Goal: Task Accomplishment & Management: Manage account settings

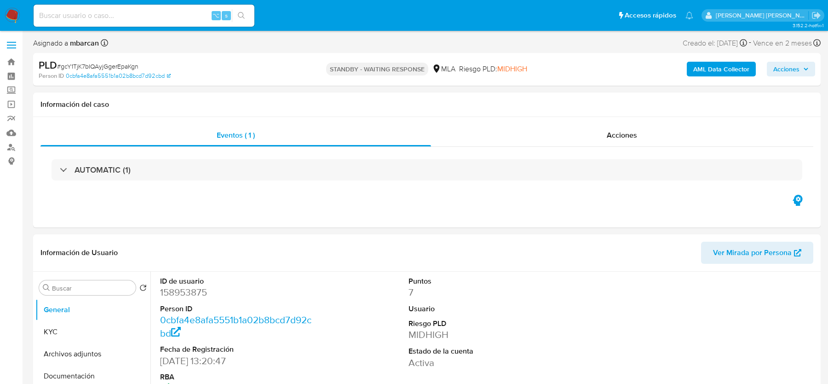
select select "10"
click at [99, 12] on input at bounding box center [144, 16] width 221 height 12
paste input "rPAFXhvVEn3RJrP9UTWsxCNI"
type input "rPAFXhvVEn3RJrP9UTWsxCNI"
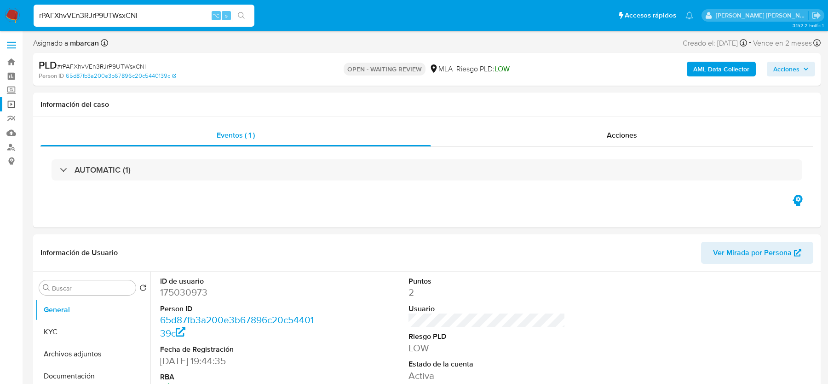
select select "10"
click at [8, 16] on img at bounding box center [13, 16] width 16 height 16
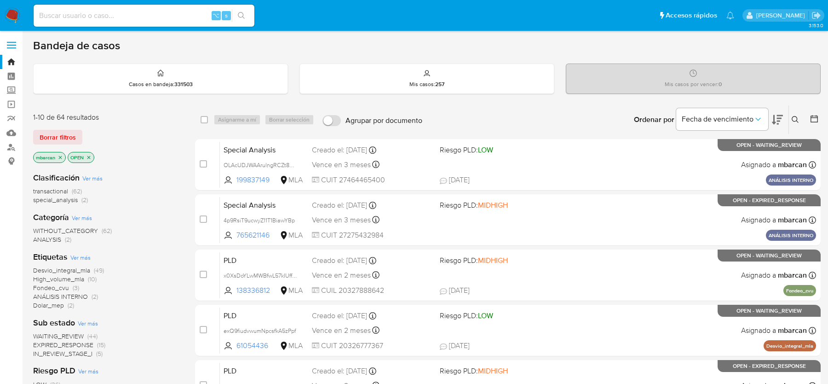
click at [793, 120] on icon at bounding box center [794, 119] width 7 height 7
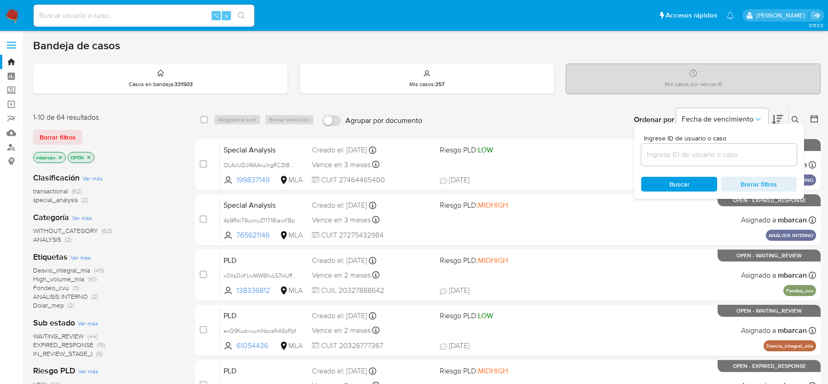
click at [544, 103] on div "Bandeja de casos Casos en bandeja : 331503 Mis casos : 257 Mis casos por vencer…" at bounding box center [426, 379] width 787 height 681
click at [683, 168] on div "Ingrese ID de usuario o caso Buscar Borrar filtros" at bounding box center [719, 161] width 170 height 75
click at [681, 151] on input at bounding box center [718, 155] width 155 height 12
paste input "rPAFXhvVEn3RJrP9UTWsxCNI"
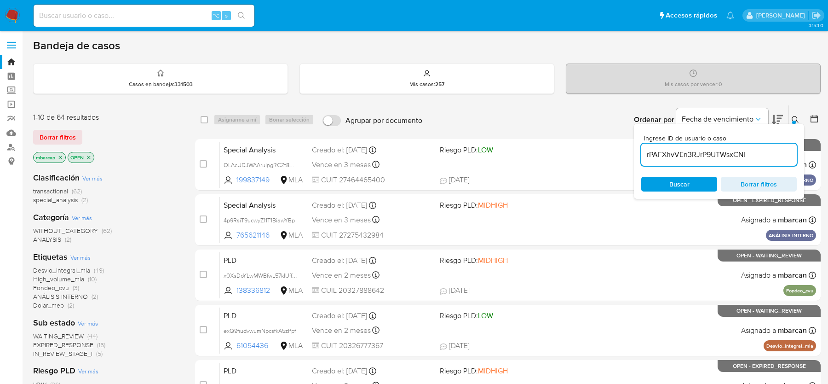
type input "rPAFXhvVEn3RJrP9UTWsxCNI"
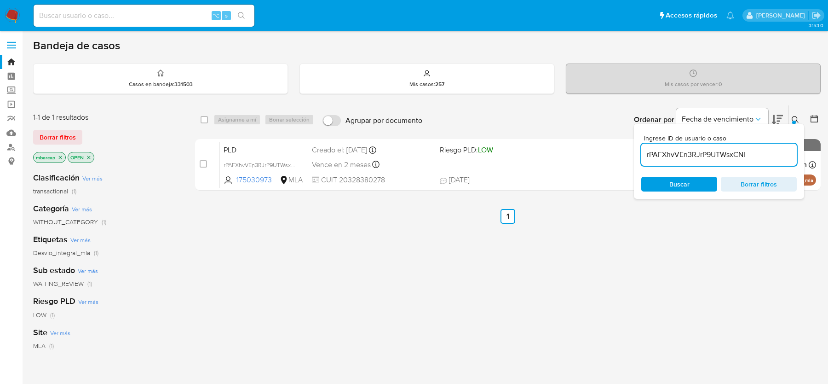
click at [797, 124] on div "Ingrese ID de usuario o caso rPAFXhvVEn3RJrP9UTWsxCNI Buscar Borrar filtros" at bounding box center [719, 161] width 170 height 75
click at [799, 122] on button at bounding box center [796, 119] width 15 height 11
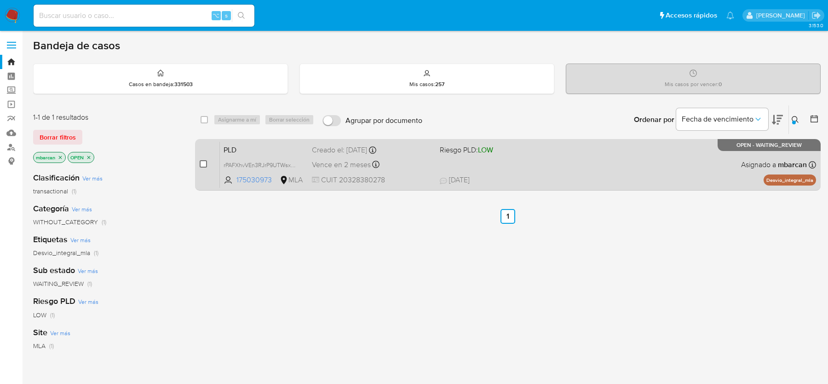
click at [204, 166] on input "checkbox" at bounding box center [203, 163] width 7 height 7
checkbox input "true"
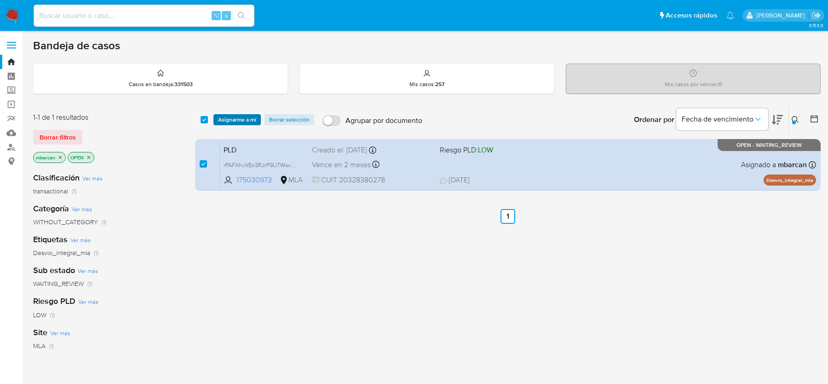
click at [233, 123] on span "Asignarme a mí" at bounding box center [237, 119] width 38 height 9
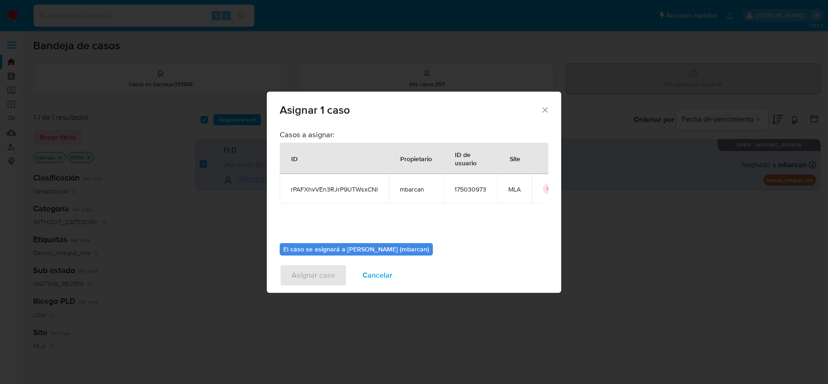
scroll to position [47, 0]
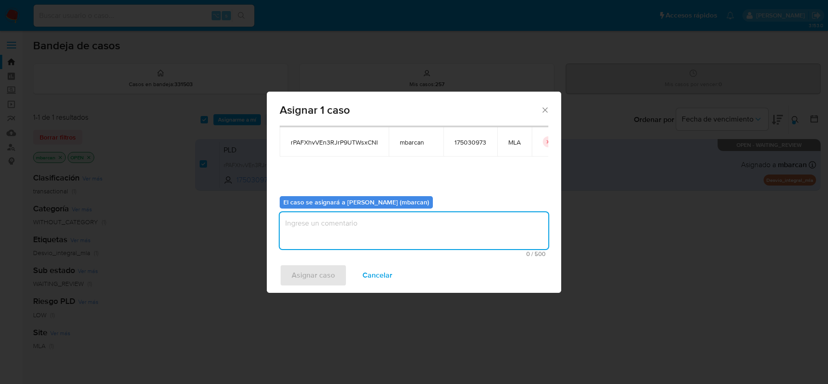
click at [323, 239] on textarea "assign-modal" at bounding box center [414, 230] width 269 height 37
type textarea "análisis"
click at [292, 276] on span "Asignar caso" at bounding box center [313, 275] width 43 height 20
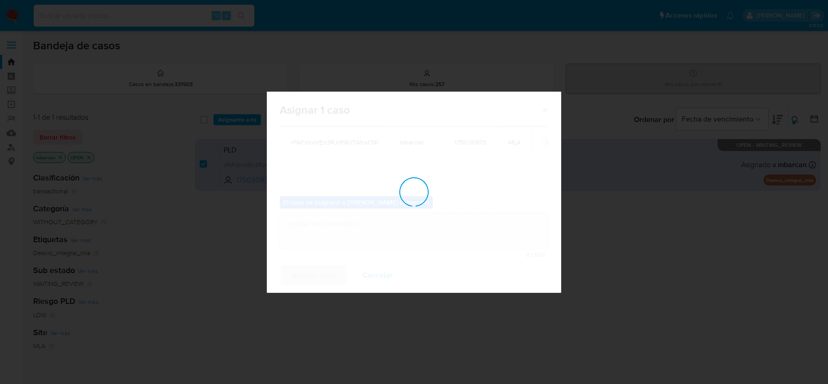
checkbox input "false"
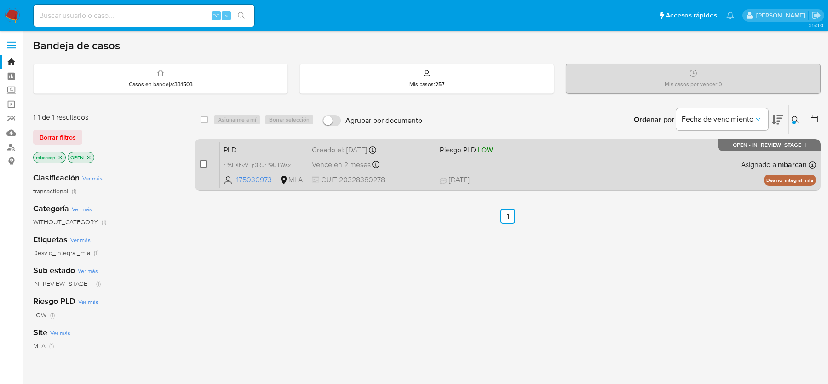
click at [200, 162] on input "checkbox" at bounding box center [203, 163] width 7 height 7
checkbox input "true"
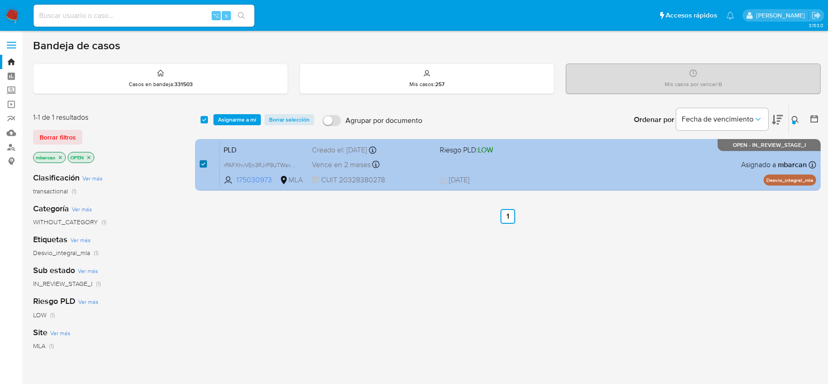
click at [200, 163] on input "checkbox" at bounding box center [203, 163] width 7 height 7
checkbox input "false"
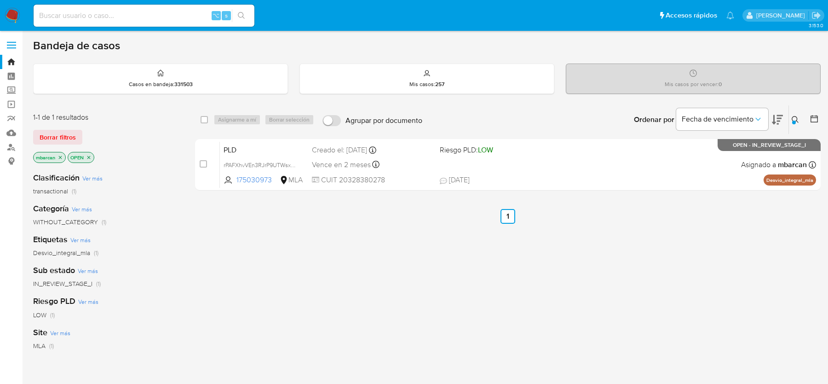
click at [17, 22] on img at bounding box center [13, 16] width 16 height 16
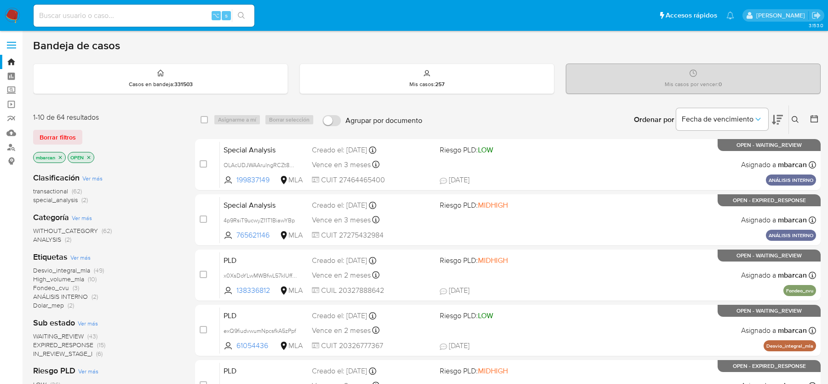
click at [165, 208] on div "Clasificación Ver más transactional (62) special_analysis (2) Categoría Ver más…" at bounding box center [106, 321] width 147 height 313
click at [434, 84] on p "Mis casos : 257" at bounding box center [426, 83] width 35 height 7
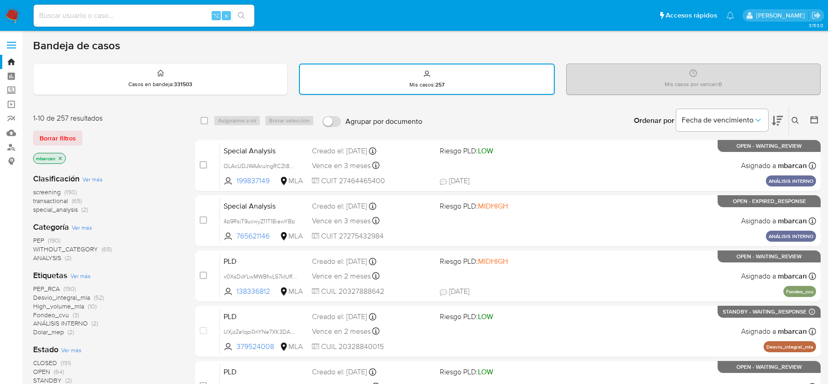
click at [11, 17] on img at bounding box center [13, 16] width 16 height 16
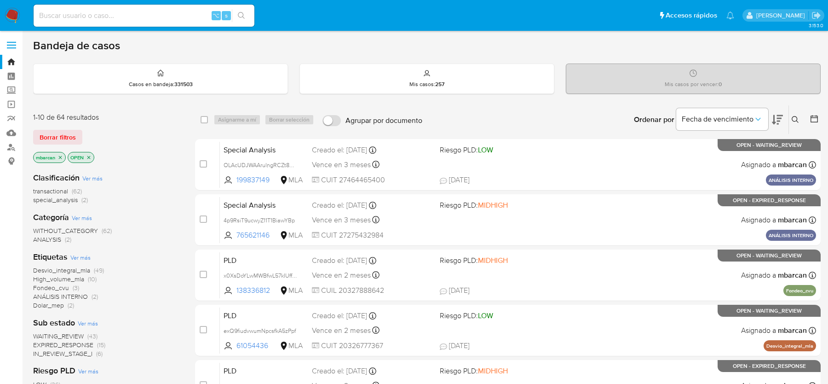
click at [194, 25] on div "⌥ s" at bounding box center [144, 16] width 221 height 22
click at [188, 17] on input at bounding box center [144, 16] width 221 height 12
paste input "rPAFXhvVEn3RJrP9UTWsxCNI"
type input "rPAFXhvVEn3RJrP9UTWsxCNI"
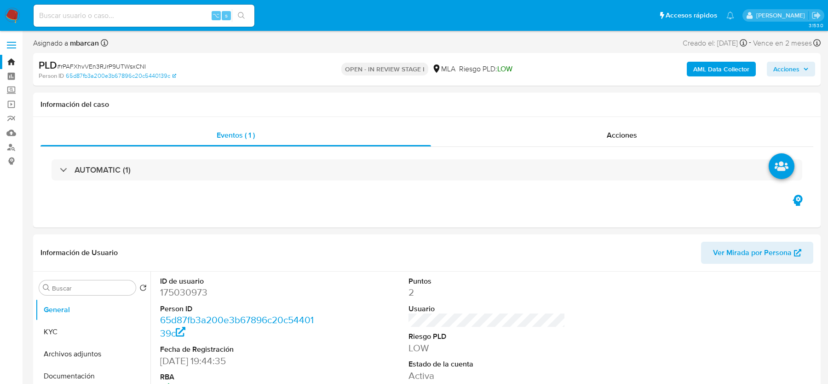
select select "10"
click at [137, 69] on span "# rPAFXhvVEn3RJrP9UTWsxCNI" at bounding box center [101, 66] width 89 height 9
copy span "rPAFXhvVEn3RJrP9UTWsxCNI"
click at [197, 289] on dd "175030973" at bounding box center [238, 292] width 156 height 13
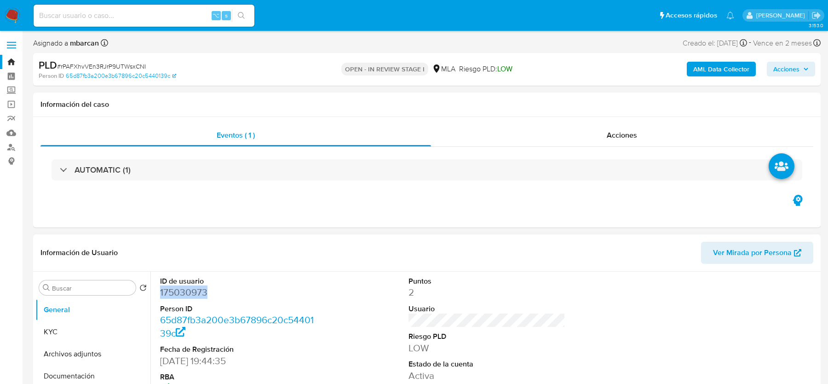
click at [197, 289] on dd "175030973" at bounding box center [238, 292] width 156 height 13
copy dd "175030973"
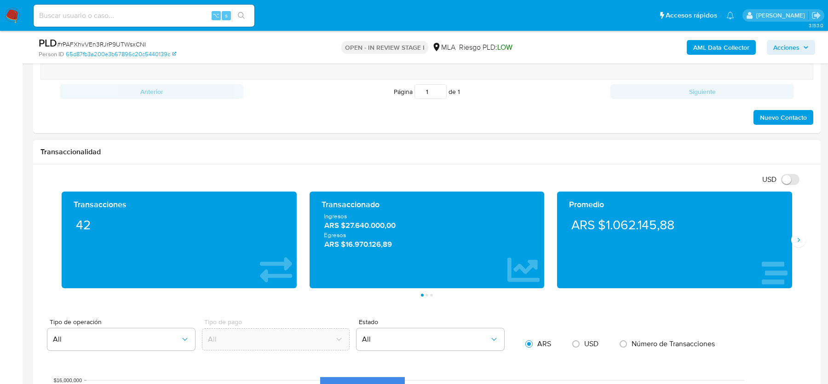
scroll to position [557, 0]
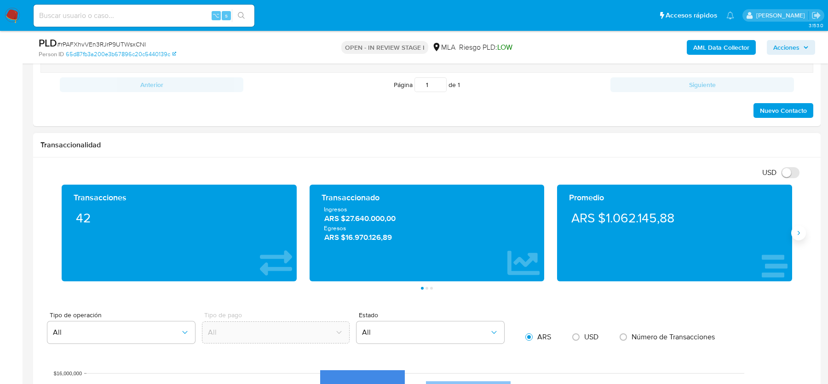
click at [796, 235] on button "Siguiente" at bounding box center [798, 232] width 15 height 15
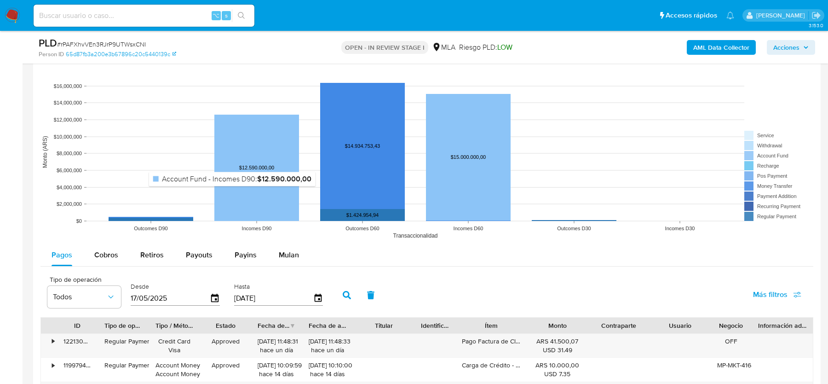
scroll to position [862, 0]
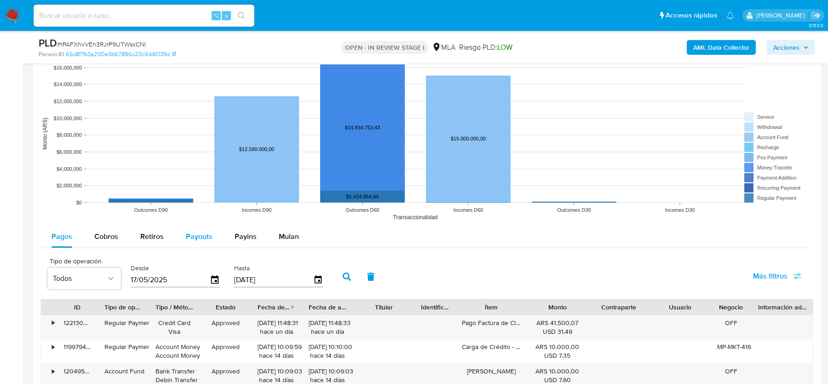
click at [195, 232] on span "Payouts" at bounding box center [199, 236] width 27 height 11
select select "10"
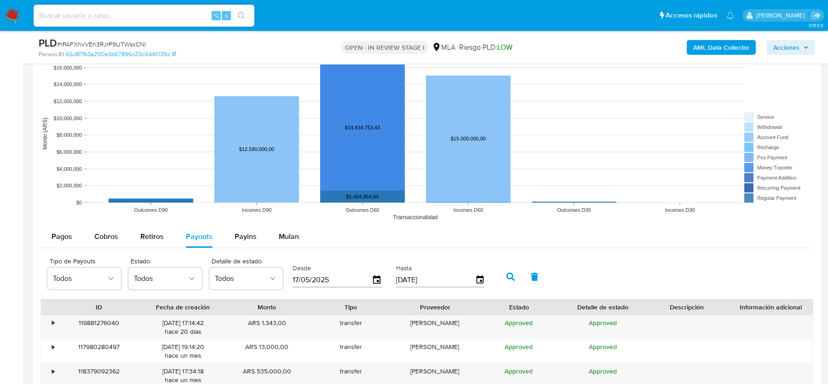
click at [321, 272] on input "17/05/2025" at bounding box center [331, 279] width 79 height 15
type input "17/05/225_"
type input "01/07/2025"
click at [506, 273] on icon "button" at bounding box center [510, 276] width 8 height 8
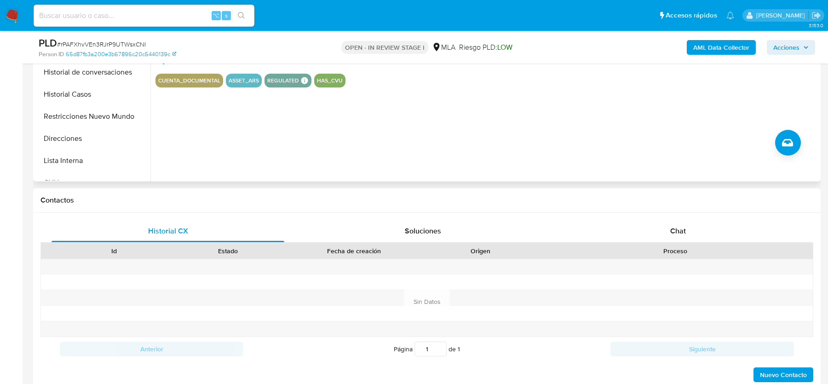
scroll to position [120, 0]
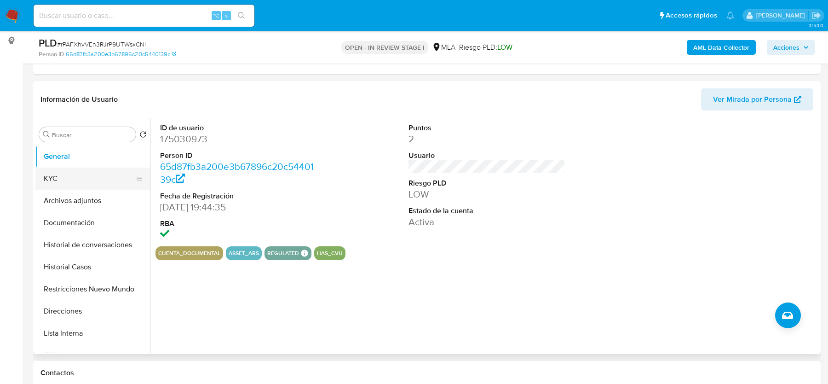
click at [98, 176] on button "KYC" at bounding box center [89, 178] width 108 height 22
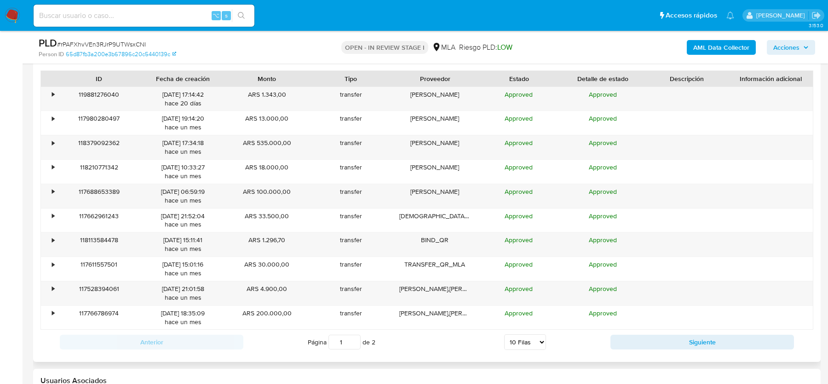
scroll to position [1083, 0]
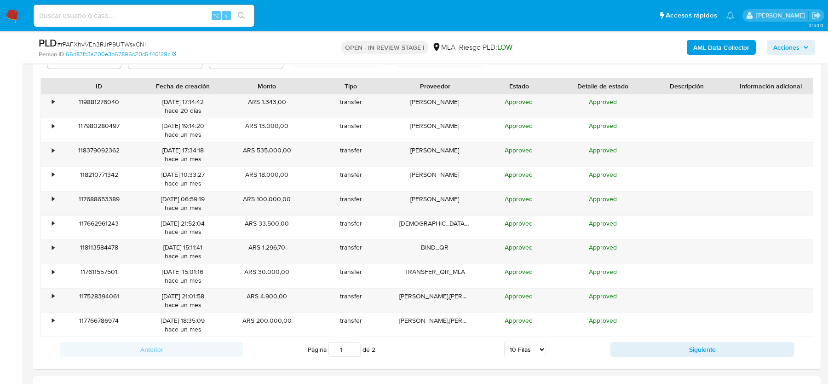
click at [538, 344] on select "5 Filas 10 Filas 20 Filas 25 Filas 50 Filas 100 Filas" at bounding box center [525, 349] width 42 height 16
select select "25"
click at [504, 341] on select "5 Filas 10 Filas 20 Filas 25 Filas 50 Filas 100 Filas" at bounding box center [525, 349] width 42 height 16
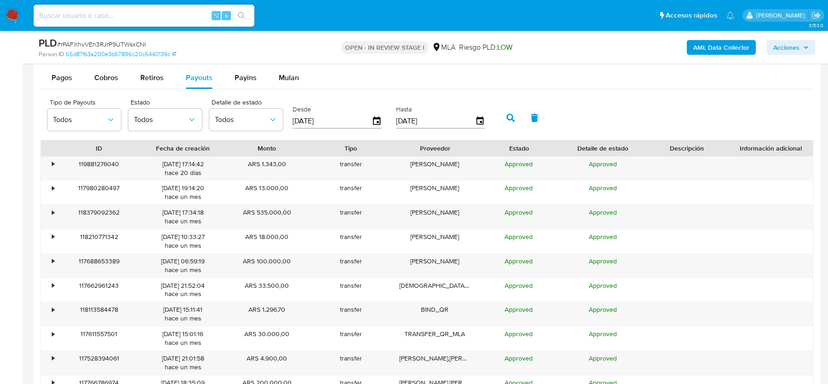
scroll to position [948, 0]
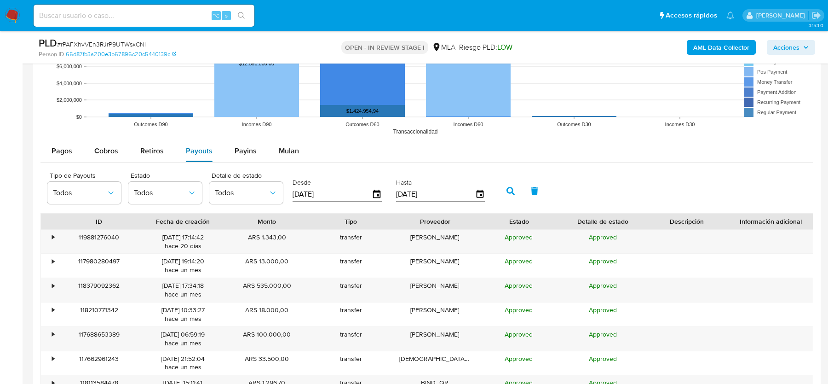
click at [197, 152] on span "Payouts" at bounding box center [199, 150] width 27 height 11
click at [326, 189] on input "01/07/2025" at bounding box center [331, 194] width 79 height 15
click at [500, 194] on button "button" at bounding box center [510, 191] width 24 height 22
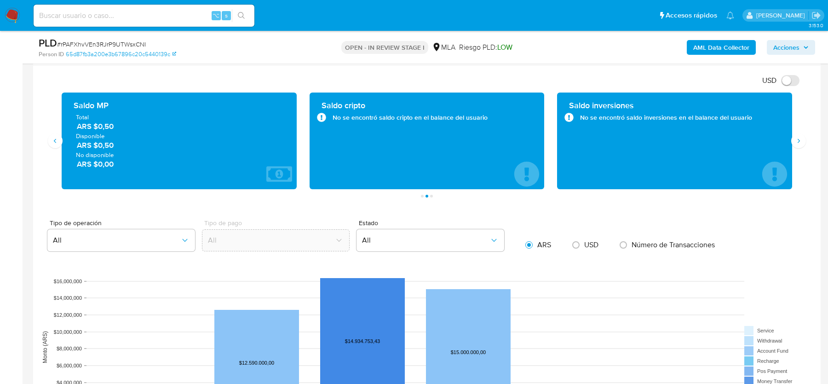
scroll to position [647, 0]
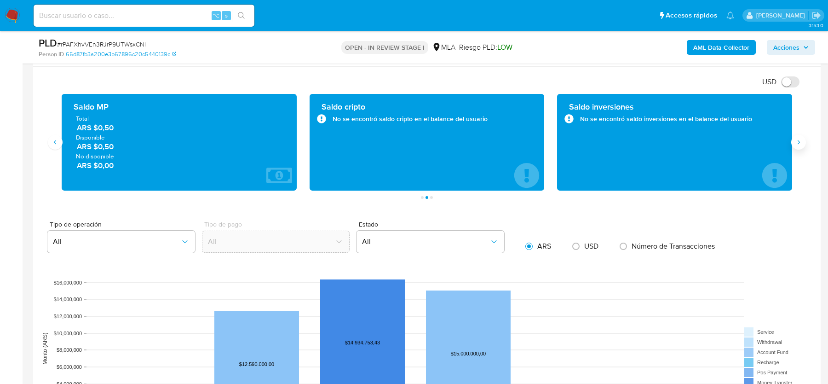
click at [802, 139] on button "Siguiente" at bounding box center [798, 142] width 15 height 15
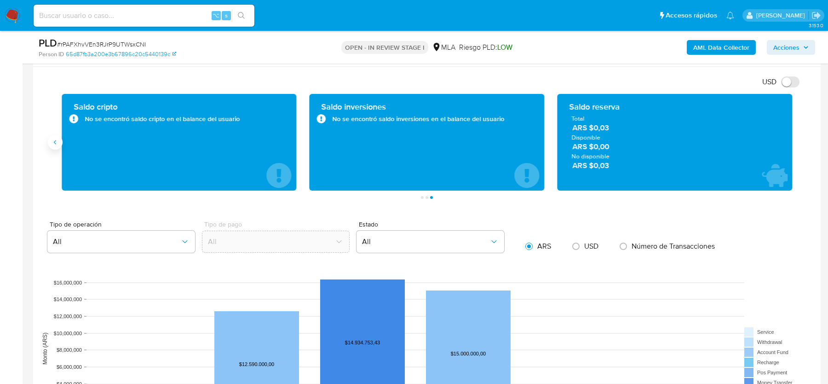
click at [57, 142] on icon "Anterior" at bounding box center [55, 141] width 7 height 7
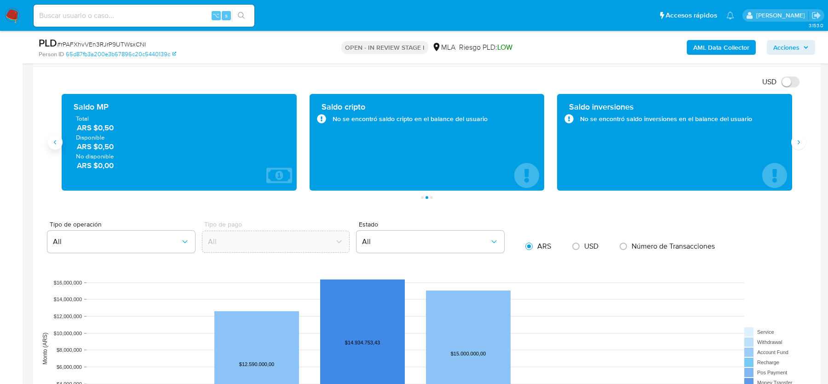
click at [57, 142] on icon "Anterior" at bounding box center [55, 141] width 7 height 7
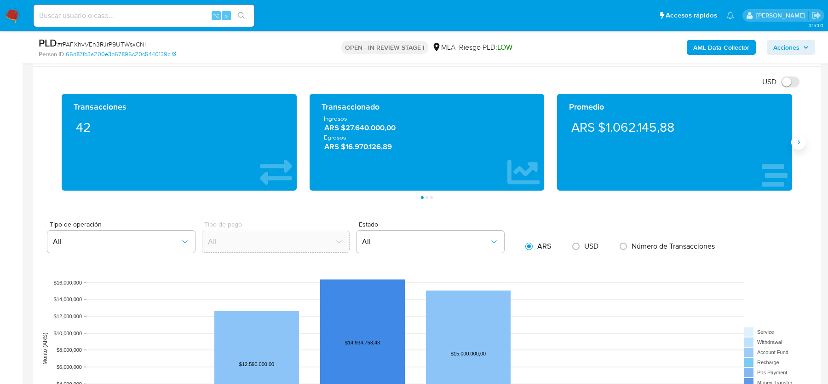
click at [797, 146] on button "Siguiente" at bounding box center [798, 142] width 15 height 15
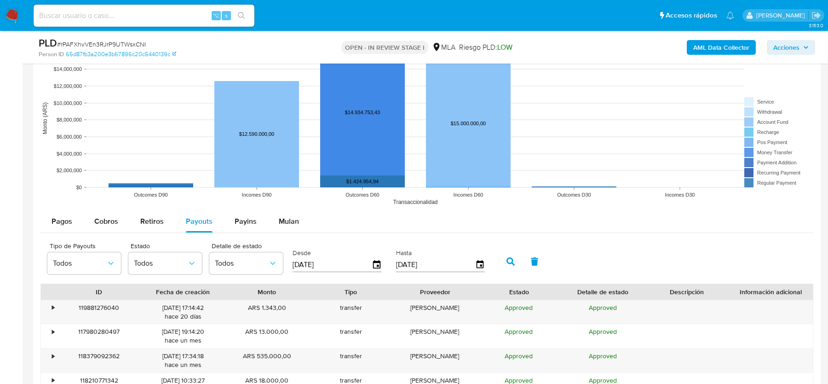
scroll to position [875, 0]
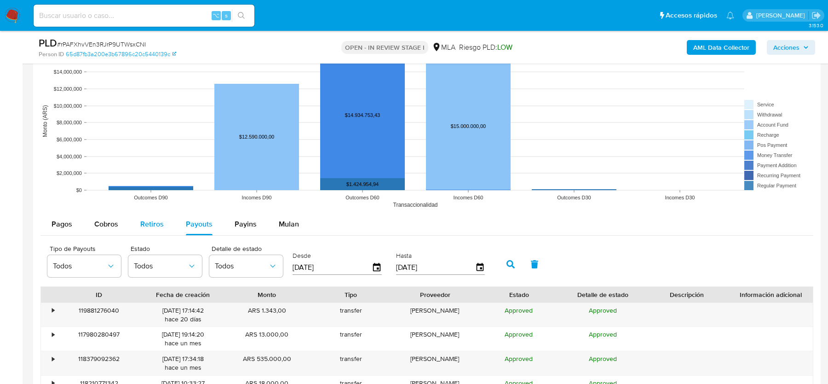
click at [145, 218] on span "Retiros" at bounding box center [151, 223] width 23 height 11
select select "10"
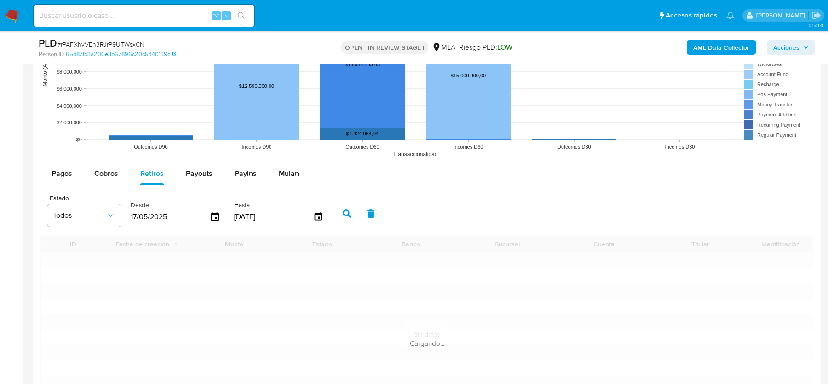
scroll to position [928, 0]
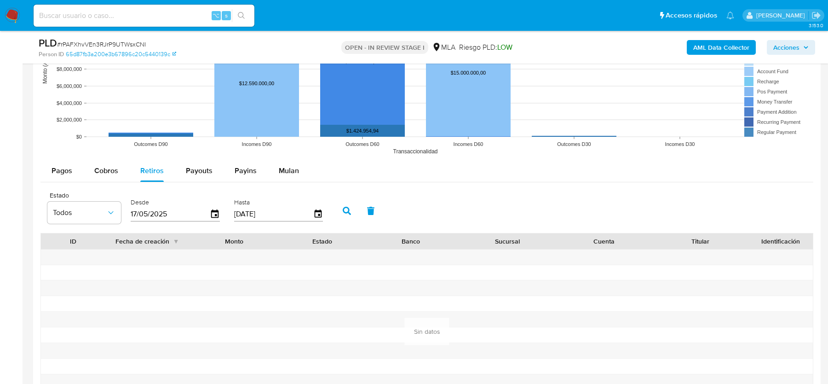
click at [161, 213] on input "17/05/2025" at bounding box center [170, 213] width 79 height 15
type input "17/05/205_"
type input "01/07/2025"
click at [344, 206] on icon "button" at bounding box center [347, 210] width 8 height 8
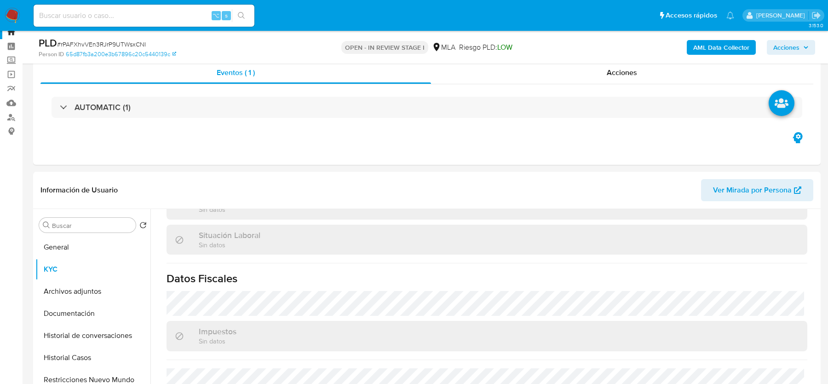
scroll to position [0, 0]
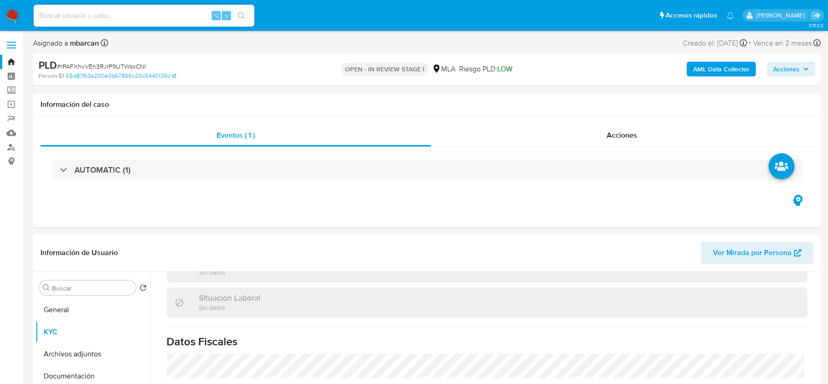
click at [704, 69] on b "AML Data Collector" at bounding box center [721, 69] width 56 height 15
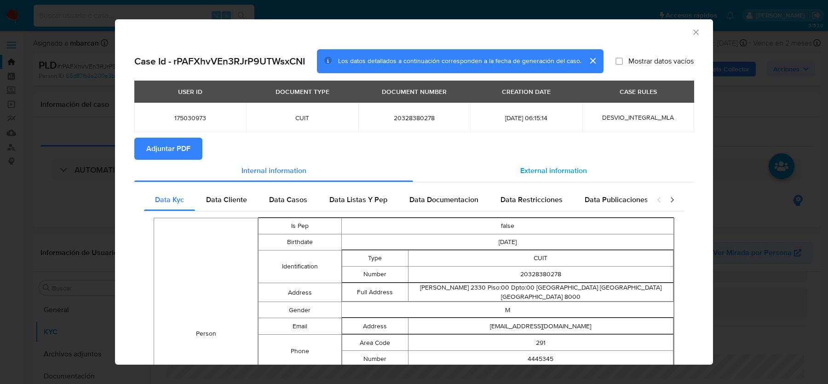
click at [528, 177] on div "External information" at bounding box center [553, 171] width 281 height 22
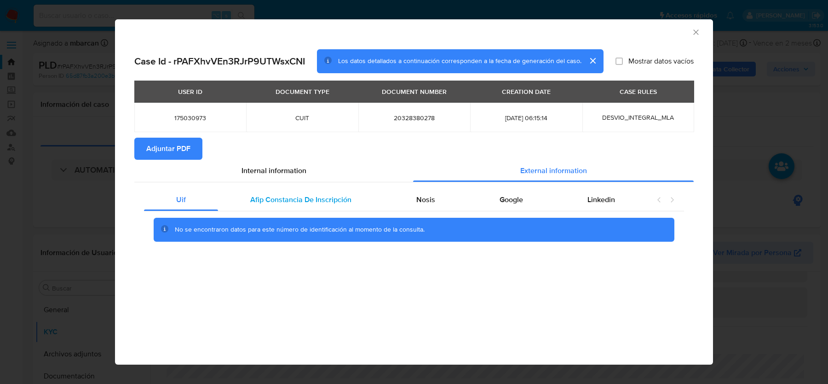
click at [316, 210] on div "Afip Constancia De Inscripción" at bounding box center [301, 200] width 166 height 22
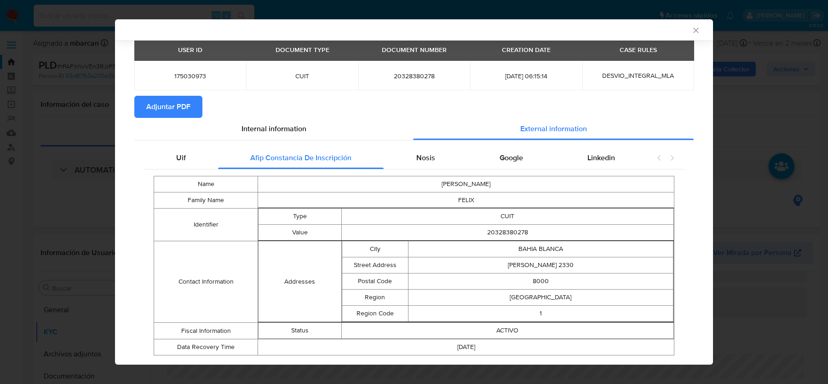
scroll to position [63, 0]
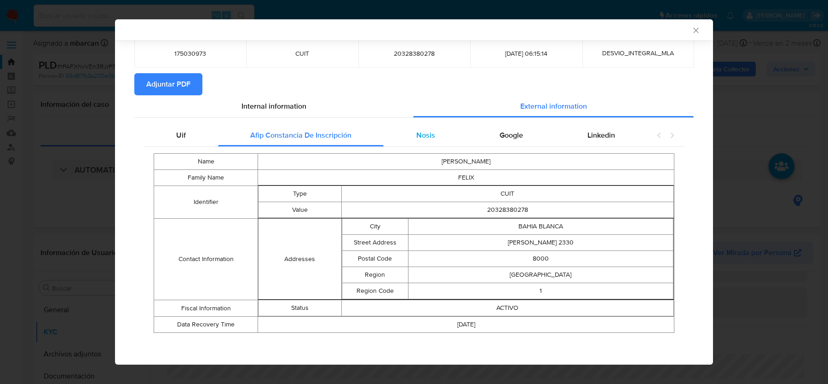
click at [409, 131] on div "Nosis" at bounding box center [425, 135] width 83 height 22
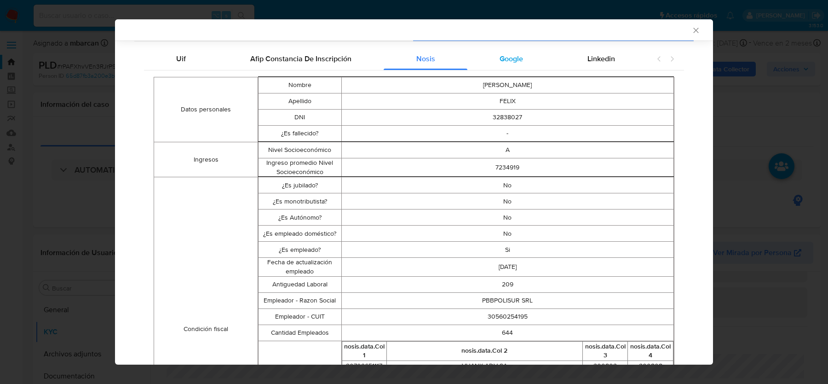
scroll to position [140, 0]
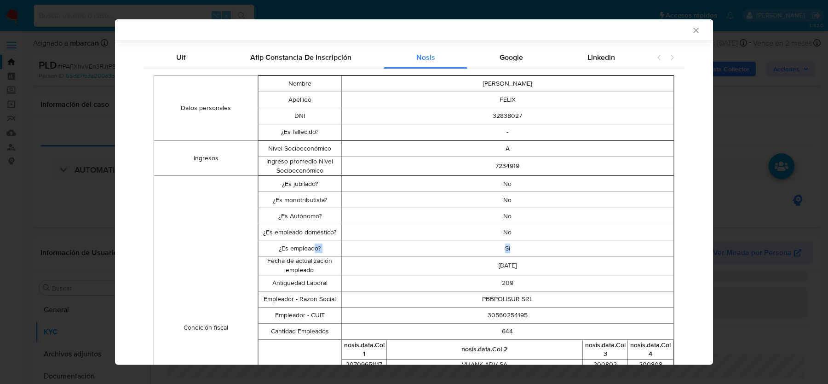
drag, startPoint x: 510, startPoint y: 243, endPoint x: 307, endPoint y: 249, distance: 203.3
click at [307, 249] on tr "¿Es empleado? Si" at bounding box center [465, 248] width 415 height 16
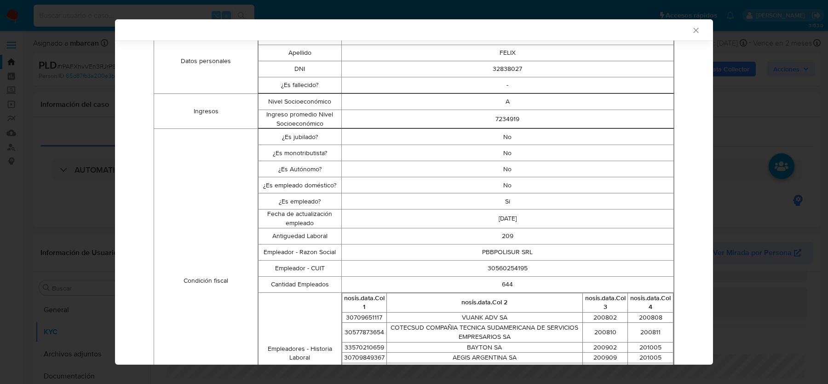
click at [498, 269] on td "30560254195" at bounding box center [507, 268] width 332 height 16
copy td "30560254195"
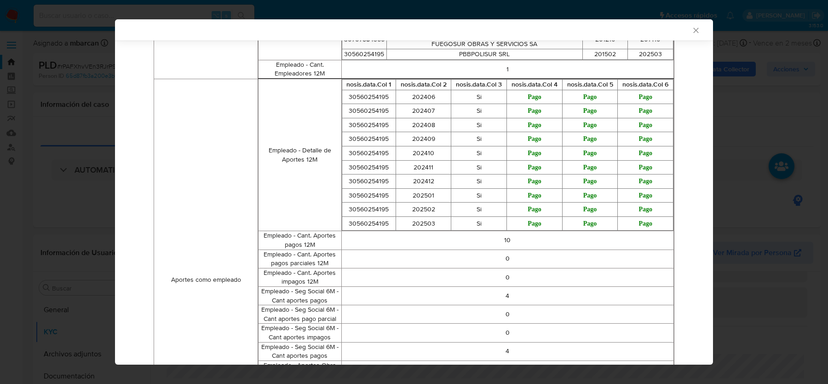
scroll to position [0, 0]
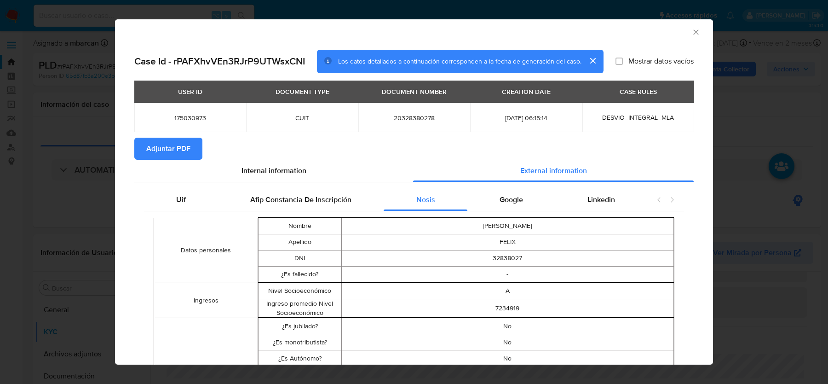
click at [521, 199] on span "Google" at bounding box center [510, 199] width 23 height 11
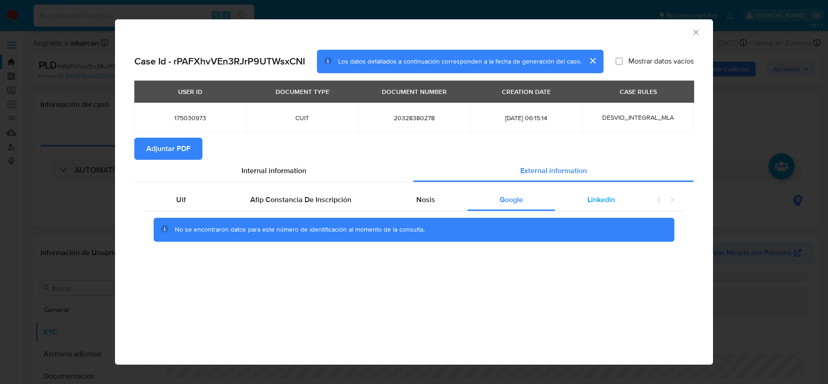
click at [616, 200] on div "Linkedin" at bounding box center [601, 200] width 92 height 22
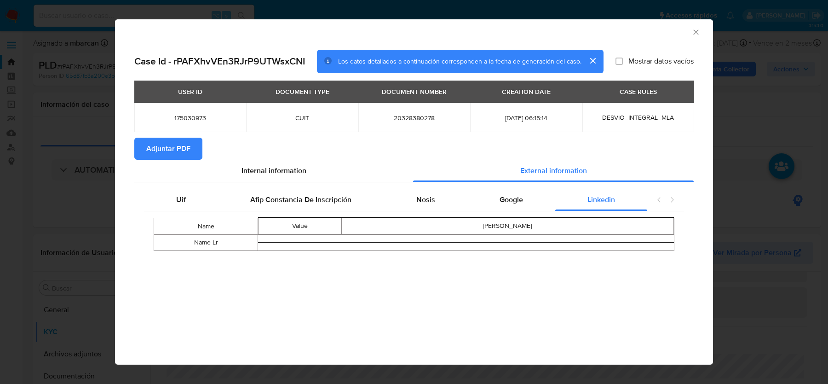
click at [184, 148] on span "Adjuntar PDF" at bounding box center [168, 148] width 44 height 20
click at [695, 31] on icon "Cerrar ventana" at bounding box center [695, 31] width 5 height 5
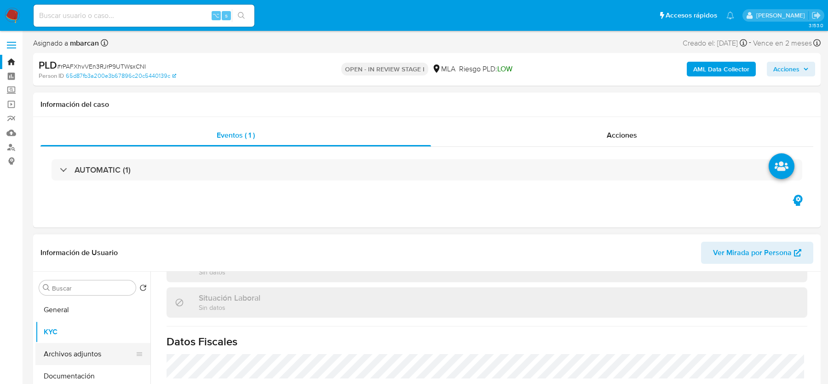
click at [51, 363] on button "Archivos adjuntos" at bounding box center [89, 354] width 108 height 22
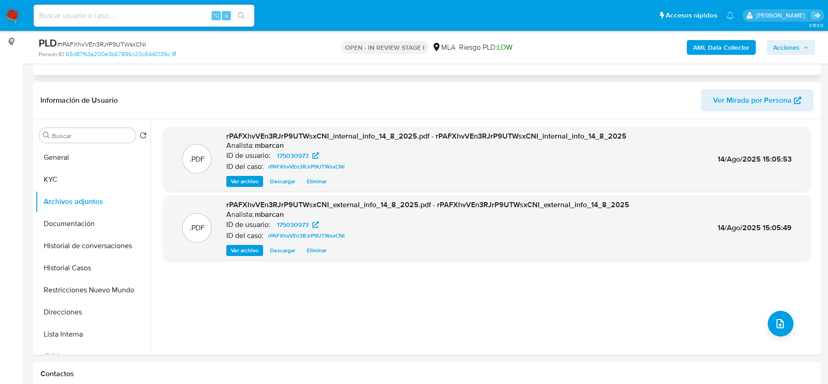
scroll to position [120, 0]
click at [85, 183] on button "KYC" at bounding box center [89, 178] width 108 height 22
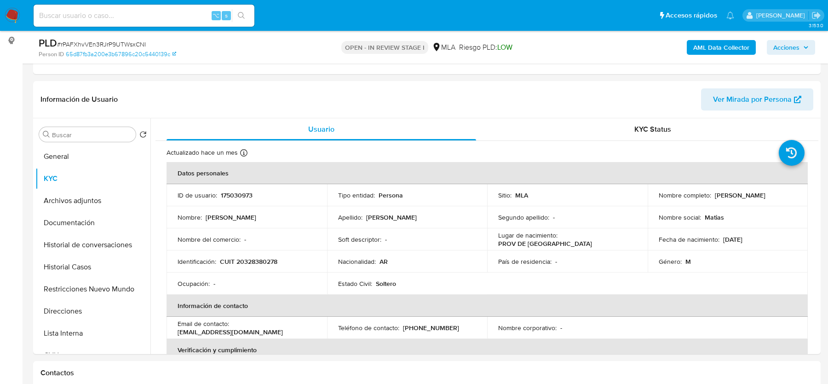
scroll to position [347, 0]
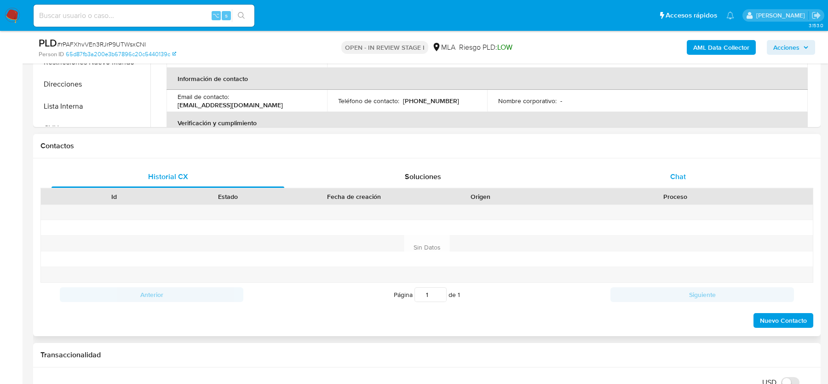
click at [677, 171] on span "Chat" at bounding box center [678, 176] width 16 height 11
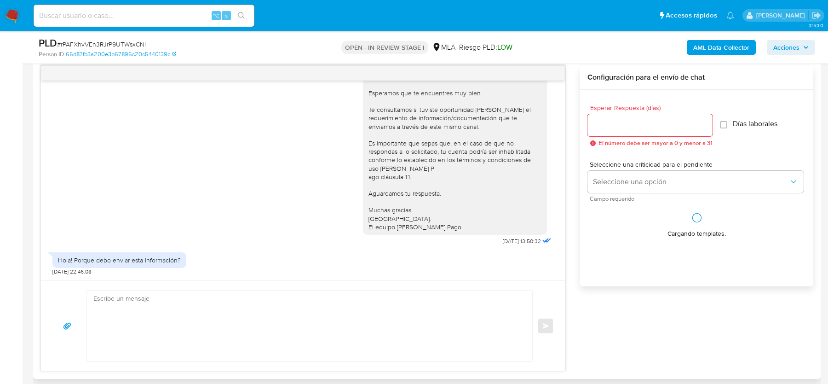
scroll to position [479, 0]
click at [117, 40] on span "# rPAFXhvVEn3RJrP9UTWsxCNI" at bounding box center [101, 44] width 89 height 9
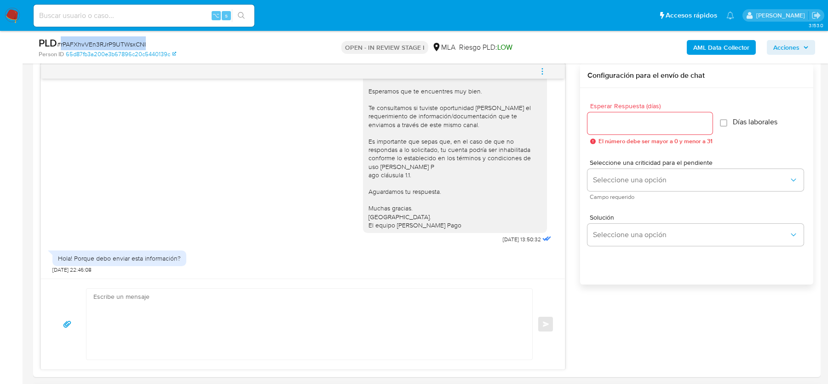
click at [117, 40] on span "# rPAFXhvVEn3RJrP9UTWsxCNI" at bounding box center [101, 44] width 89 height 9
copy span "rPAFXhvVEn3RJrP9UTWsxCNI"
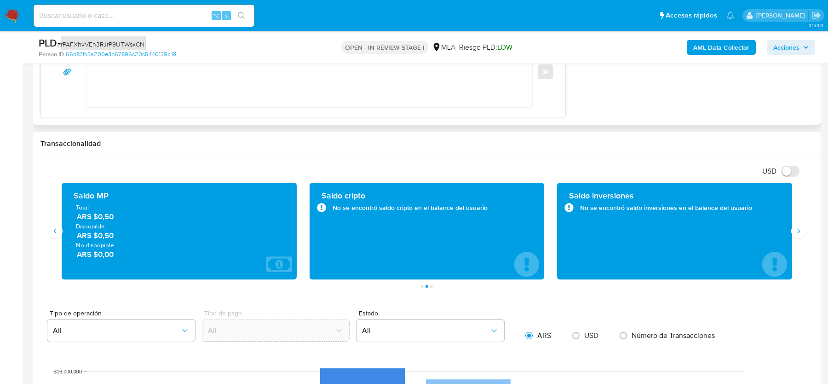
scroll to position [732, 0]
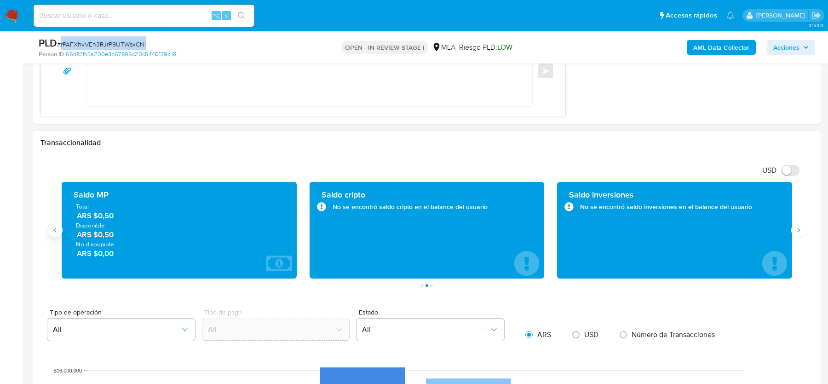
click at [57, 229] on icon "Anterior" at bounding box center [55, 229] width 7 height 7
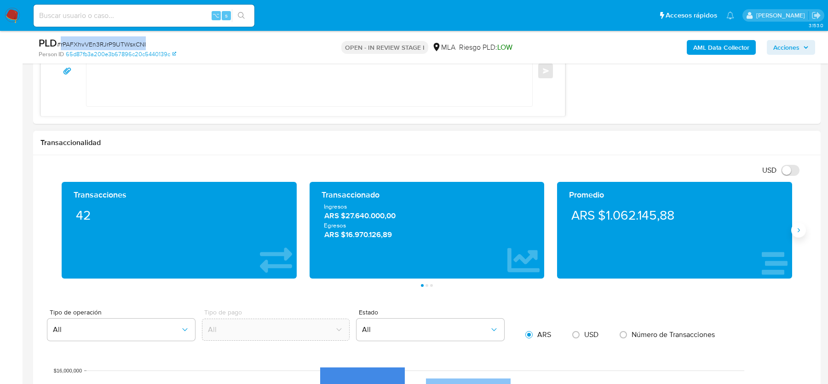
click at [796, 228] on icon "Siguiente" at bounding box center [798, 229] width 7 height 7
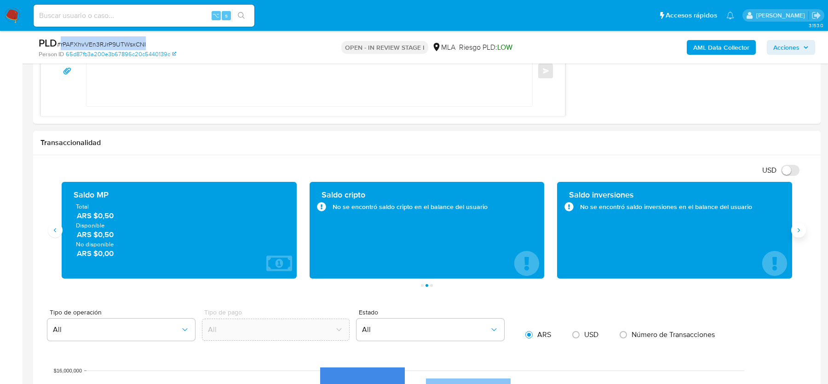
click at [796, 228] on icon "Siguiente" at bounding box center [798, 229] width 7 height 7
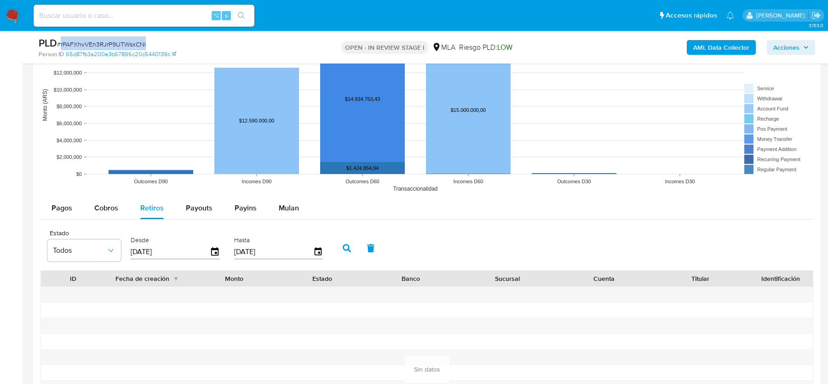
scroll to position [1071, 0]
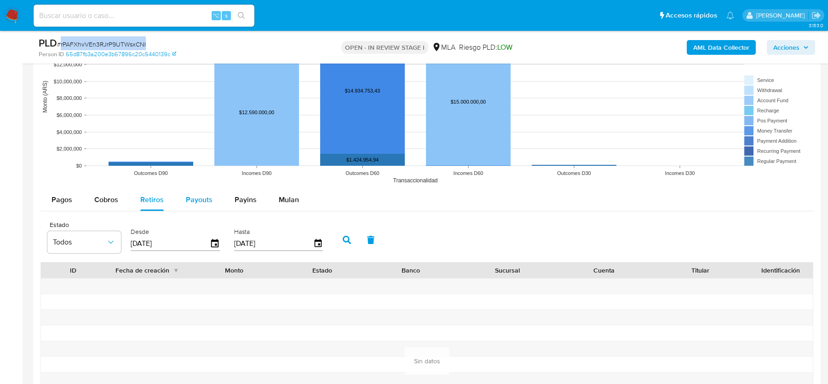
click at [200, 194] on span "Payouts" at bounding box center [199, 199] width 27 height 11
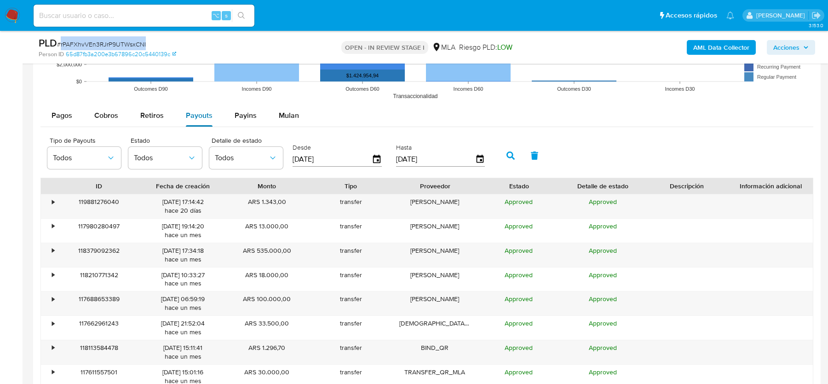
scroll to position [1178, 0]
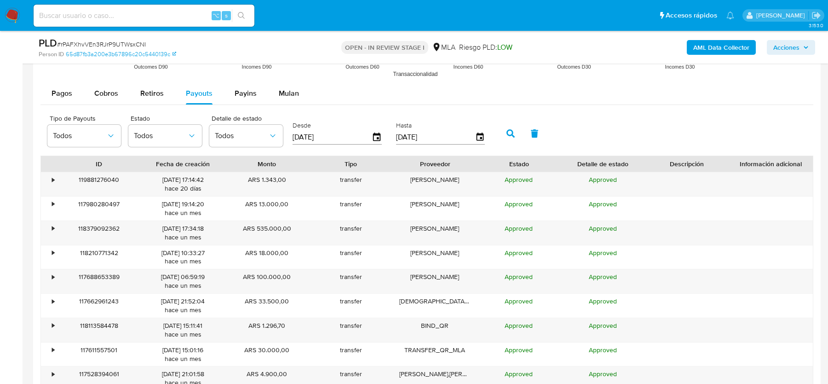
click at [304, 137] on input "01/07/2025" at bounding box center [331, 137] width 79 height 15
click at [506, 131] on icon "button" at bounding box center [510, 133] width 8 height 8
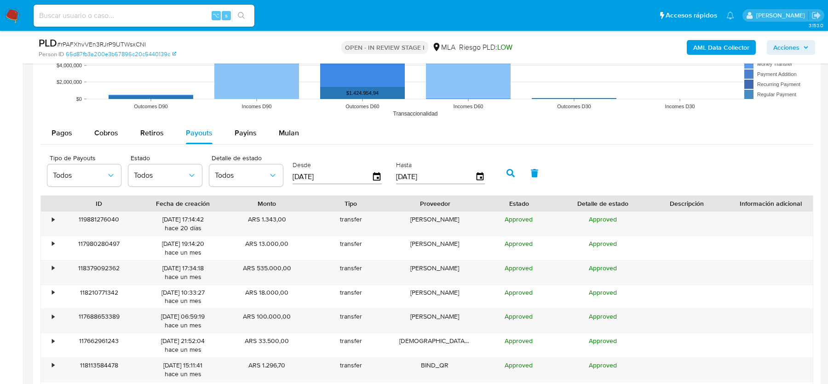
scroll to position [1131, 0]
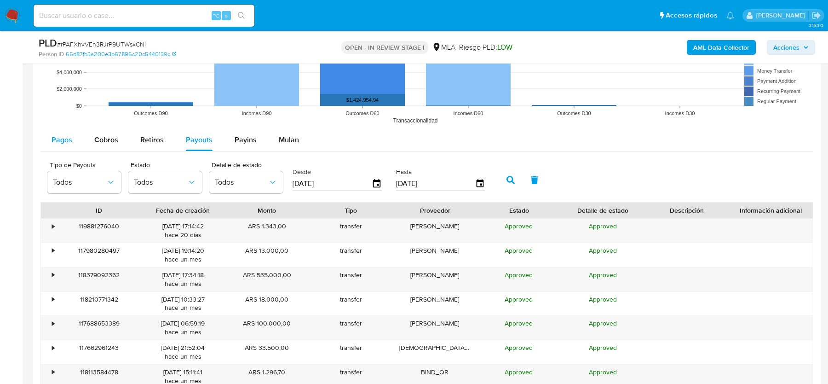
click at [62, 136] on span "Pagos" at bounding box center [62, 139] width 21 height 11
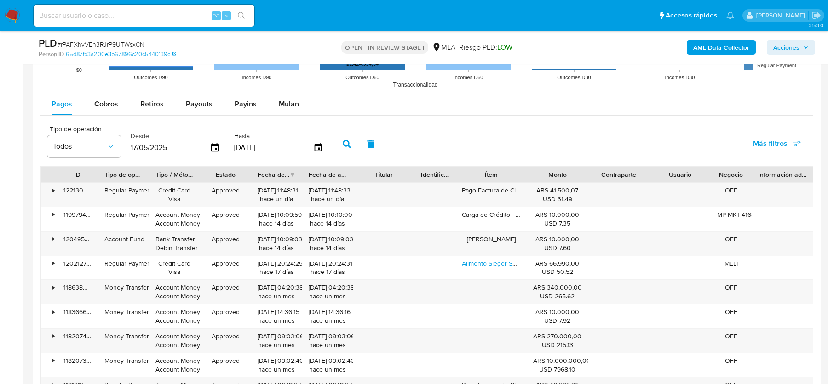
scroll to position [1168, 0]
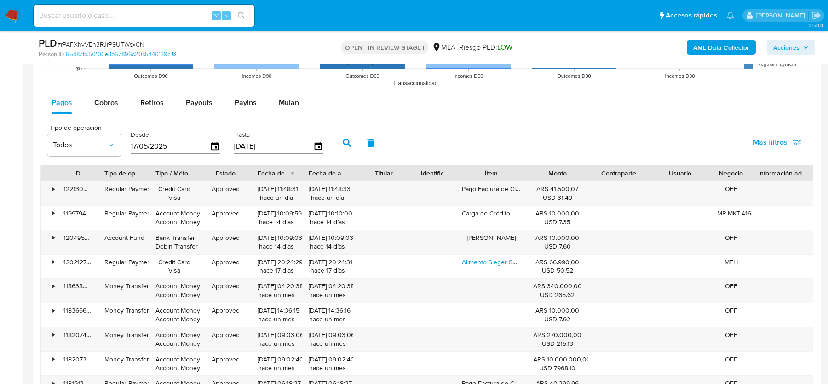
click at [155, 148] on input "17/05/2025" at bounding box center [170, 146] width 79 height 15
type input "17/05/025_"
type input "01/07/2025"
click at [343, 138] on icon "button" at bounding box center [347, 142] width 8 height 8
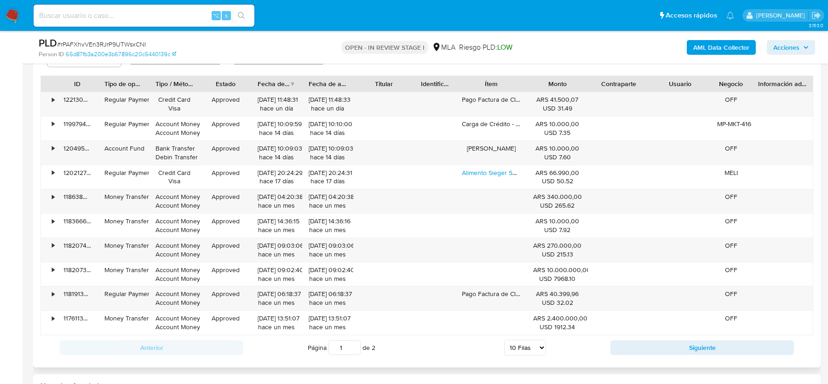
scroll to position [1258, 0]
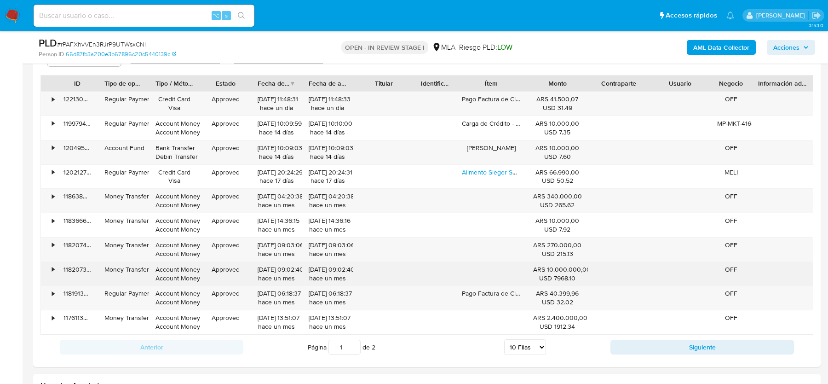
click at [53, 267] on div "•" at bounding box center [53, 269] width 2 height 9
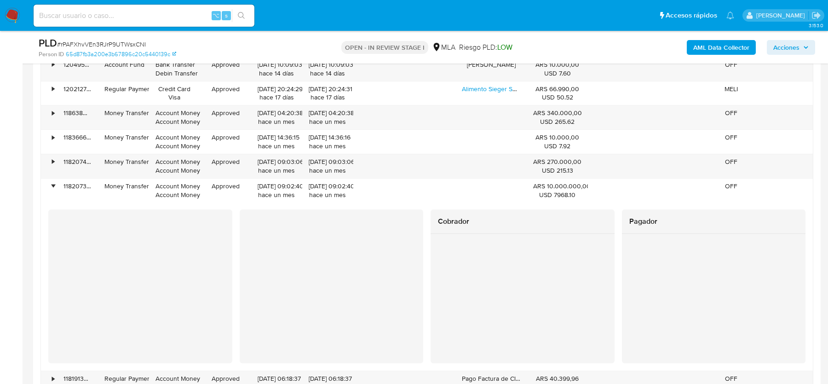
scroll to position [1342, 0]
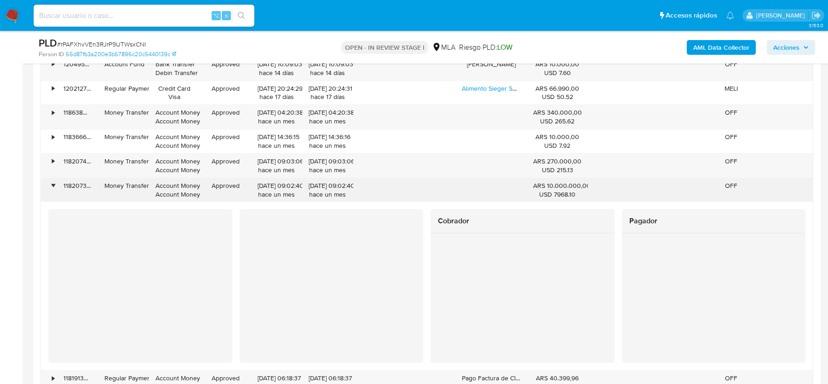
click at [54, 183] on div "•" at bounding box center [49, 190] width 16 height 24
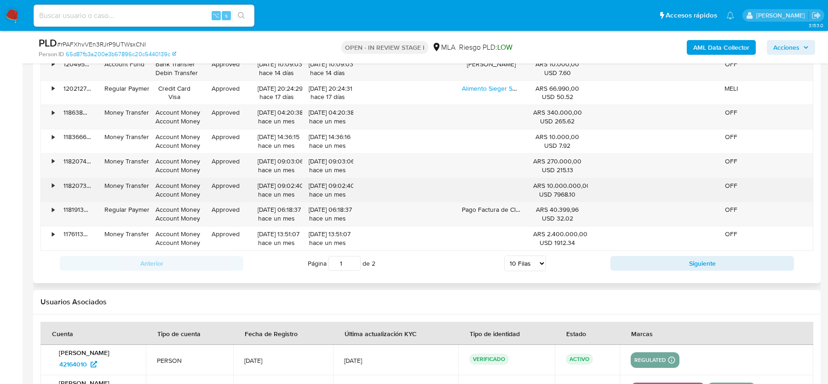
click at [54, 183] on div "•" at bounding box center [53, 185] width 2 height 9
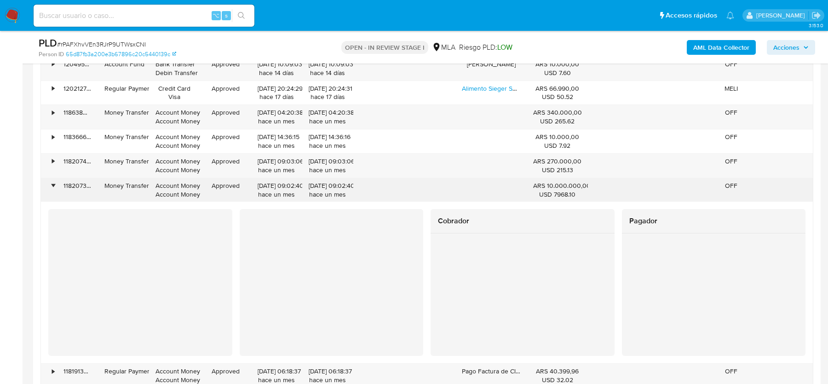
click at [54, 183] on div "•" at bounding box center [49, 190] width 16 height 24
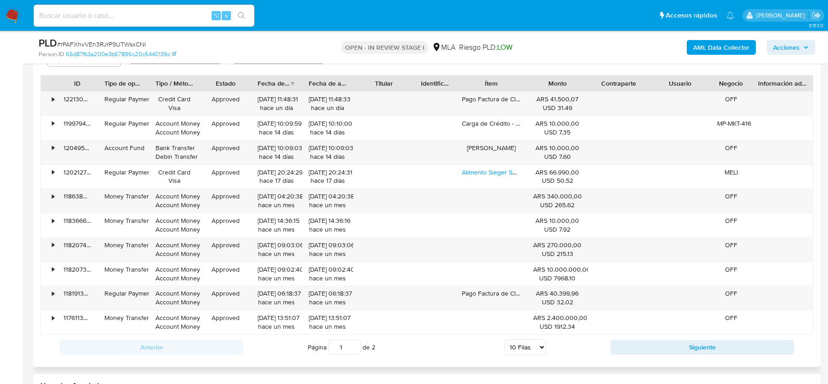
scroll to position [1262, 0]
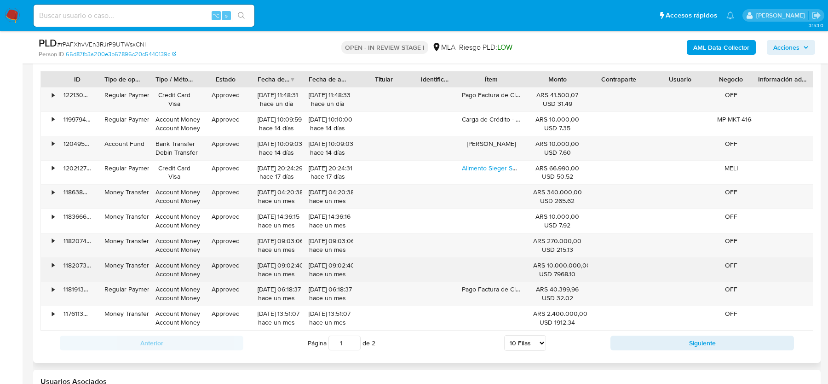
click at [47, 263] on div "•" at bounding box center [49, 270] width 16 height 24
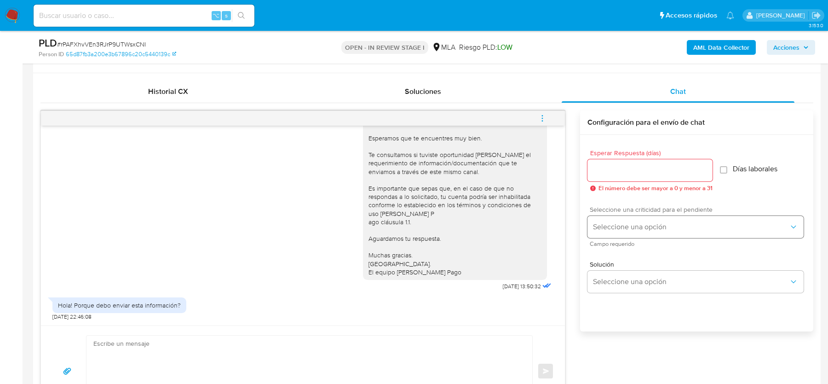
scroll to position [565, 0]
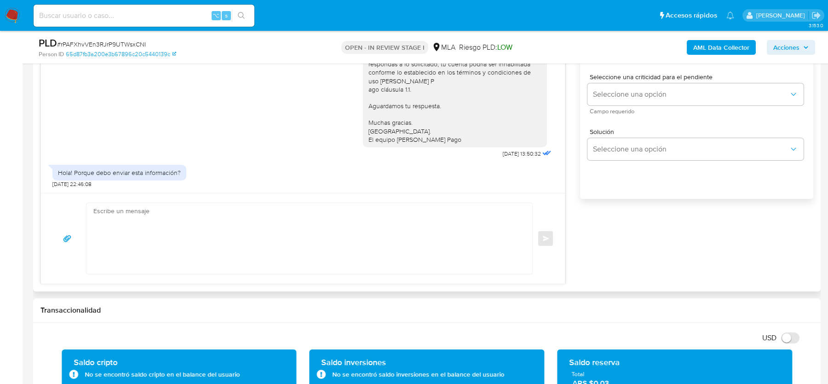
click at [277, 223] on textarea at bounding box center [306, 238] width 427 height 71
paste textarea "Hola, Esperamos que te encuentres bien. En función de las operaciones registrad…"
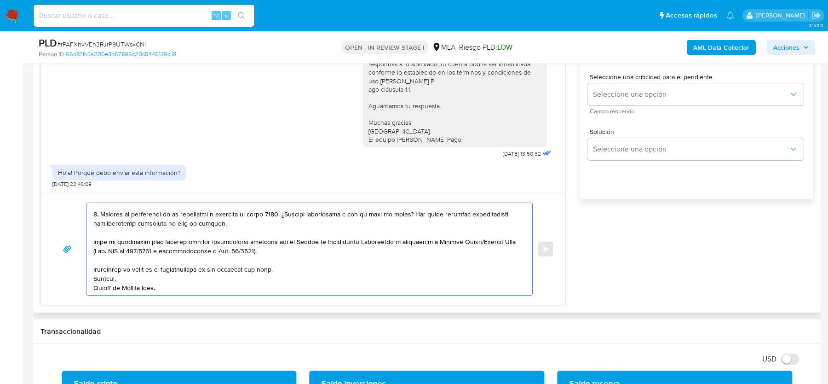
scroll to position [0, 0]
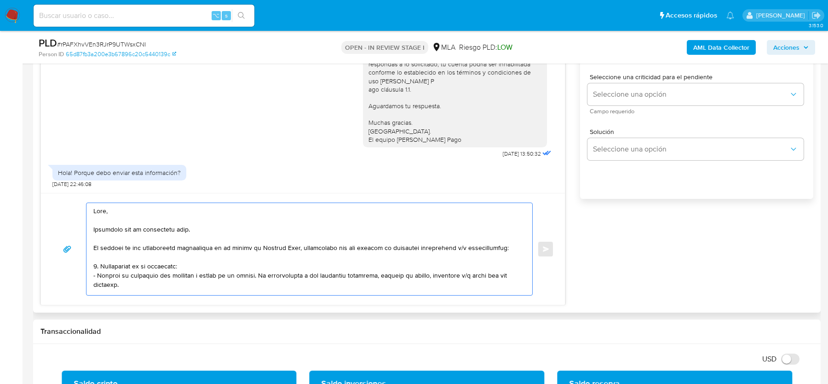
click at [93, 246] on textarea at bounding box center [306, 249] width 427 height 92
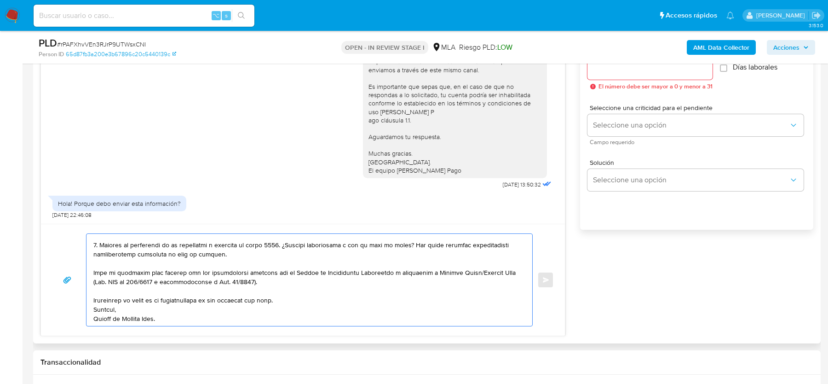
scroll to position [465, 0]
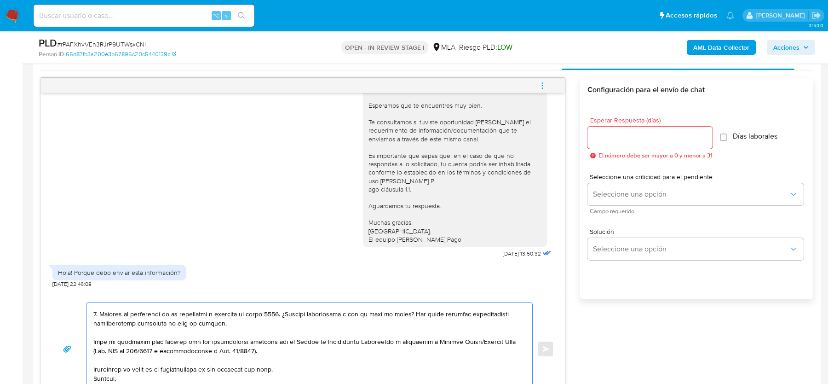
type textarea "Hola, Esperamos que te encuentres bien. En función de las operaciones registrad…"
click at [606, 132] on input "Esperar Respuesta (días)" at bounding box center [649, 138] width 125 height 12
type input "2"
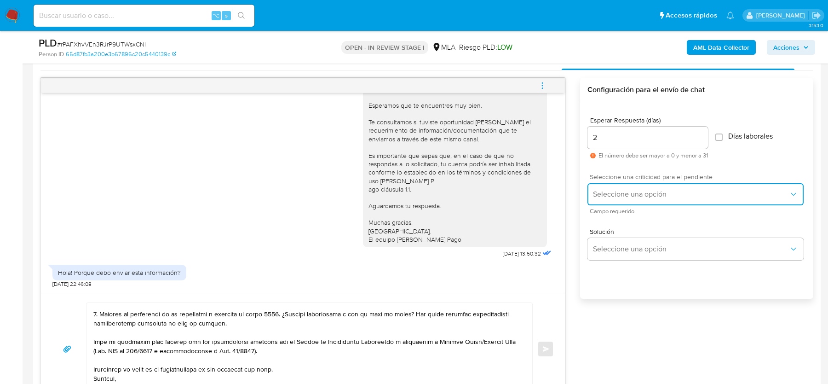
click at [609, 196] on span "Seleccione una opción" at bounding box center [691, 193] width 196 height 9
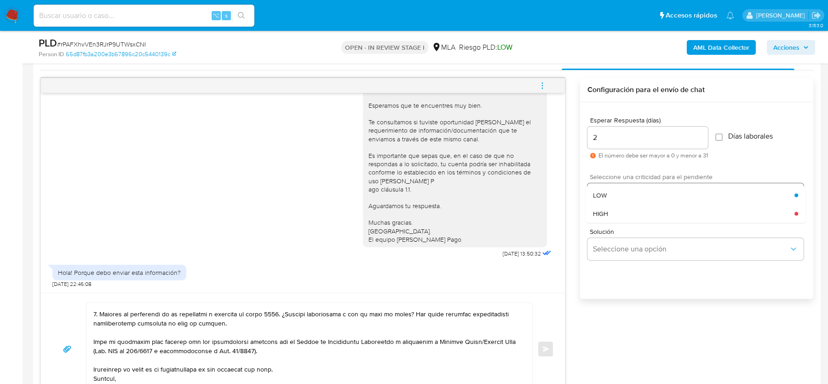
click at [609, 208] on div "HIGH" at bounding box center [693, 213] width 201 height 18
click at [550, 344] on button "Enviar" at bounding box center [545, 348] width 17 height 17
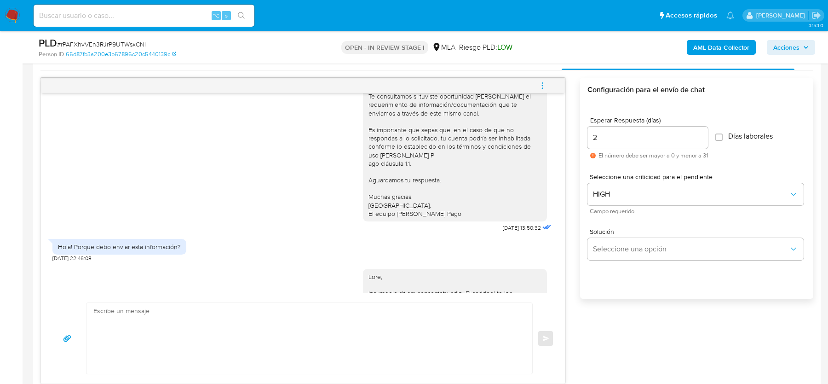
scroll to position [872, 0]
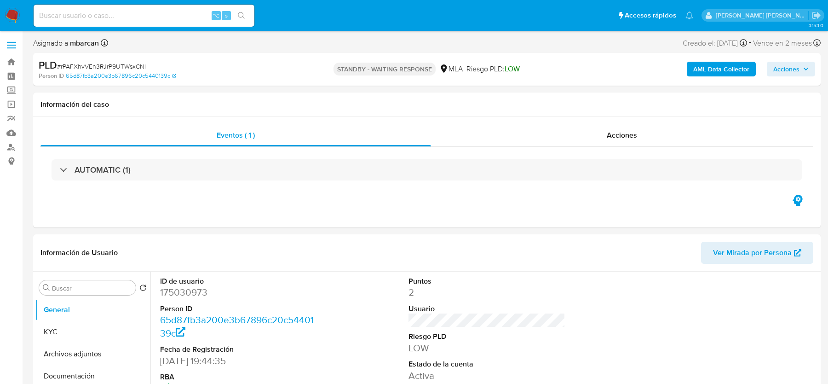
select select "10"
click at [12, 15] on img at bounding box center [13, 16] width 16 height 16
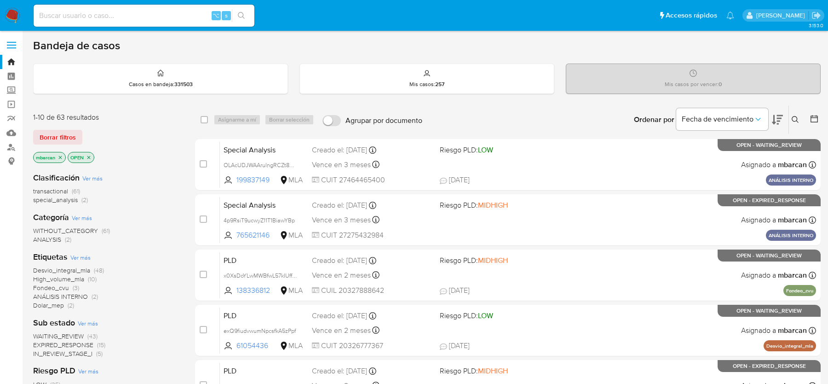
click at [796, 120] on icon at bounding box center [794, 119] width 7 height 7
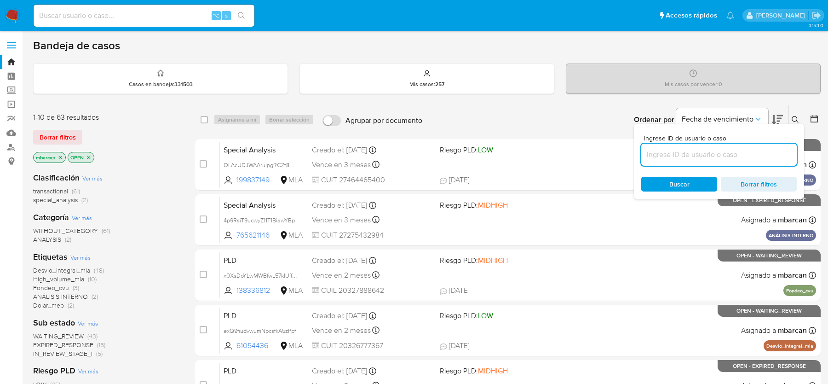
click at [730, 159] on input at bounding box center [718, 155] width 155 height 12
type input "bLP3niHcGvBJTmg2HRnyQybv"
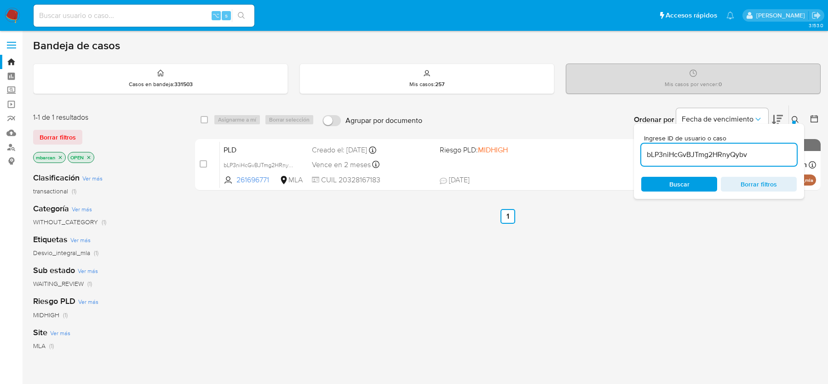
click at [796, 117] on icon at bounding box center [794, 119] width 7 height 7
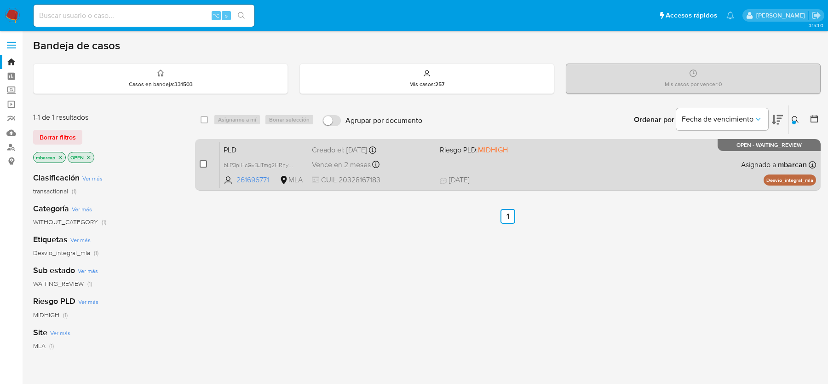
click at [206, 161] on input "checkbox" at bounding box center [203, 163] width 7 height 7
checkbox input "true"
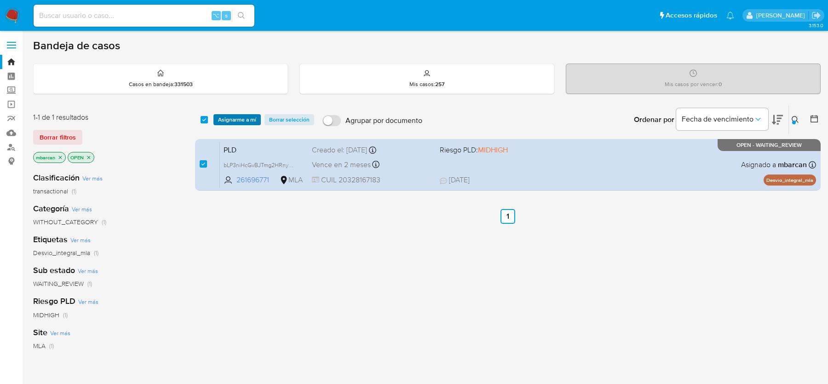
click at [236, 122] on span "Asignarme a mí" at bounding box center [237, 119] width 38 height 9
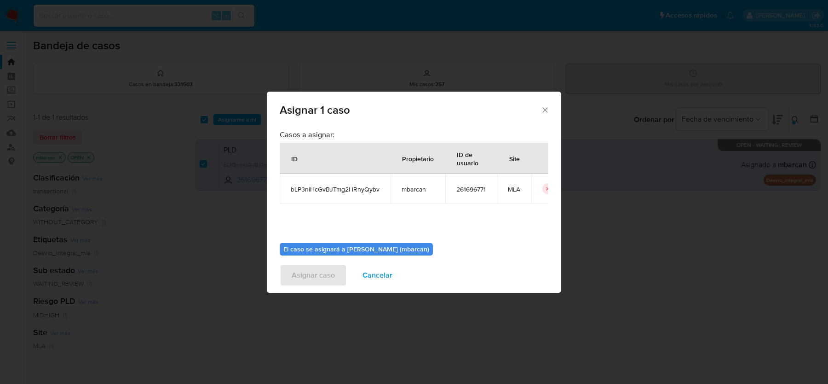
scroll to position [47, 0]
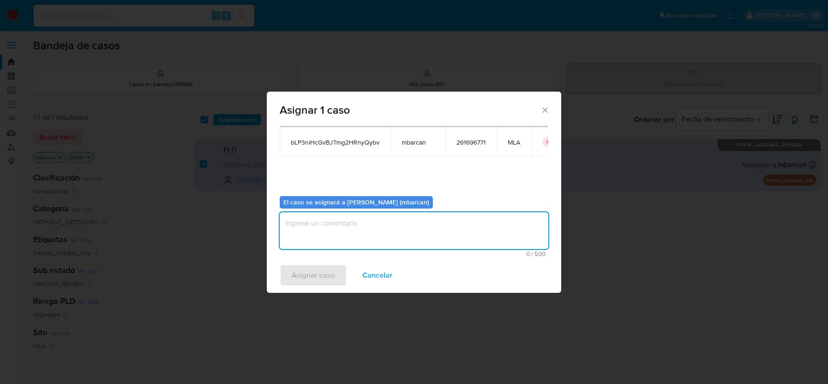
click at [303, 245] on textarea "assign-modal" at bounding box center [414, 230] width 269 height 37
type textarea "análisis"
click at [295, 273] on span "Asignar caso" at bounding box center [313, 275] width 43 height 20
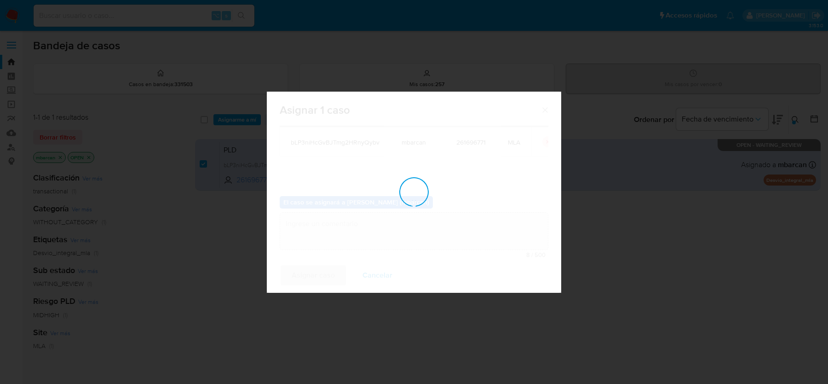
checkbox input "false"
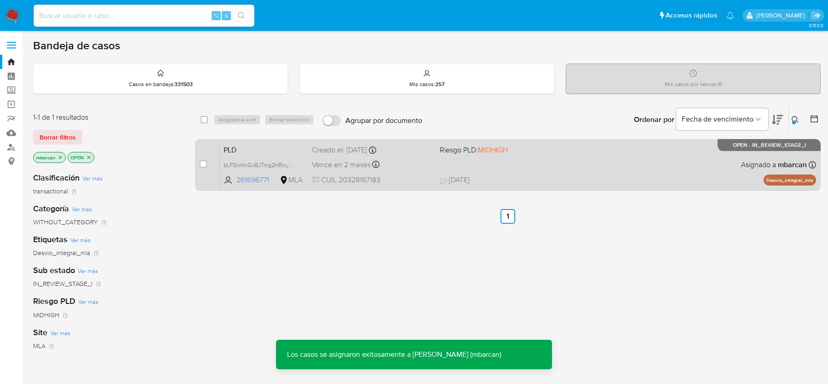
click at [242, 151] on span "PLD" at bounding box center [263, 149] width 81 height 12
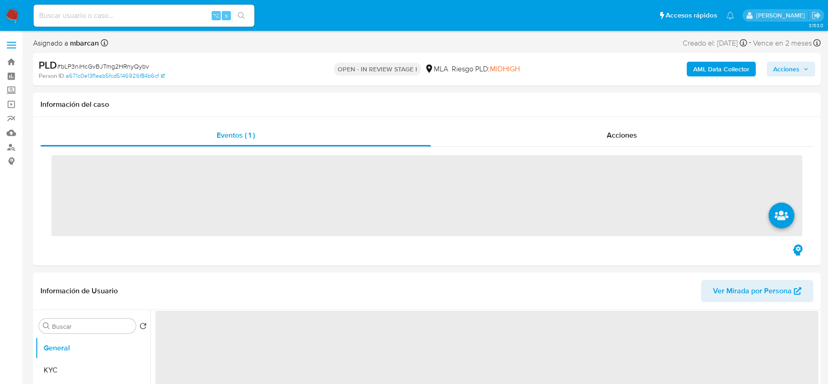
click at [119, 64] on span "# bLP3niHcGvBJTmg2HRnyQybv" at bounding box center [103, 66] width 92 height 9
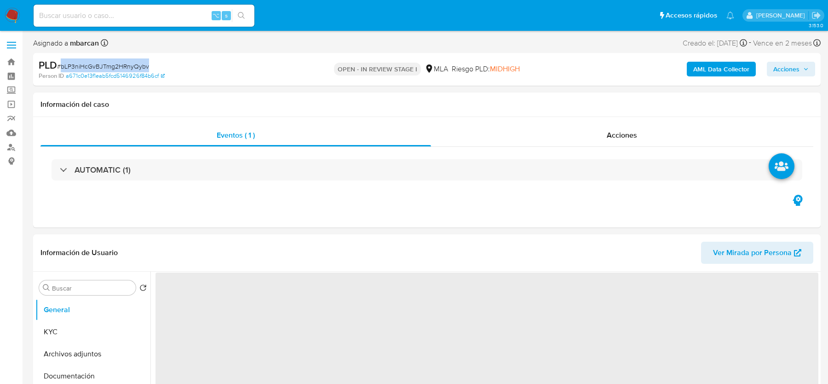
click at [119, 64] on span "# bLP3niHcGvBJTmg2HRnyQybv" at bounding box center [103, 66] width 92 height 9
copy span "bLP3niHcGvBJTmg2HRnyQybv"
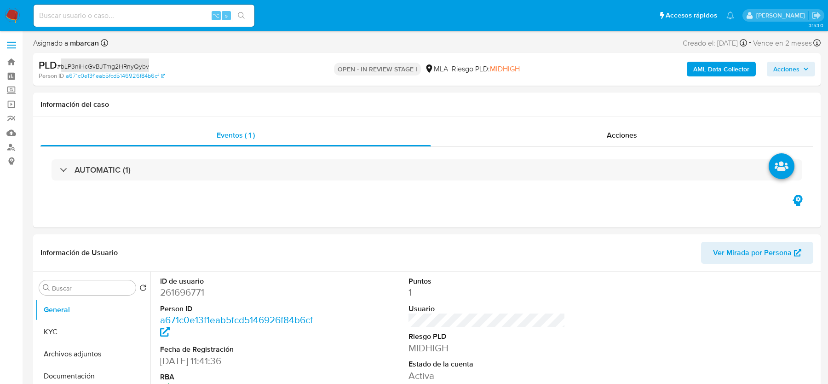
select select "10"
copy span "bLP3niHcGvBJTmg2HRnyQybv"
click at [185, 296] on dd "261696771" at bounding box center [238, 292] width 156 height 13
copy dd "261696771"
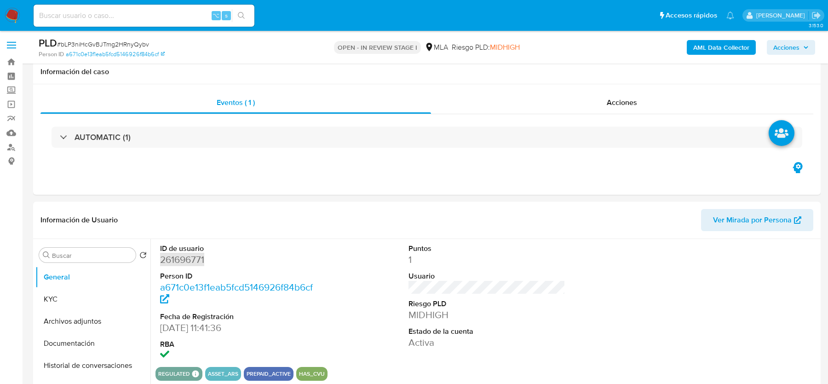
scroll to position [305, 0]
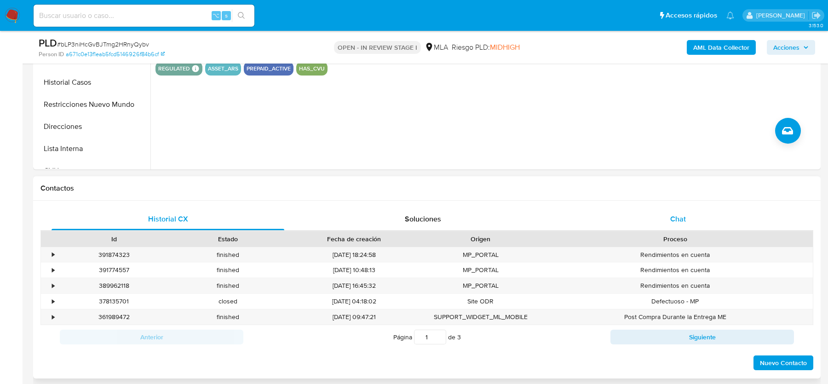
click at [697, 212] on div "Chat" at bounding box center [677, 219] width 233 height 22
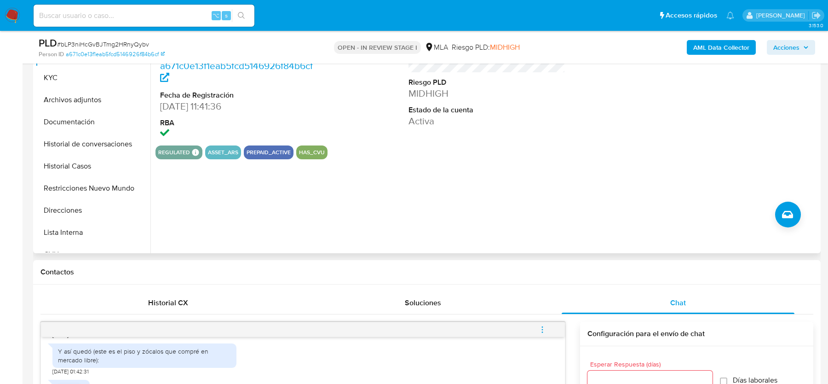
scroll to position [206, 0]
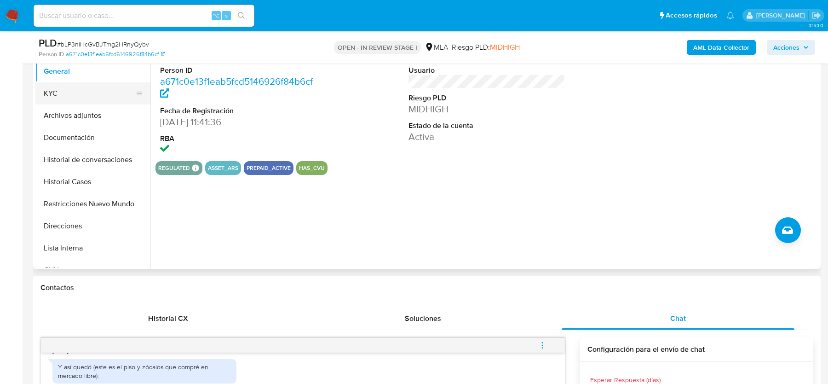
click at [110, 101] on button "KYC" at bounding box center [89, 93] width 108 height 22
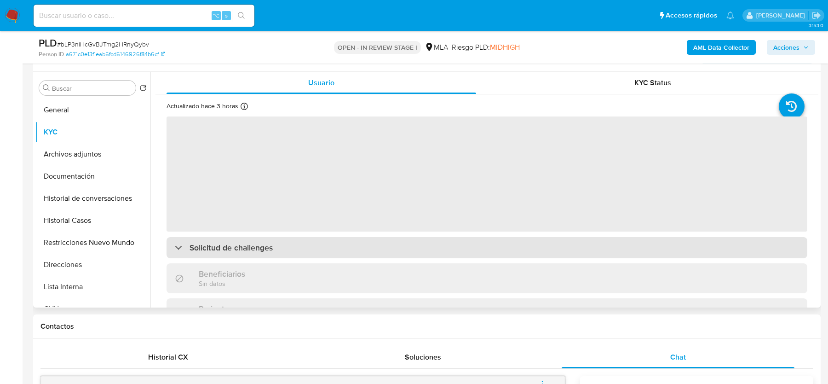
scroll to position [165, 0]
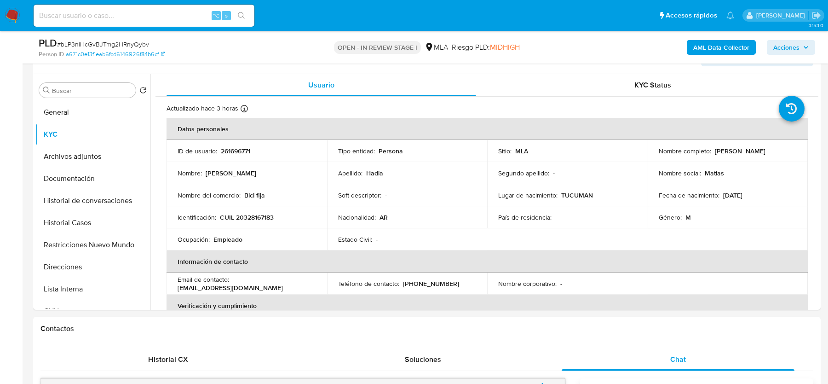
click at [708, 45] on b "AML Data Collector" at bounding box center [721, 47] width 56 height 15
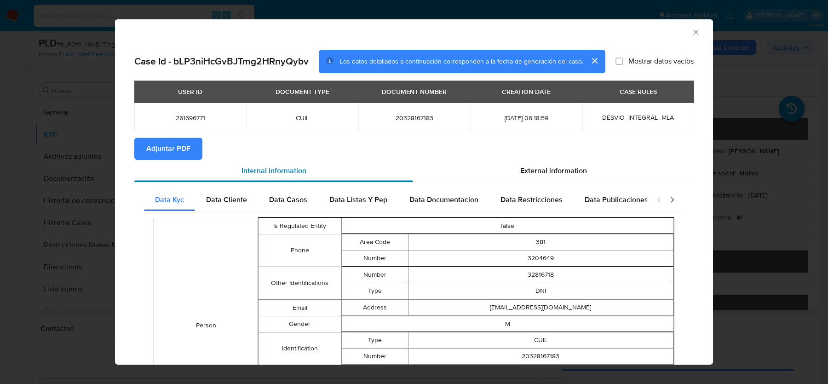
click at [171, 164] on div "Internal information" at bounding box center [273, 171] width 279 height 22
click at [171, 154] on span "Adjuntar PDF" at bounding box center [168, 148] width 44 height 20
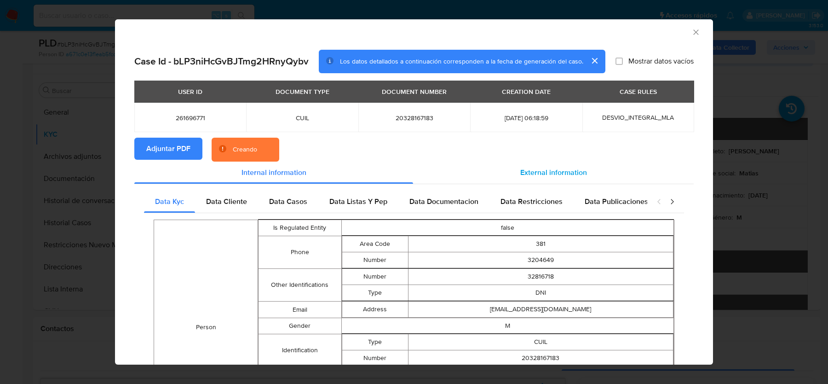
click at [539, 168] on span "External information" at bounding box center [553, 172] width 67 height 11
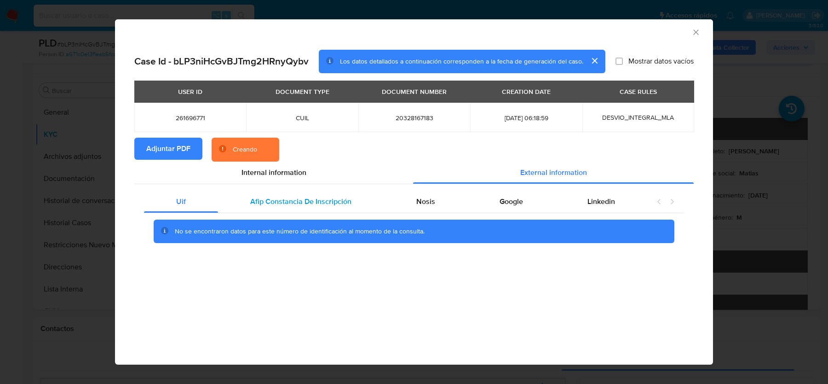
click at [260, 205] on span "Afip Constancia De Inscripción" at bounding box center [300, 201] width 101 height 11
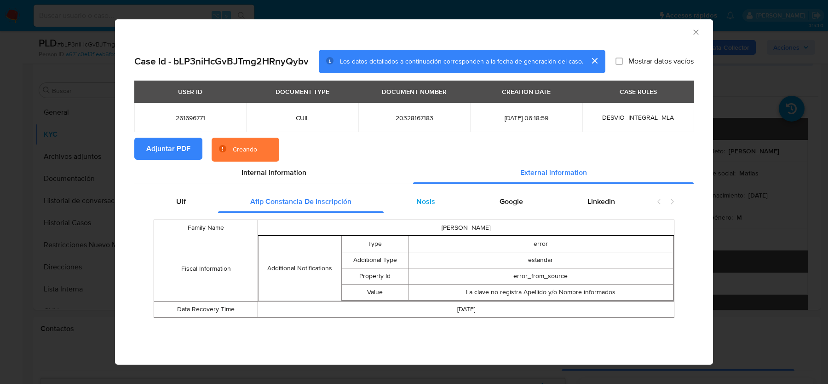
click at [419, 196] on span "Nosis" at bounding box center [425, 201] width 19 height 11
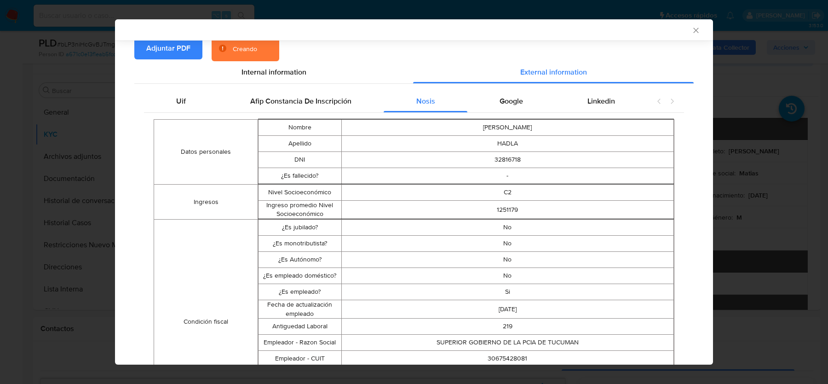
scroll to position [119, 0]
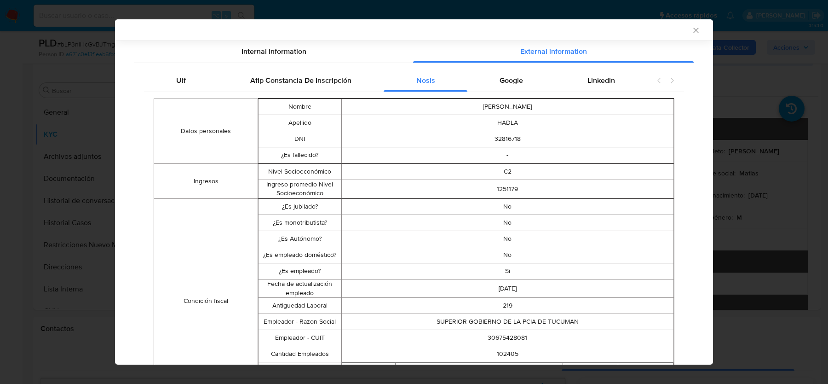
click at [506, 337] on td "30675428081" at bounding box center [507, 338] width 332 height 16
copy td "30675428081"
drag, startPoint x: 489, startPoint y: 101, endPoint x: 500, endPoint y: 99, distance: 11.2
click at [490, 101] on td "VICTOR MATIAS" at bounding box center [507, 105] width 332 height 16
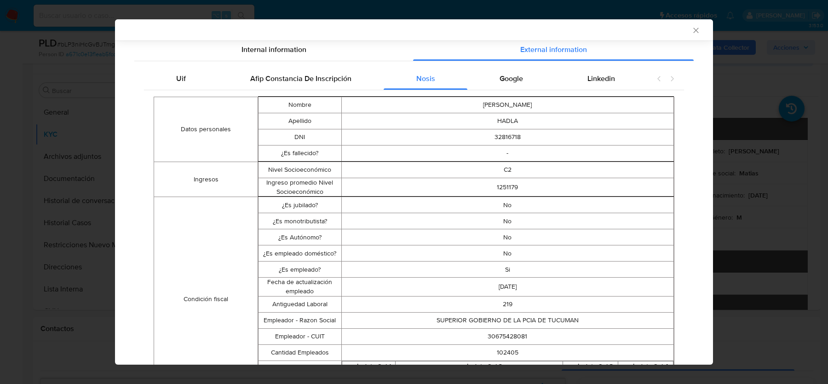
click at [500, 99] on td "VICTOR MATIAS" at bounding box center [507, 105] width 332 height 16
click at [516, 85] on div "Google" at bounding box center [511, 79] width 88 height 22
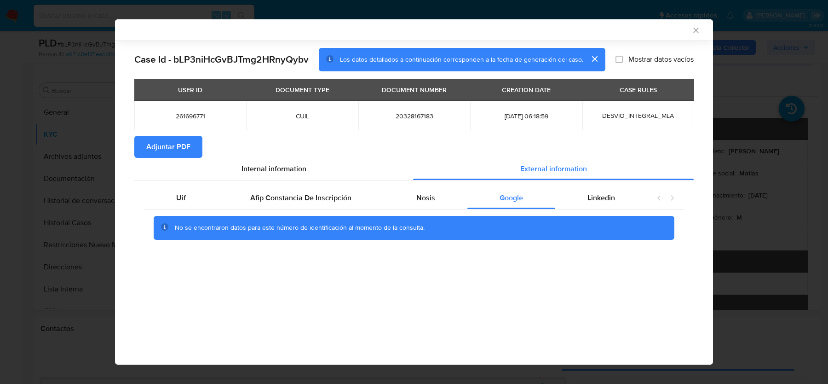
click at [598, 86] on th "CASE RULES" at bounding box center [638, 90] width 112 height 22
click at [602, 219] on div "No se encontraron datos para este número de identificación al momento de la con…" at bounding box center [414, 228] width 521 height 24
click at [602, 200] on span "Linkedin" at bounding box center [601, 197] width 28 height 11
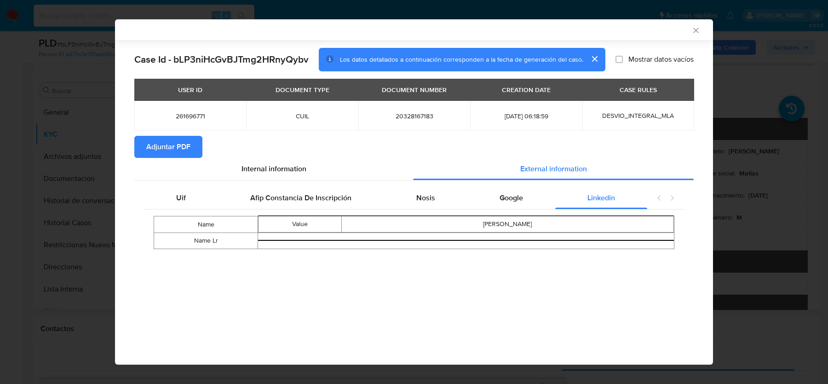
click at [696, 33] on icon "Cerrar ventana" at bounding box center [695, 30] width 9 height 9
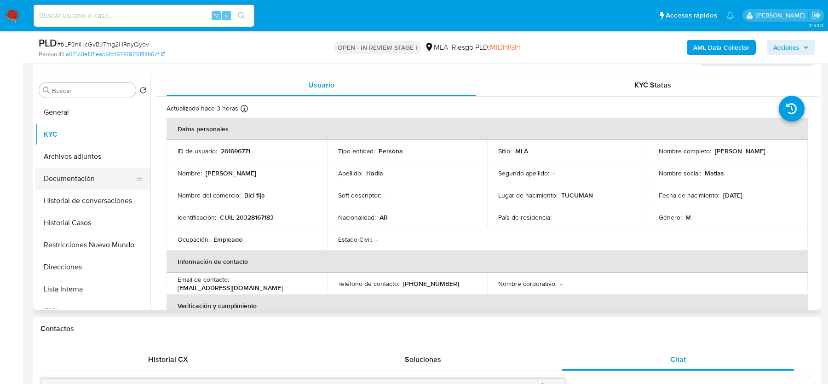
click at [81, 167] on button "Documentación" at bounding box center [89, 178] width 108 height 22
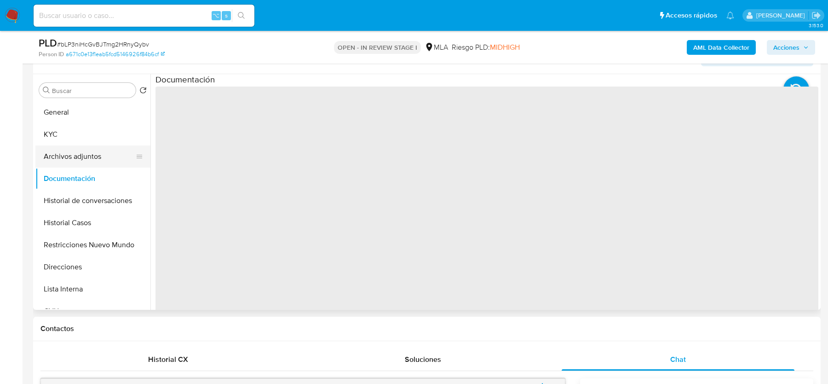
click at [84, 154] on button "Archivos adjuntos" at bounding box center [89, 156] width 108 height 22
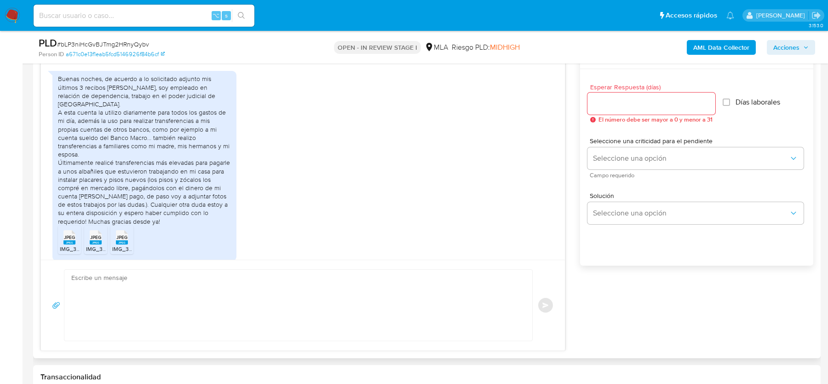
scroll to position [504, 0]
drag, startPoint x: 82, startPoint y: 103, endPoint x: 84, endPoint y: 109, distance: 6.6
click at [84, 109] on div "Buenas noches, de acuerdo a lo solicitado adjunto mis últimos 3 recibos de suel…" at bounding box center [144, 147] width 173 height 150
drag, startPoint x: 117, startPoint y: 109, endPoint x: 117, endPoint y: 118, distance: 8.7
click at [117, 118] on div "Buenas noches, de acuerdo a lo solicitado adjunto mis últimos 3 recibos de suel…" at bounding box center [144, 147] width 173 height 150
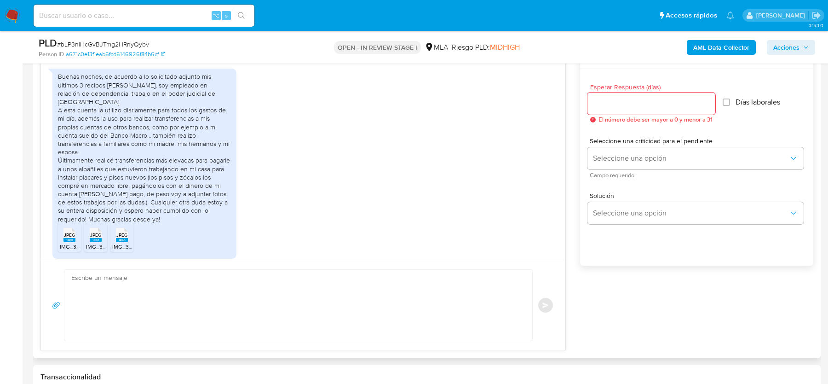
drag, startPoint x: 126, startPoint y: 119, endPoint x: 126, endPoint y: 131, distance: 12.4
click at [126, 131] on div "Buenas noches, de acuerdo a lo solicitado adjunto mis últimos 3 recibos de suel…" at bounding box center [144, 147] width 173 height 150
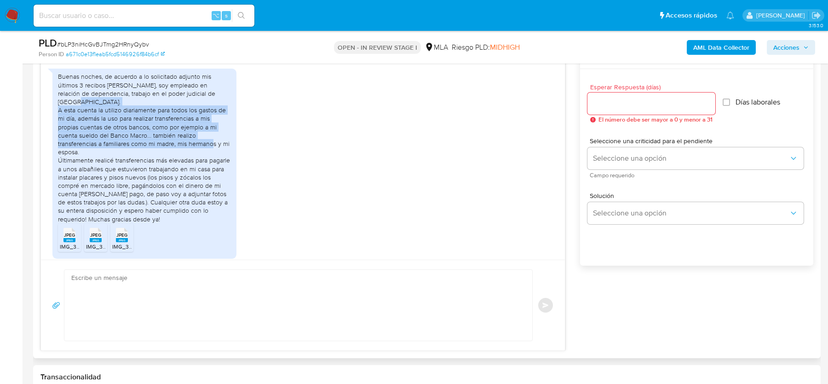
drag, startPoint x: 57, startPoint y: 117, endPoint x: 87, endPoint y: 156, distance: 49.6
click at [87, 156] on div "Buenas noches, de acuerdo a lo solicitado adjunto mis últimos 3 recibos de suel…" at bounding box center [144, 163] width 184 height 189
copy div "A esta cuenta la utilizo diariamente para todos los gastos de mi día, además la…"
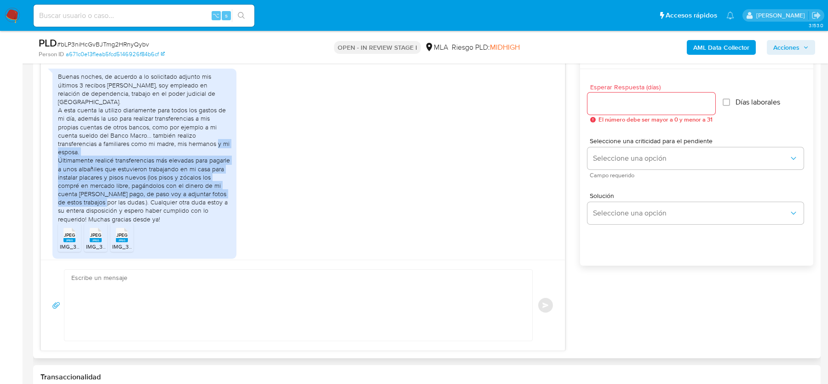
drag, startPoint x: 58, startPoint y: 166, endPoint x: 141, endPoint y: 210, distance: 93.8
click at [141, 210] on div "Buenas noches, de acuerdo a lo solicitado adjunto mis últimos 3 recibos de suel…" at bounding box center [144, 147] width 173 height 150
copy div "Últimamente realicé transferencias más elevadas para pagarle a unos albañiles q…"
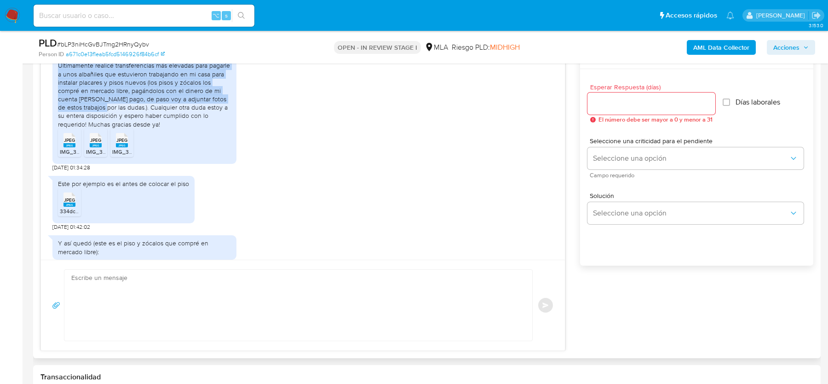
scroll to position [605, 0]
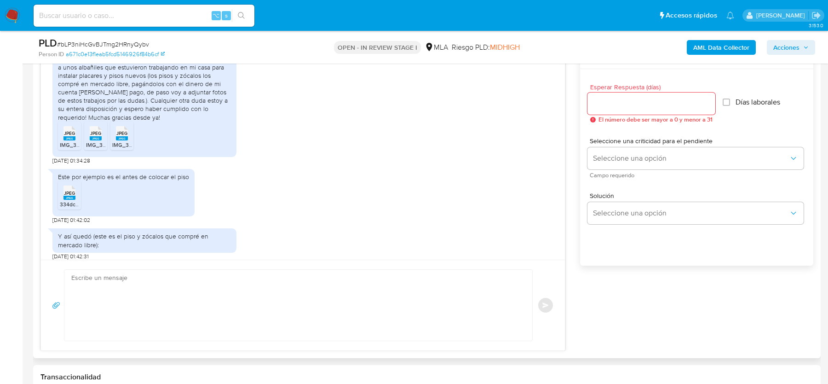
click at [58, 143] on li "JPEG JPEG IMG_3235.jpeg" at bounding box center [69, 135] width 23 height 29
click at [90, 149] on span "IMG_3236.jpeg" at bounding box center [105, 145] width 39 height 8
click at [123, 149] on span "IMG_3234.jpeg" at bounding box center [131, 145] width 39 height 8
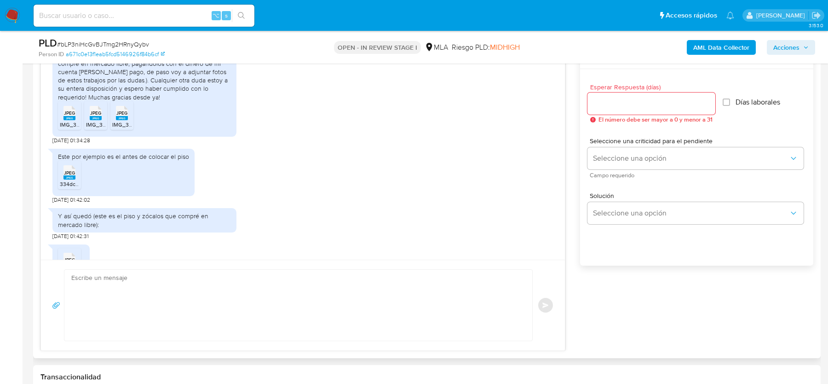
scroll to position [626, 0]
click at [65, 180] on icon "JPEG" at bounding box center [69, 172] width 12 height 16
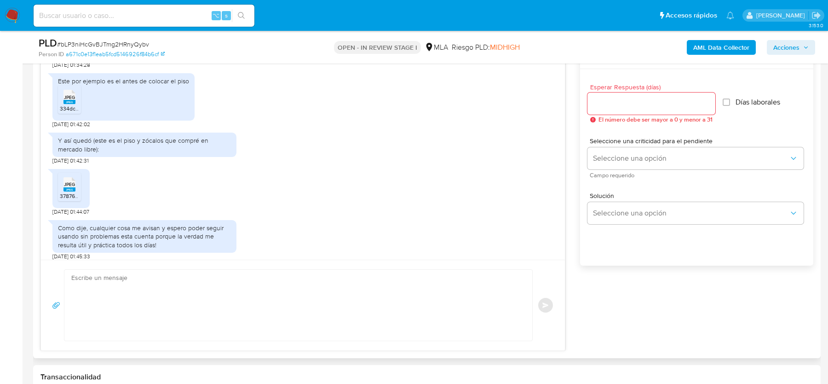
scroll to position [704, 0]
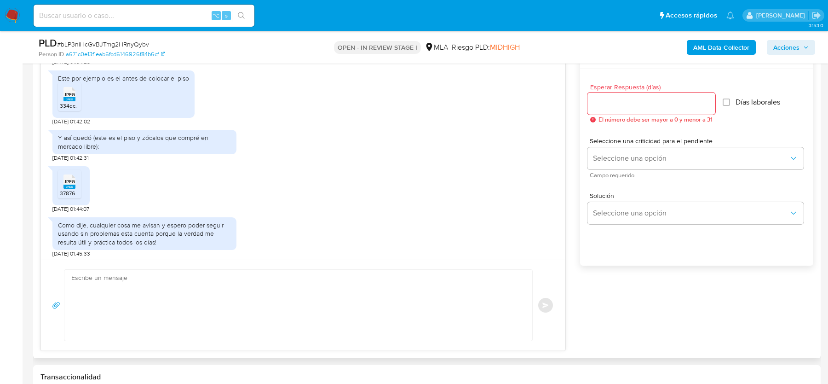
click at [74, 197] on span "37876679-6226-460e-9518-ba075c0cdbcc.jpeg" at bounding box center [118, 193] width 117 height 8
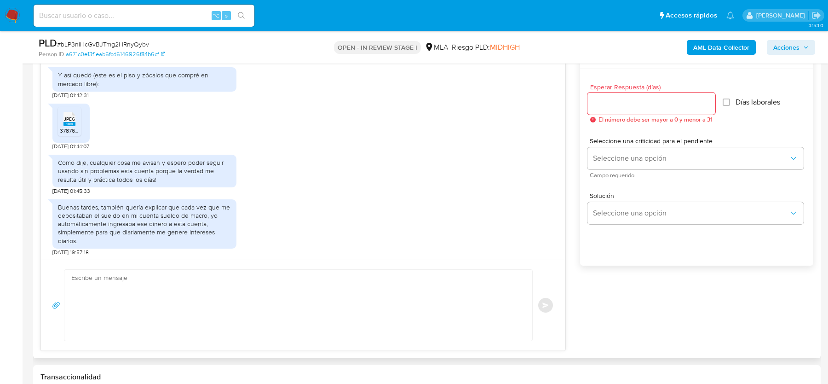
scroll to position [776, 0]
click at [133, 174] on div "Como dije, cualquier cosa me avisan y espero poder seguir usando sin problemas …" at bounding box center [144, 169] width 173 height 25
click at [152, 175] on div "Como dije, cualquier cosa me avisan y espero poder seguir usando sin problemas …" at bounding box center [144, 169] width 173 height 25
drag, startPoint x: 115, startPoint y: 206, endPoint x: 116, endPoint y: 218, distance: 12.9
click at [116, 218] on div "Buenas tardes, también quería explicar que cada vez que me depositaban el sueld…" at bounding box center [144, 223] width 173 height 42
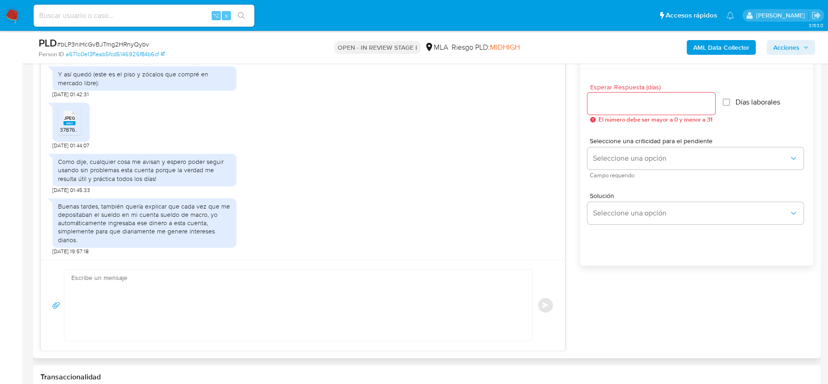
click at [142, 234] on div "Buenas tardes, también quería explicar que cada vez que me depositaban el sueld…" at bounding box center [144, 223] width 173 height 42
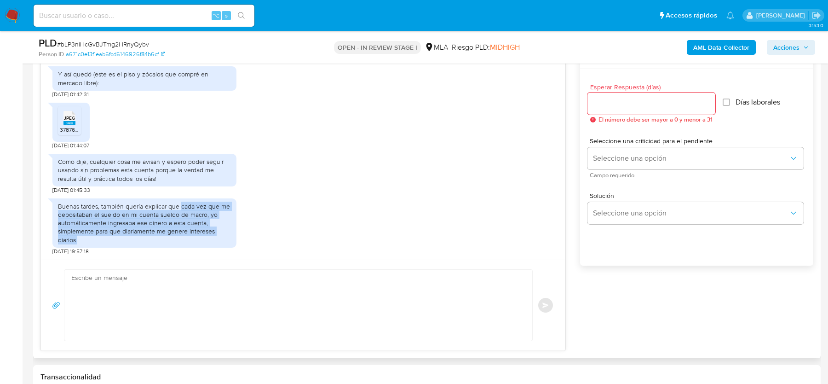
drag, startPoint x: 180, startPoint y: 206, endPoint x: 180, endPoint y: 236, distance: 30.8
click at [180, 236] on div "Buenas tardes, también quería explicar que cada vez que me depositaban el sueld…" at bounding box center [144, 223] width 173 height 42
copy div "cada vez que me depositaban el sueldo en mi cuenta sueldo de macro, yo automáti…"
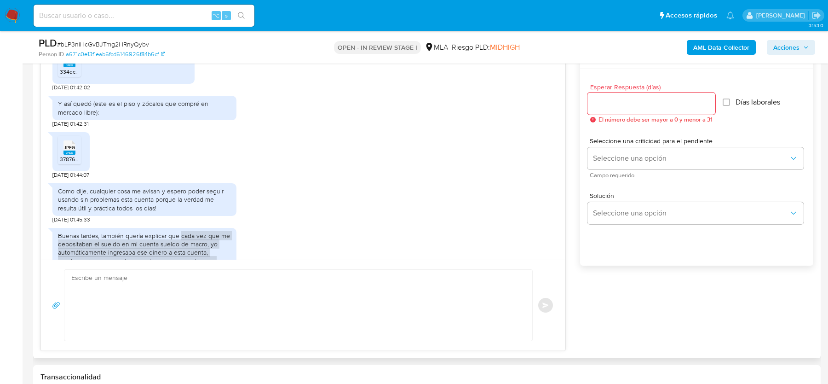
scroll to position [736, 0]
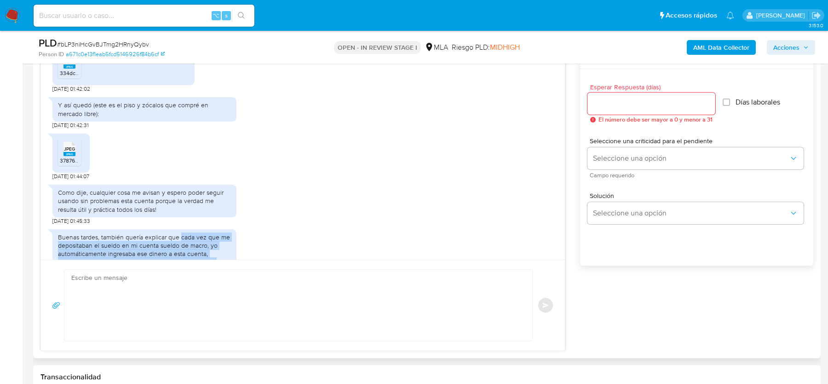
click at [98, 110] on div "Y así quedó (este es el piso y zócalos que compré en mercado libre):" at bounding box center [144, 109] width 173 height 17
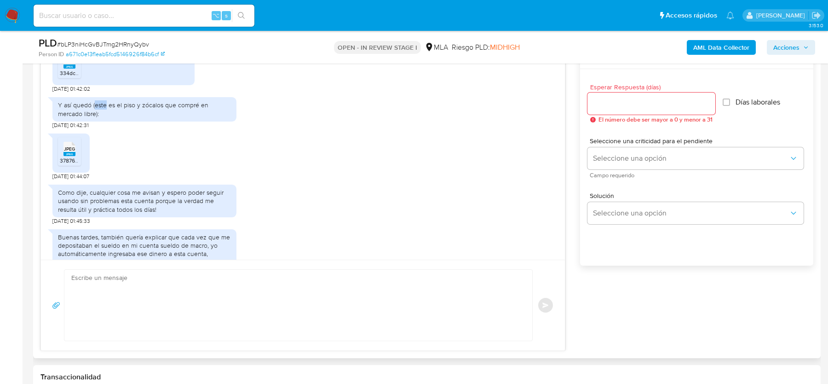
click at [98, 110] on div "Y así quedó (este es el piso y zócalos que compré en mercado libre):" at bounding box center [144, 109] width 173 height 17
copy div "Y así quedó (este es el piso y zócalos que compré en mercado libre):"
click at [201, 117] on div "Y así quedó (este es el piso y zócalos que compré en mercado libre):" at bounding box center [144, 109] width 173 height 17
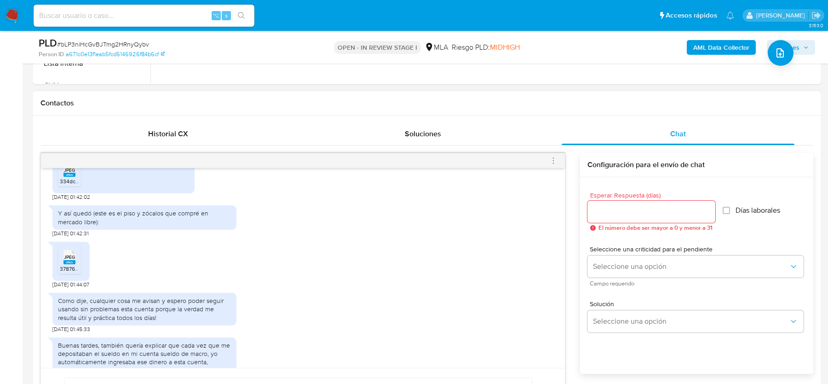
scroll to position [150, 0]
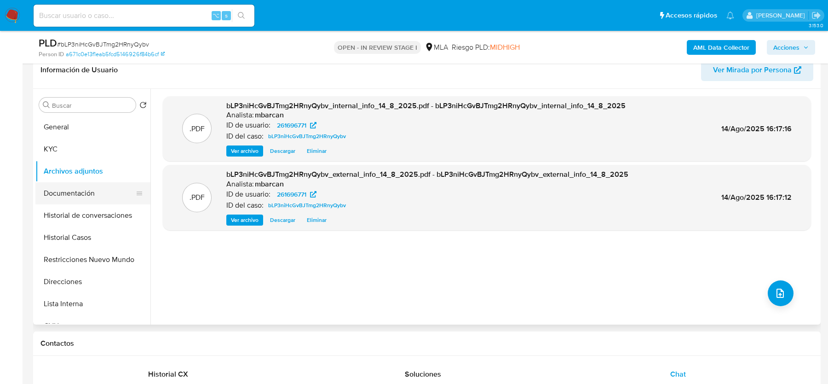
click at [69, 197] on button "Documentación" at bounding box center [89, 193] width 108 height 22
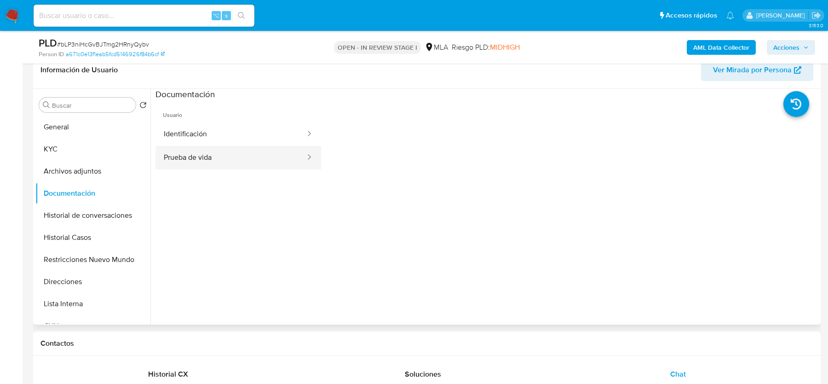
drag, startPoint x: 132, startPoint y: 117, endPoint x: 213, endPoint y: 150, distance: 88.3
click at [133, 117] on li "General" at bounding box center [92, 127] width 115 height 22
click at [231, 156] on button "Prueba de vida" at bounding box center [230, 157] width 151 height 23
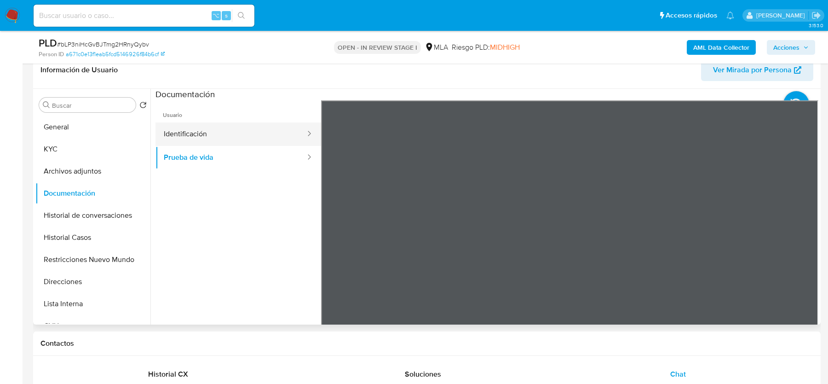
click at [194, 131] on button "Identificación" at bounding box center [230, 133] width 151 height 23
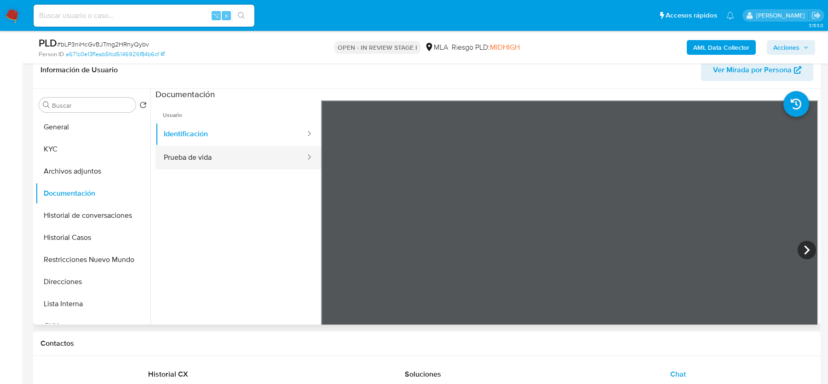
click at [189, 164] on button "Prueba de vida" at bounding box center [230, 157] width 151 height 23
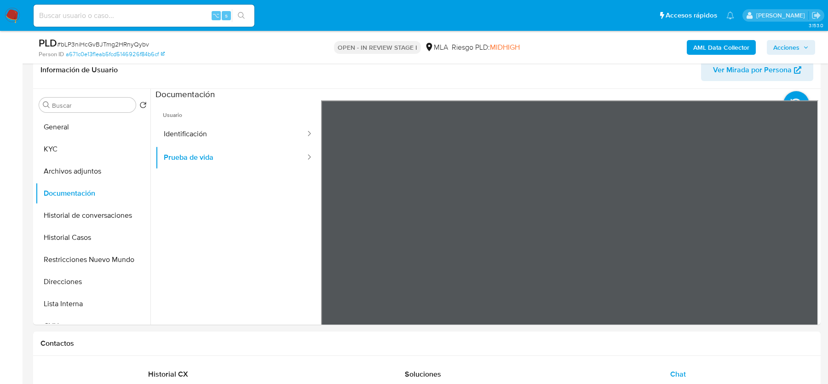
click at [58, 156] on button "KYC" at bounding box center [89, 149] width 108 height 22
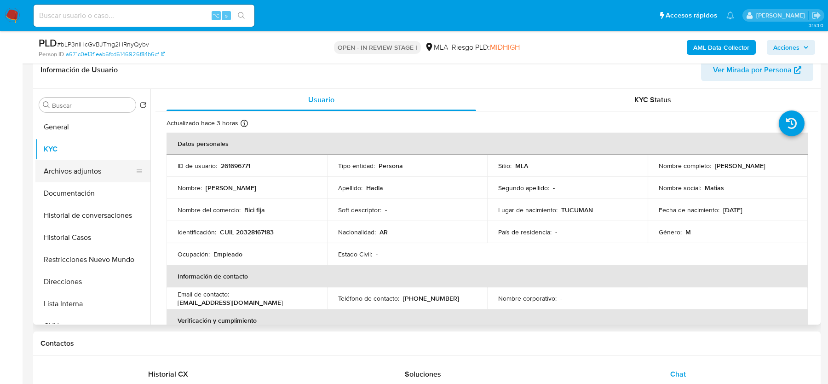
click at [73, 176] on button "Archivos adjuntos" at bounding box center [89, 171] width 108 height 22
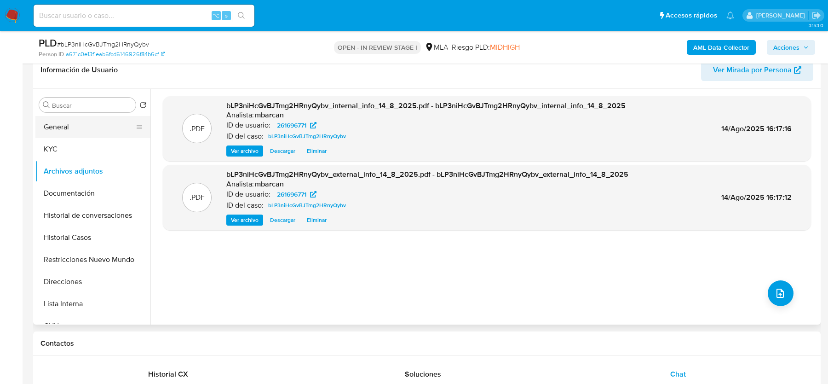
click at [103, 135] on button "General" at bounding box center [89, 127] width 108 height 22
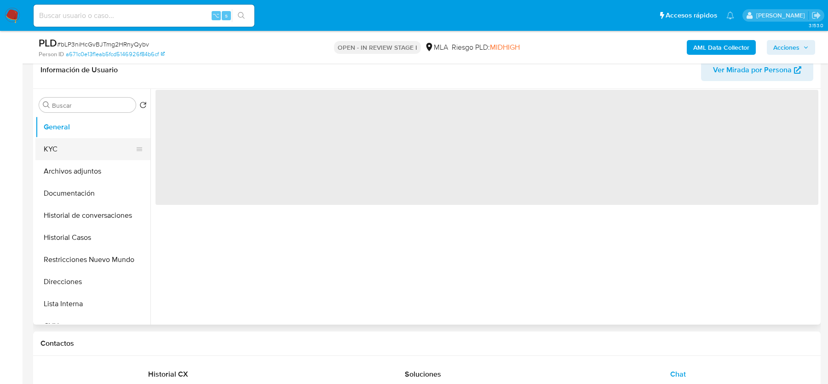
click at [104, 147] on button "KYC" at bounding box center [89, 149] width 108 height 22
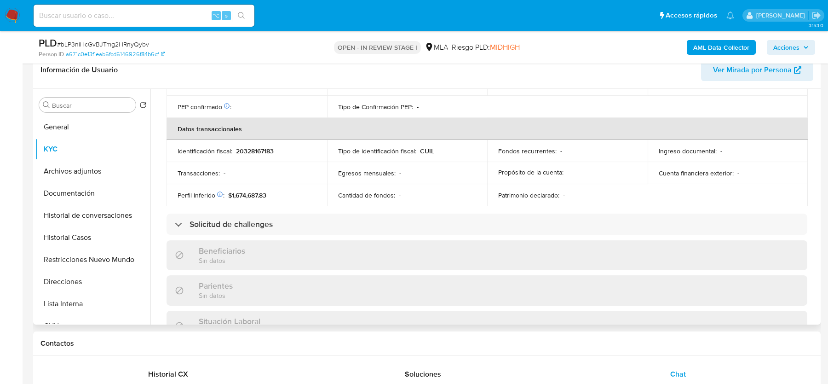
scroll to position [475, 0]
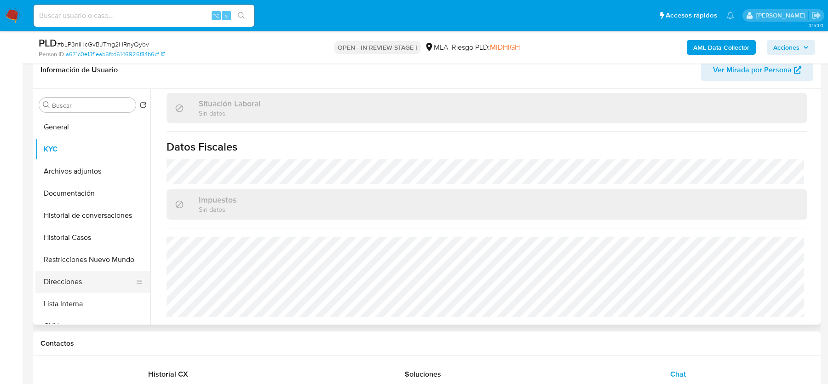
click at [74, 288] on button "Direcciones" at bounding box center [89, 281] width 108 height 22
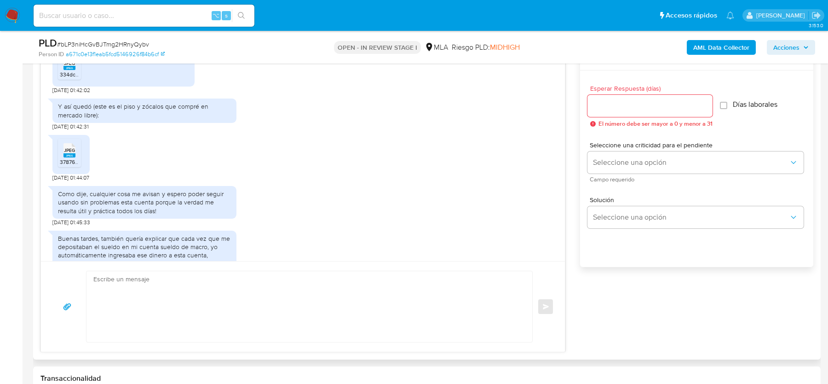
scroll to position [776, 0]
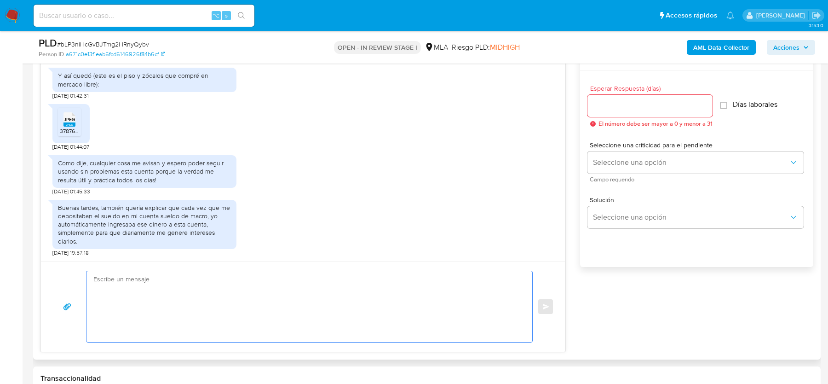
click at [249, 320] on textarea at bounding box center [306, 306] width 427 height 71
paste textarea "Hola, ¡Muchas gracias por tu respuesta! Confirmamos la recepción de la document…"
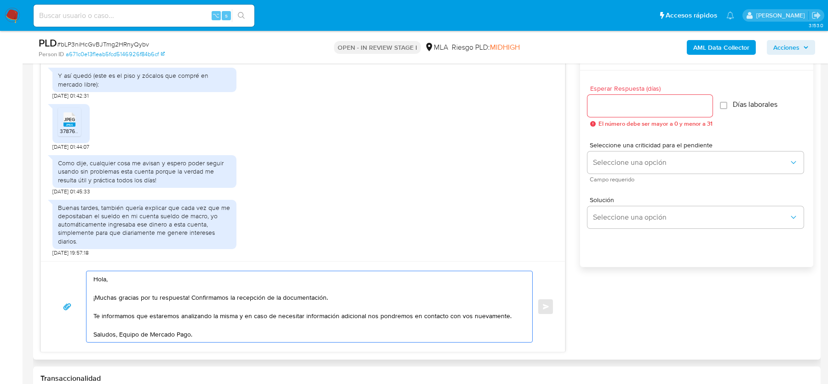
type textarea "Hola, ¡Muchas gracias por tu respuesta! Confirmamos la recepción de la document…"
click at [617, 104] on input "Esperar Respuesta (días)" at bounding box center [649, 106] width 125 height 12
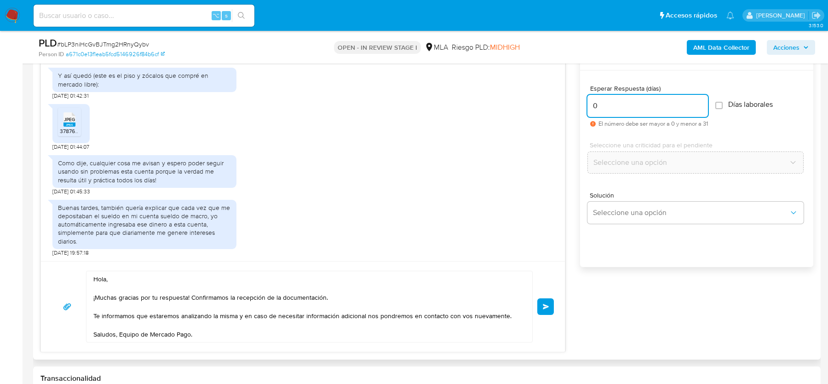
type input "0"
click at [559, 303] on div "Hola, ¡Muchas gracias por tu respuesta! Confirmamos la recepción de la document…" at bounding box center [303, 306] width 524 height 91
click at [555, 303] on div "Hola, ¡Muchas gracias por tu respuesta! Confirmamos la recepción de la document…" at bounding box center [303, 306] width 524 height 91
click at [546, 305] on span "Enviar" at bounding box center [546, 306] width 6 height 6
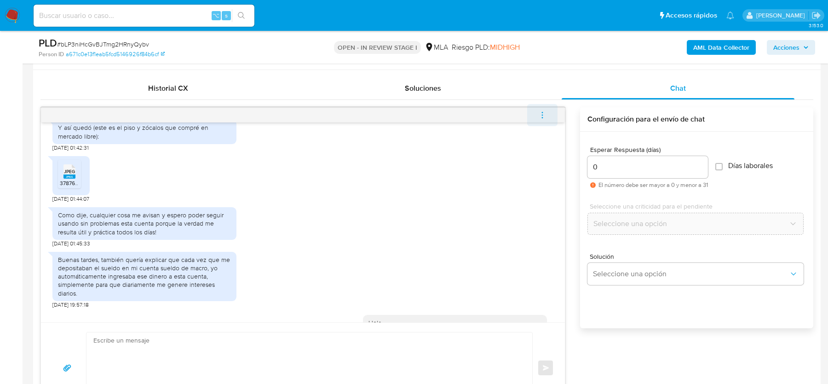
scroll to position [887, 0]
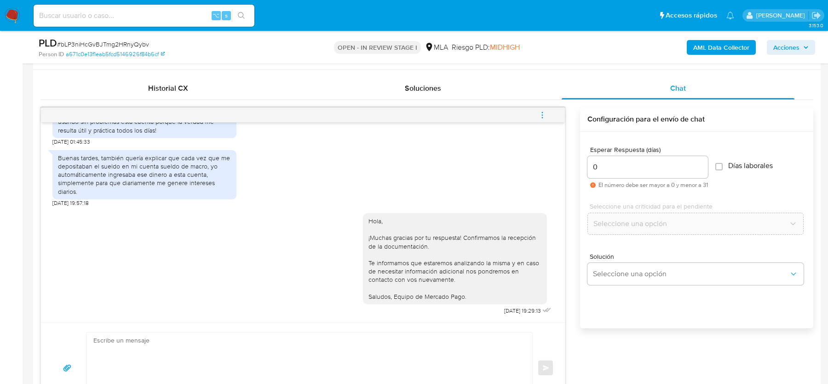
click at [543, 114] on icon "menu-action" at bounding box center [542, 114] width 1 height 1
click at [461, 97] on li "Cerrar conversación" at bounding box center [480, 96] width 94 height 17
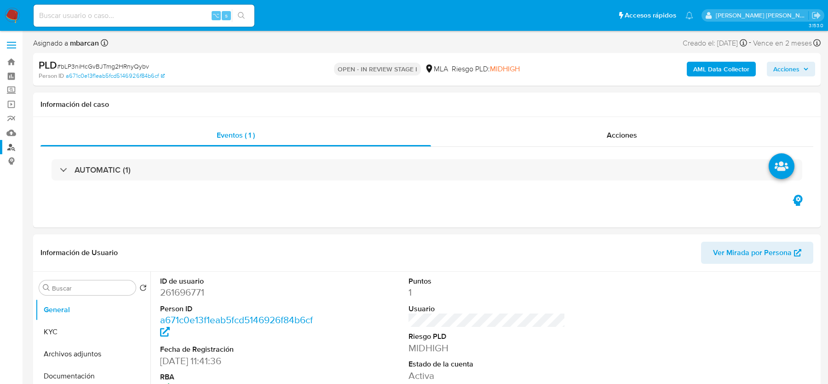
click at [10, 150] on link "Buscador de personas" at bounding box center [54, 147] width 109 height 14
select select "10"
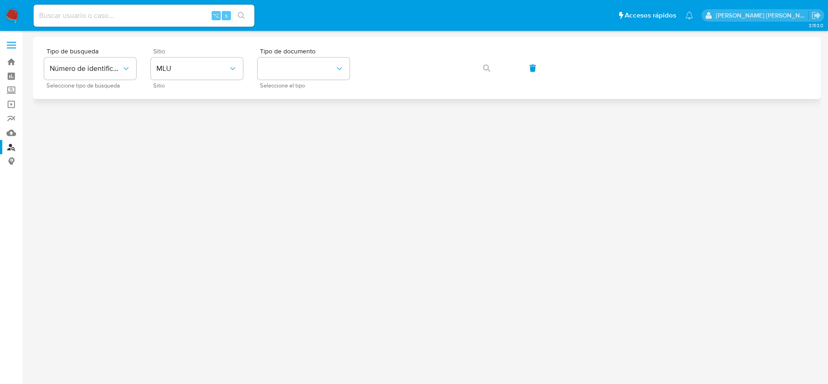
click at [180, 84] on span "Sitio" at bounding box center [199, 85] width 92 height 5
click at [180, 82] on div "Sitio MLU Sitio" at bounding box center [197, 68] width 92 height 40
click at [180, 75] on button "MLU" at bounding box center [197, 68] width 92 height 22
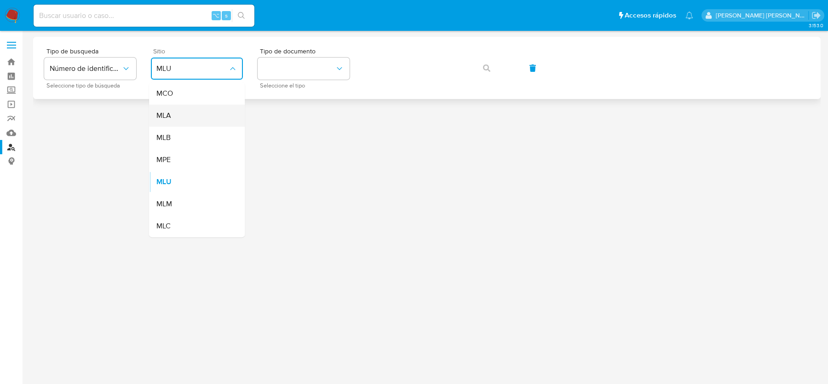
click at [178, 118] on div "MLA" at bounding box center [193, 115] width 75 height 22
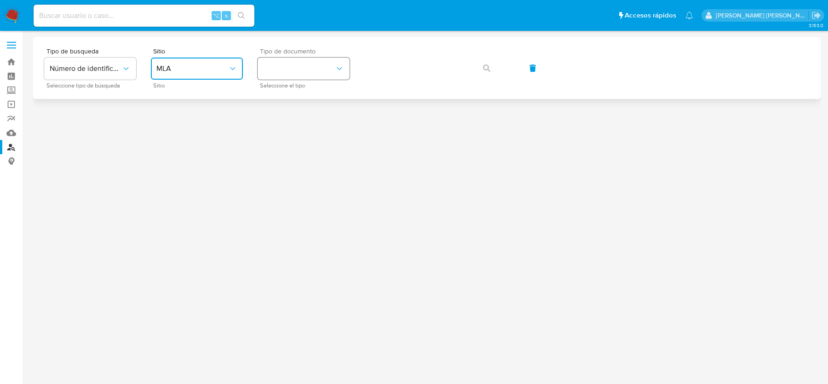
click at [275, 71] on button "identificationType" at bounding box center [304, 68] width 92 height 22
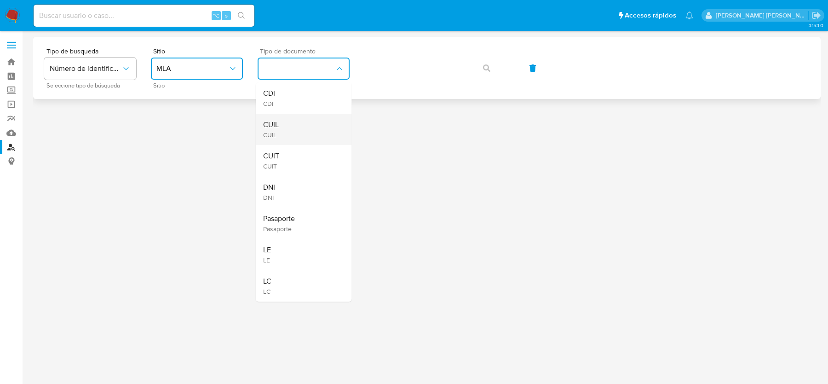
click at [297, 123] on div "CUIL CUIL" at bounding box center [300, 129] width 75 height 31
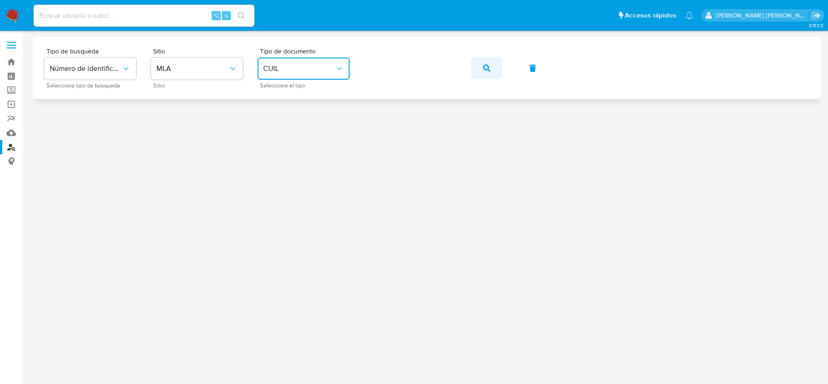
click at [483, 70] on icon "button" at bounding box center [486, 67] width 7 height 7
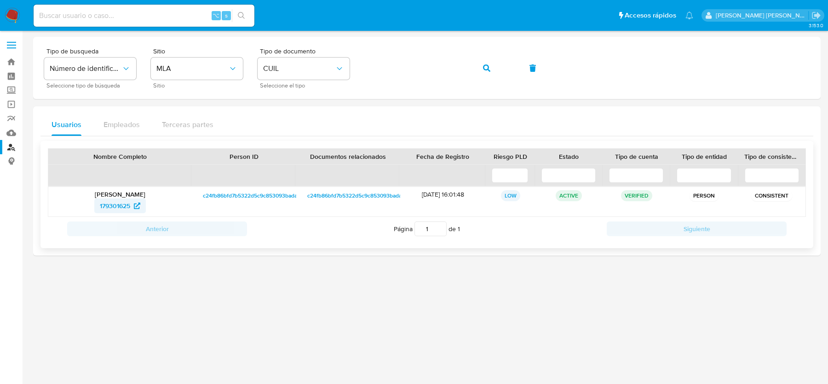
click at [119, 198] on span "179301625" at bounding box center [115, 205] width 30 height 15
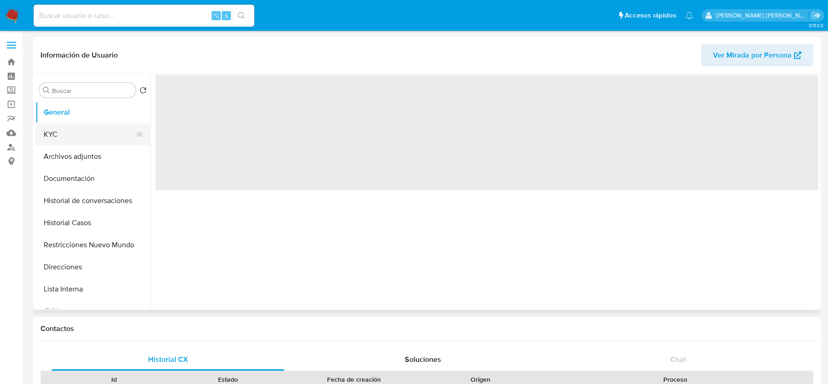
click at [79, 124] on button "KYC" at bounding box center [89, 134] width 108 height 22
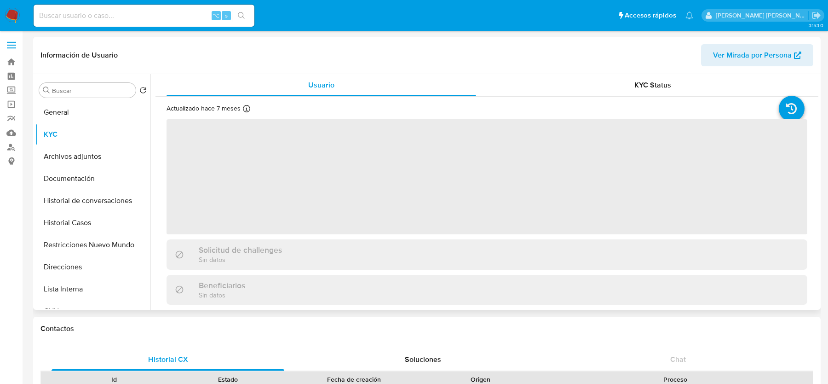
scroll to position [267, 0]
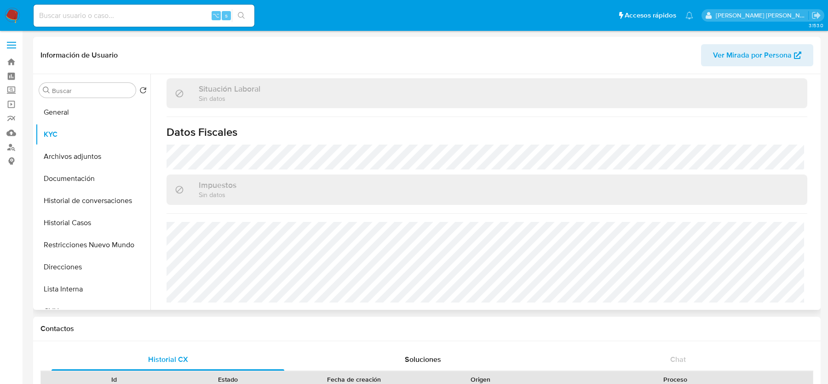
select select "10"
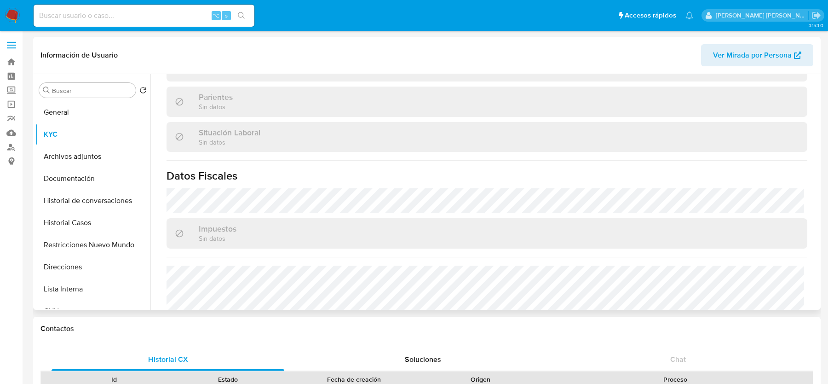
scroll to position [484, 0]
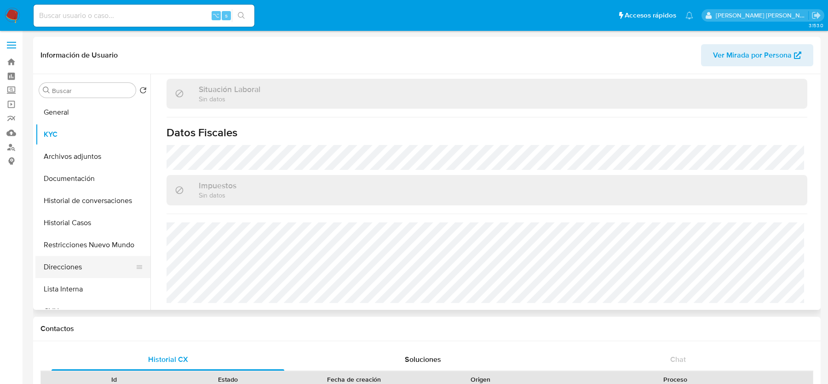
click at [82, 270] on button "Direcciones" at bounding box center [89, 267] width 108 height 22
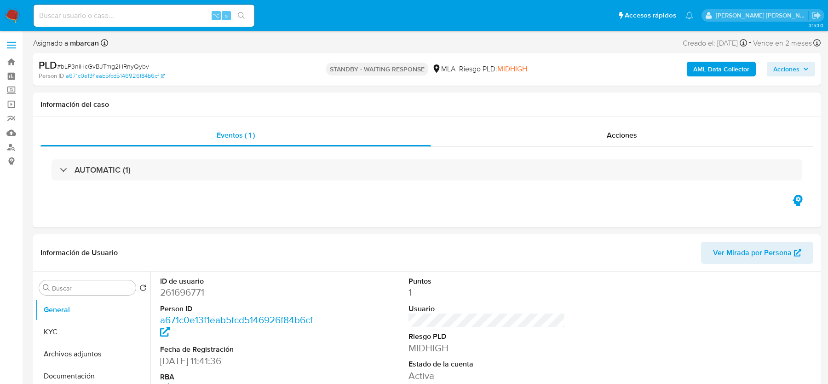
select select "10"
click at [138, 65] on span "# bLP3niHcGvBJTmg2HRnyQybv" at bounding box center [103, 66] width 92 height 9
click at [492, 136] on div "Acciones" at bounding box center [622, 135] width 383 height 22
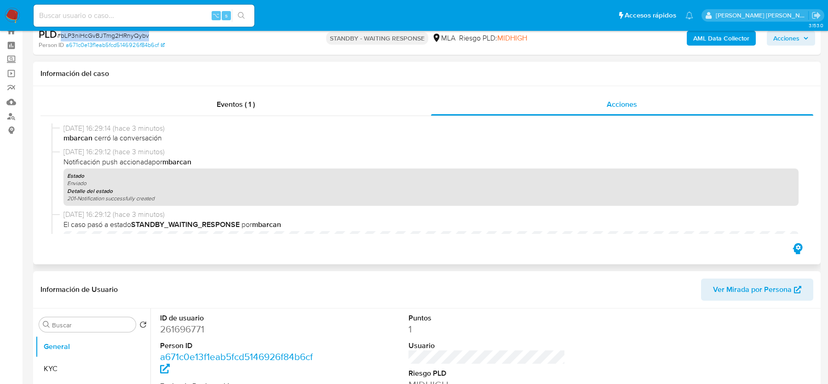
scroll to position [9, 0]
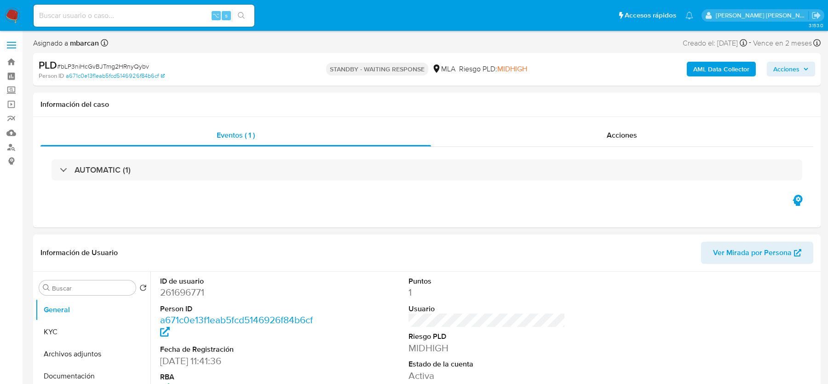
select select "10"
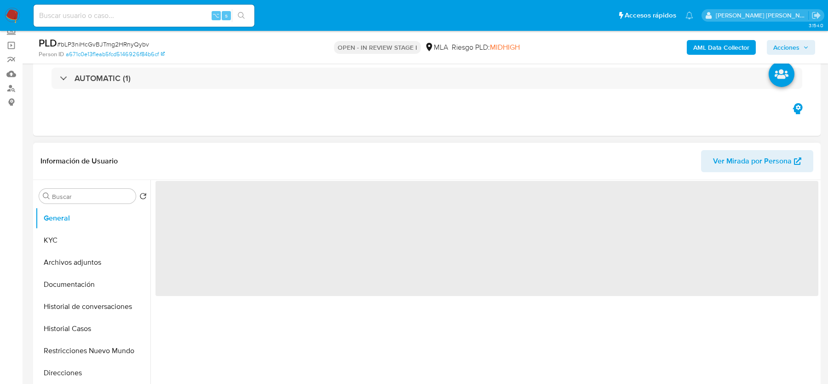
scroll to position [109, 0]
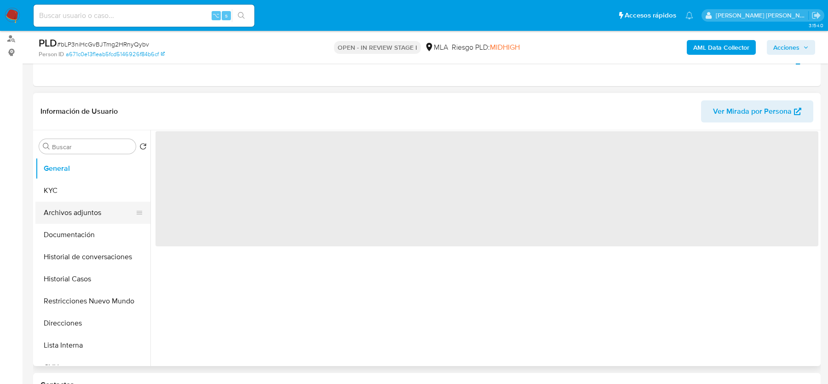
click at [80, 209] on button "Archivos adjuntos" at bounding box center [89, 212] width 108 height 22
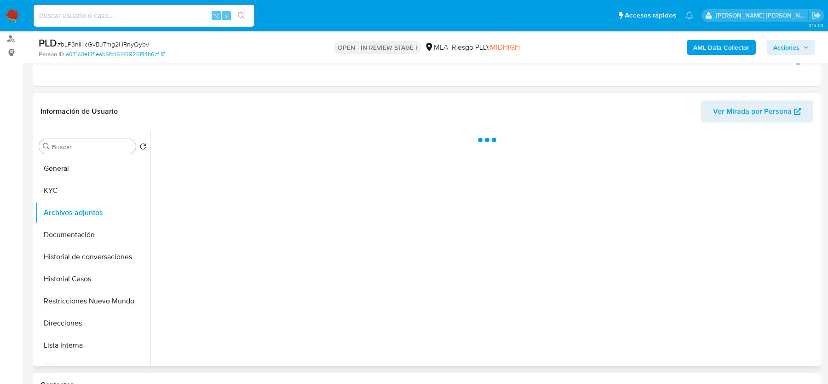
select select "10"
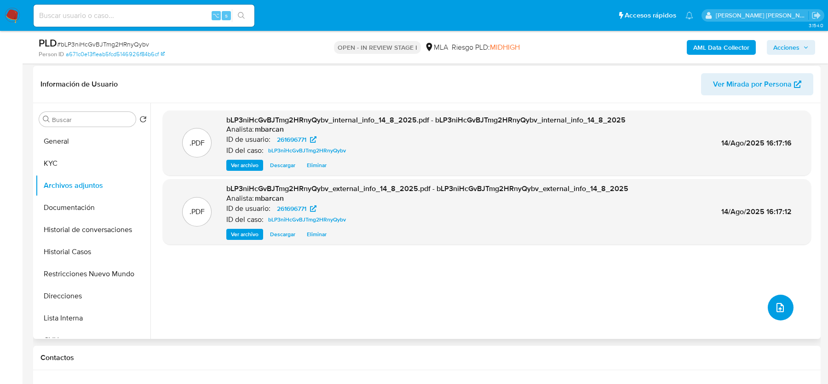
click at [786, 304] on button "upload-file" at bounding box center [780, 307] width 26 height 26
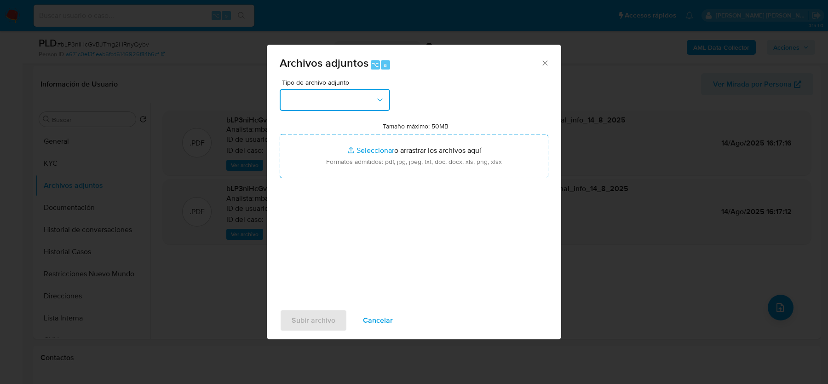
click at [341, 97] on button "button" at bounding box center [335, 100] width 110 height 22
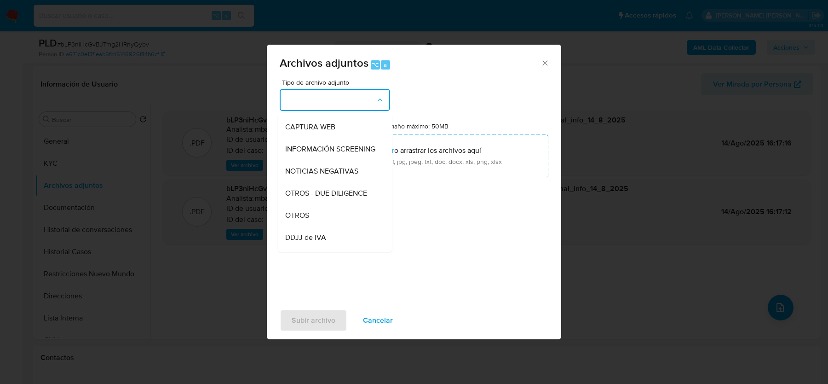
scroll to position [109, 0]
click at [312, 189] on div "OTROS" at bounding box center [332, 192] width 94 height 22
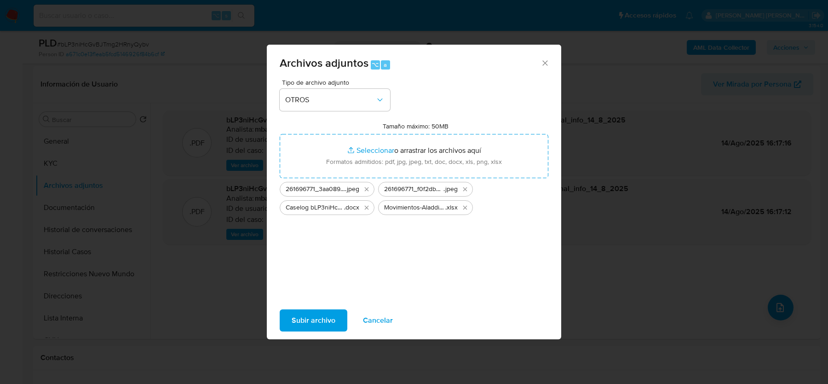
click at [330, 310] on span "Subir archivo" at bounding box center [314, 320] width 44 height 20
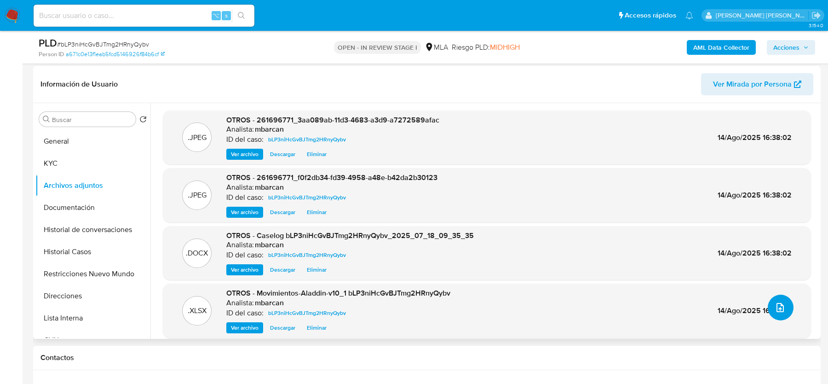
click at [775, 313] on button "upload-file" at bounding box center [780, 307] width 26 height 26
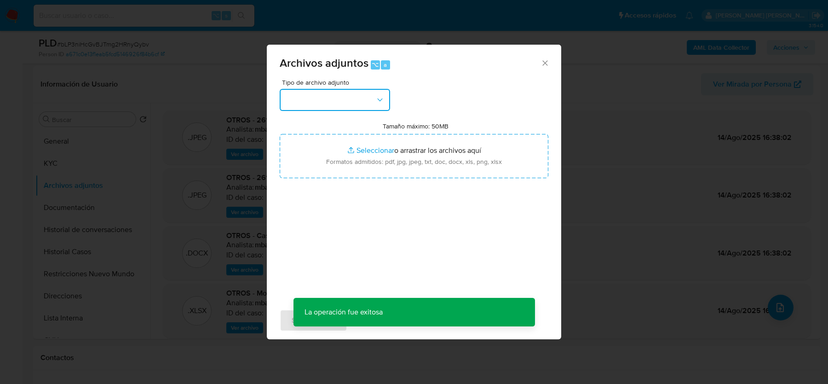
click at [368, 105] on button "button" at bounding box center [335, 100] width 110 height 22
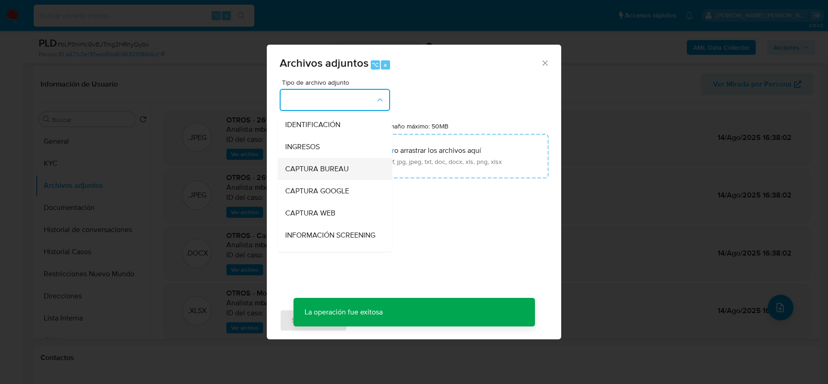
click at [314, 158] on div "CAPTURA BUREAU" at bounding box center [332, 169] width 94 height 22
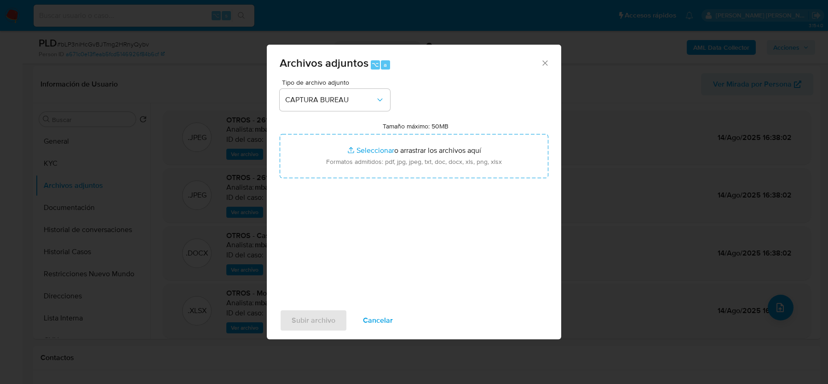
click at [322, 80] on span "Tipo de archivo adjunto" at bounding box center [337, 82] width 110 height 6
click at [322, 98] on span "CAPTURA BUREAU" at bounding box center [330, 99] width 90 height 9
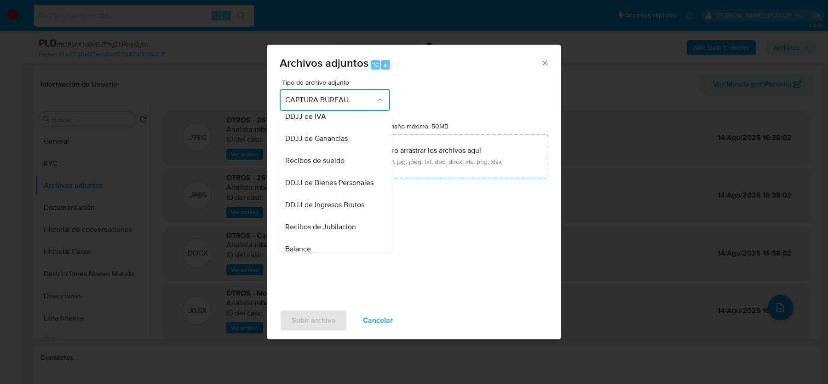
scroll to position [206, 0]
click at [322, 163] on span "Recibos de sueldo" at bounding box center [314, 161] width 59 height 9
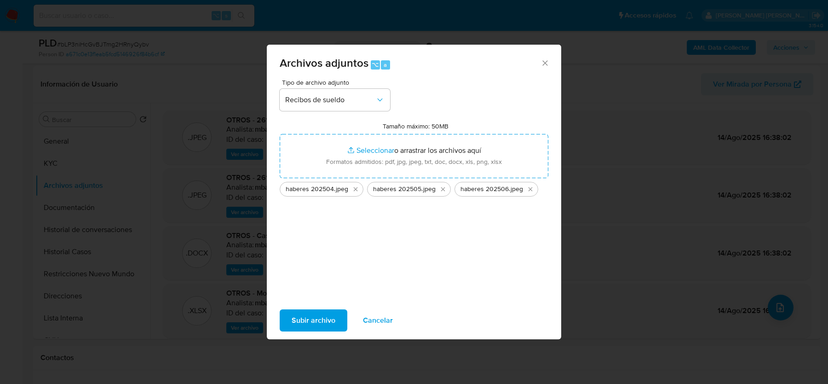
click at [299, 315] on span "Subir archivo" at bounding box center [314, 320] width 44 height 20
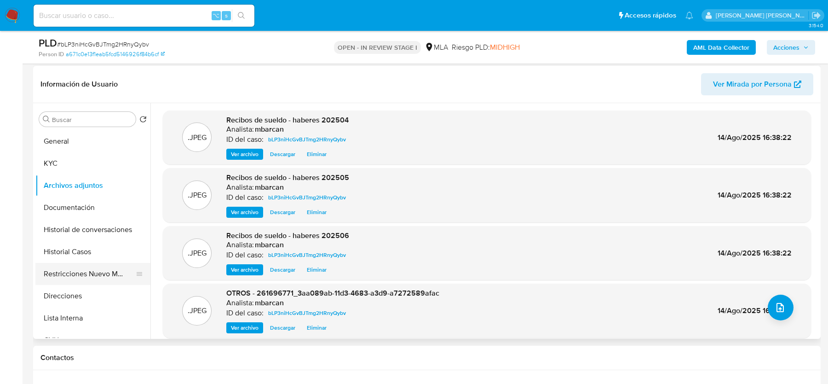
click at [62, 270] on button "Restricciones Nuevo Mundo" at bounding box center [89, 274] width 108 height 22
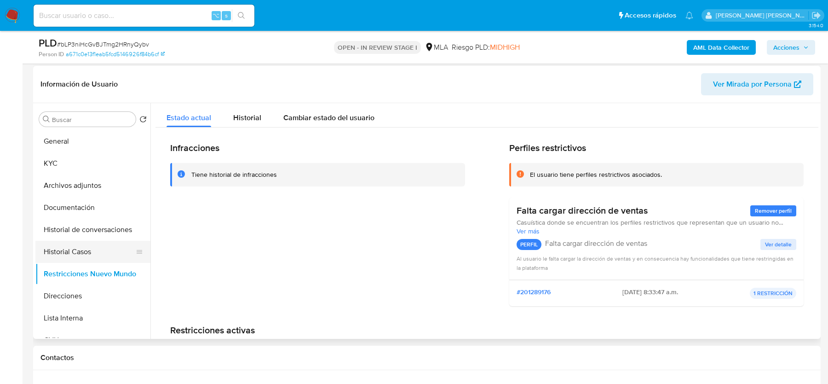
click at [64, 244] on button "Historial Casos" at bounding box center [89, 251] width 108 height 22
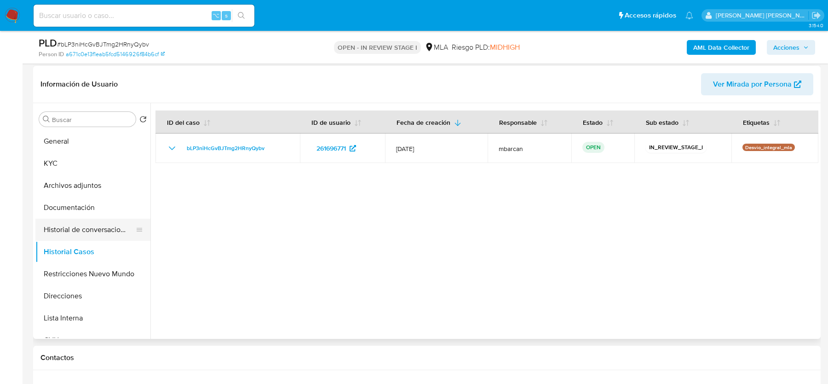
click at [61, 224] on button "Historial de conversaciones" at bounding box center [89, 229] width 108 height 22
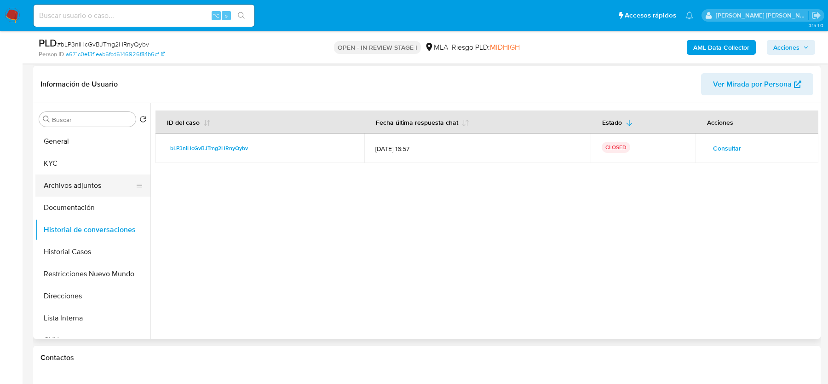
click at [60, 195] on button "Archivos adjuntos" at bounding box center [89, 185] width 108 height 22
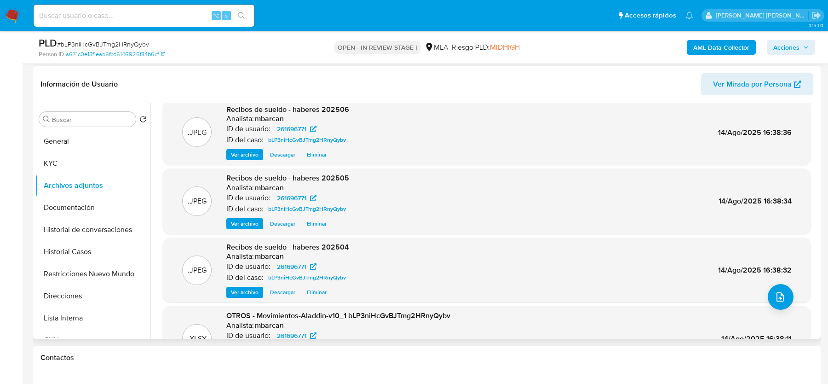
scroll to position [14, 0]
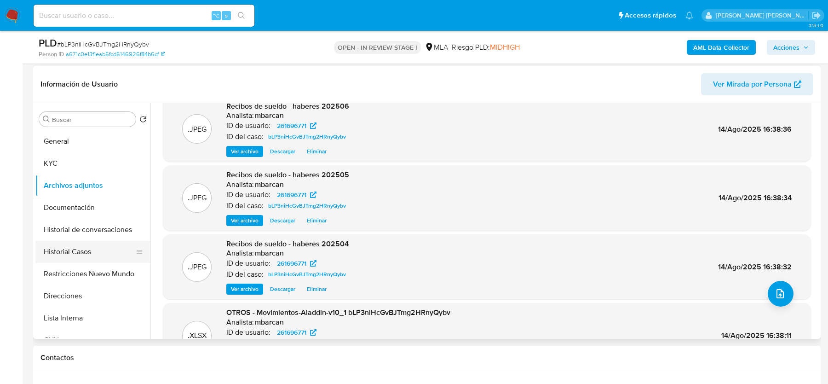
click at [119, 244] on button "Historial Casos" at bounding box center [89, 251] width 108 height 22
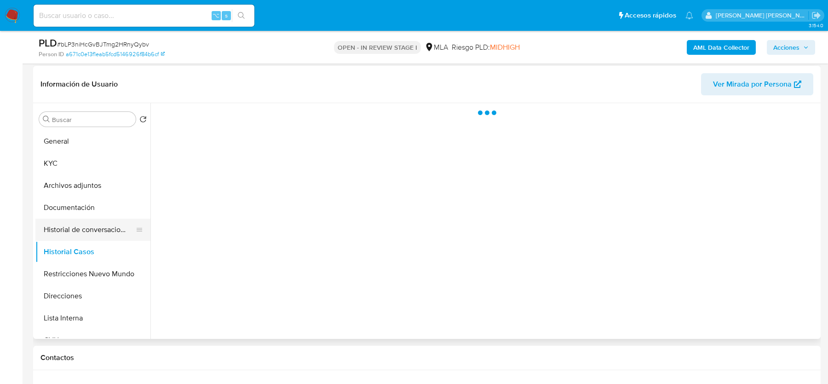
click at [119, 230] on button "Historial de conversaciones" at bounding box center [89, 229] width 108 height 22
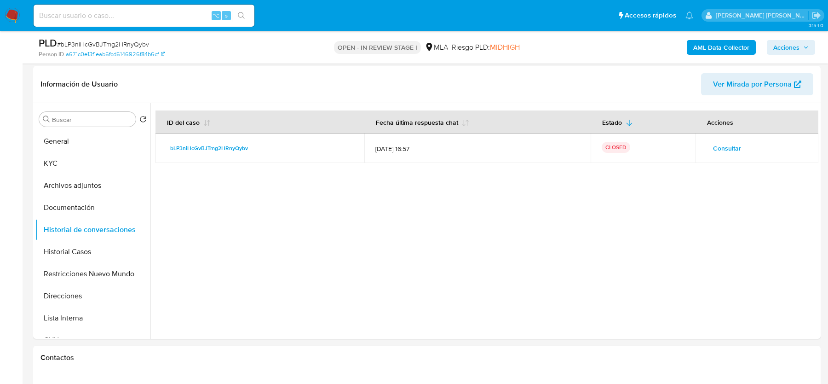
click at [793, 46] on span "Acciones" at bounding box center [786, 47] width 26 height 15
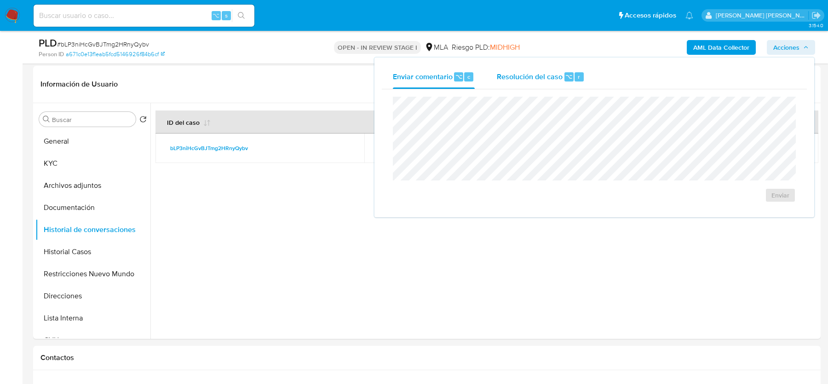
click at [492, 83] on button "Resolución del caso ⌥ r" at bounding box center [541, 77] width 110 height 24
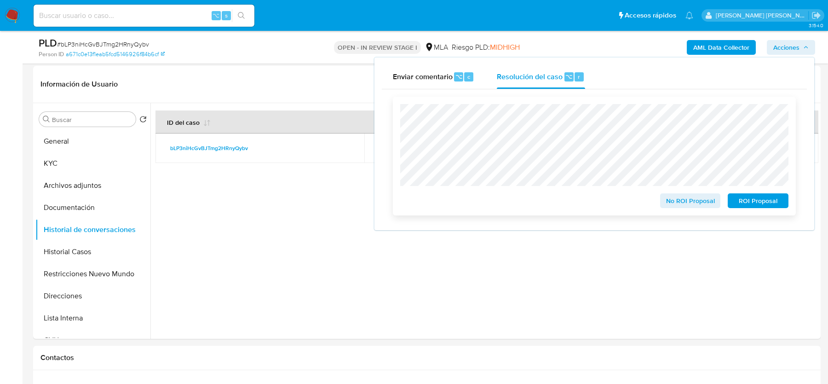
click at [668, 203] on span "No ROI Proposal" at bounding box center [690, 200] width 48 height 13
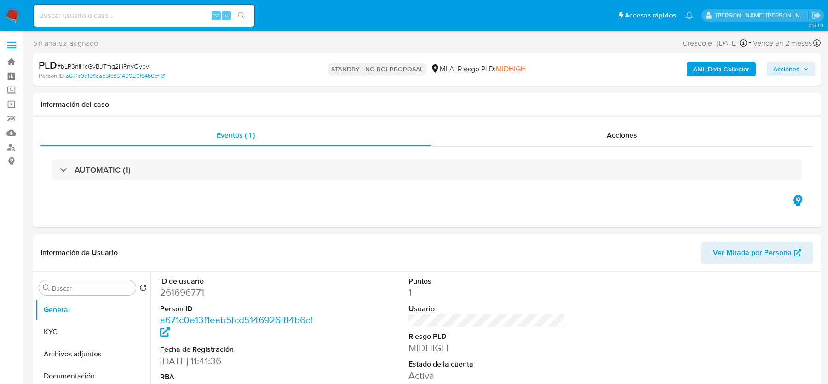
select select "10"
click at [12, 15] on img at bounding box center [13, 16] width 16 height 16
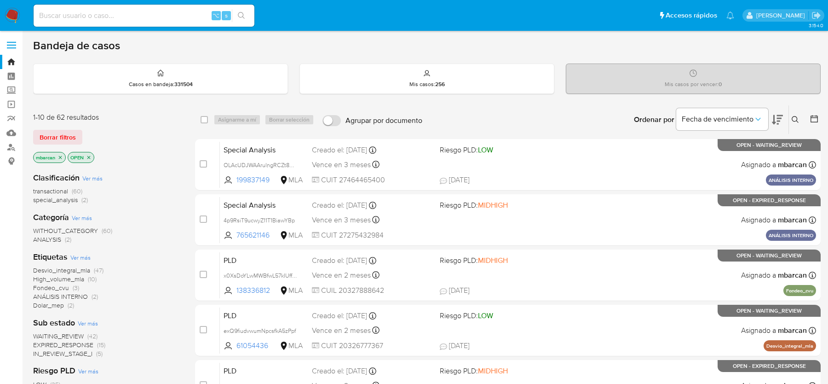
click at [798, 116] on icon at bounding box center [794, 119] width 7 height 7
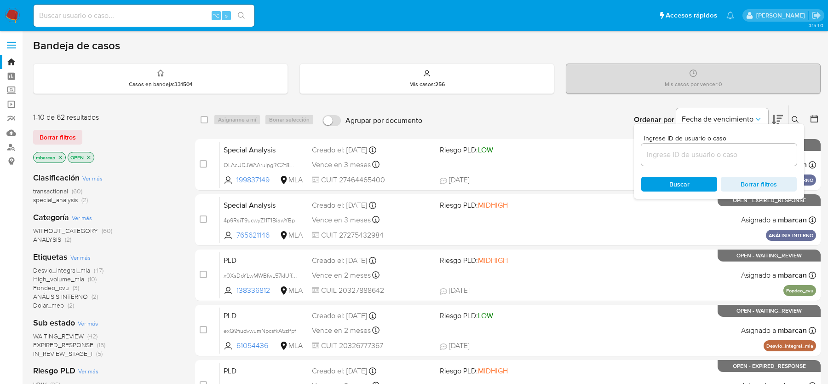
click at [762, 149] on input at bounding box center [718, 155] width 155 height 12
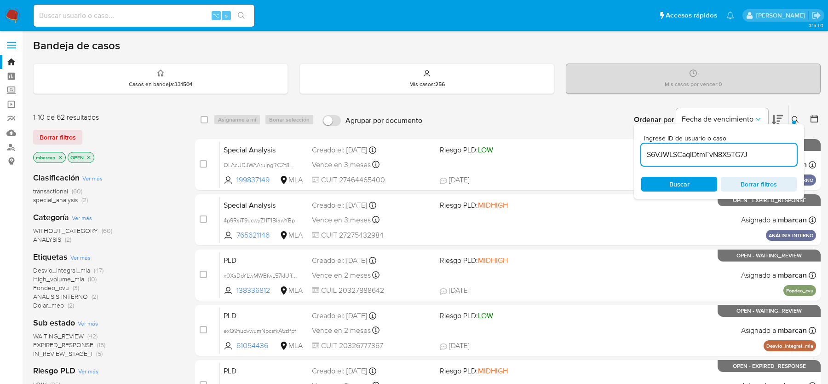
type input "S6VJWLSCaqiDtmFvN8X5TG7J"
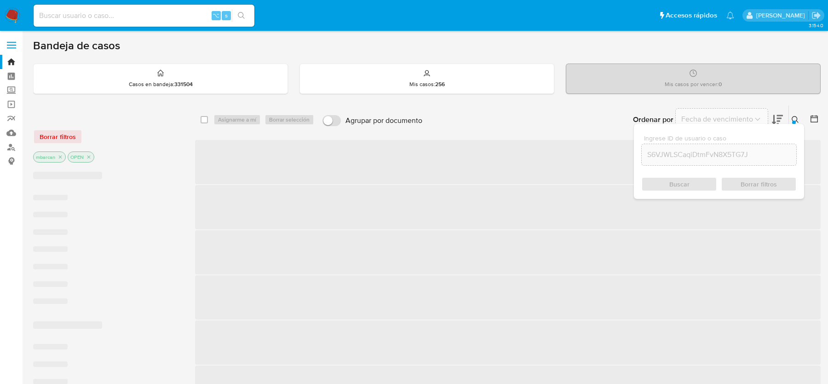
click at [795, 120] on div at bounding box center [794, 122] width 4 height 4
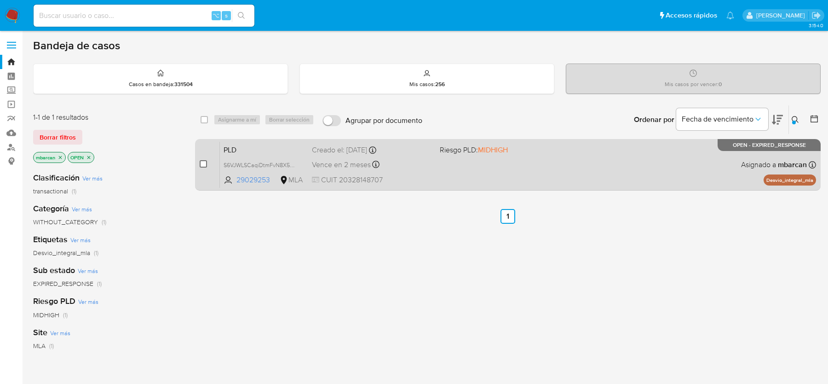
click at [203, 161] on input "checkbox" at bounding box center [203, 163] width 7 height 7
checkbox input "true"
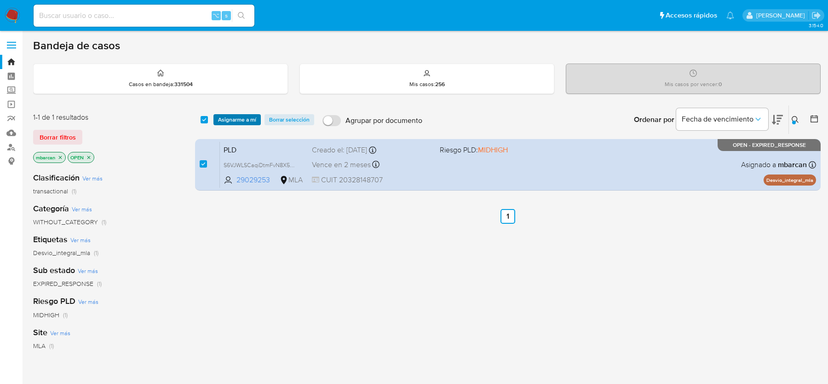
click at [241, 115] on span "Asignarme a mí" at bounding box center [237, 119] width 38 height 9
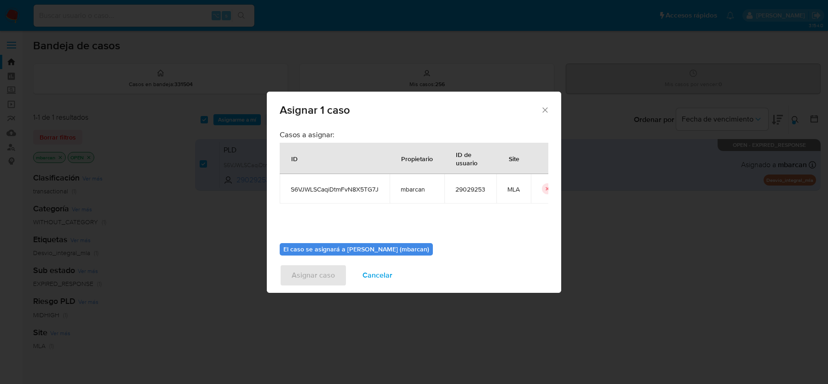
scroll to position [47, 0]
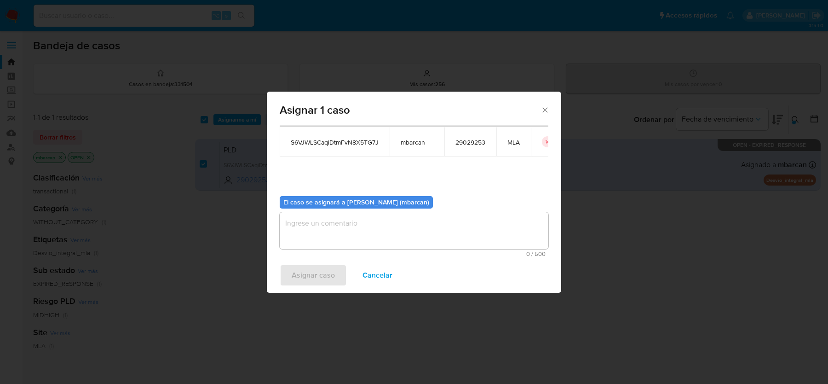
click at [339, 235] on textarea "assign-modal" at bounding box center [414, 230] width 269 height 37
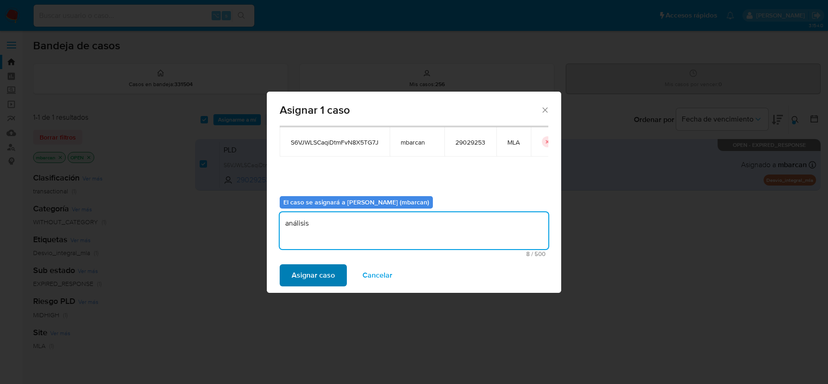
type textarea "análisis"
click at [305, 277] on span "Asignar caso" at bounding box center [313, 275] width 43 height 20
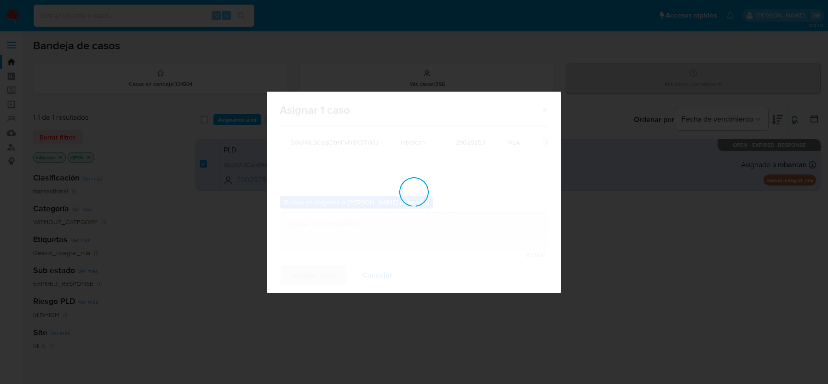
checkbox input "false"
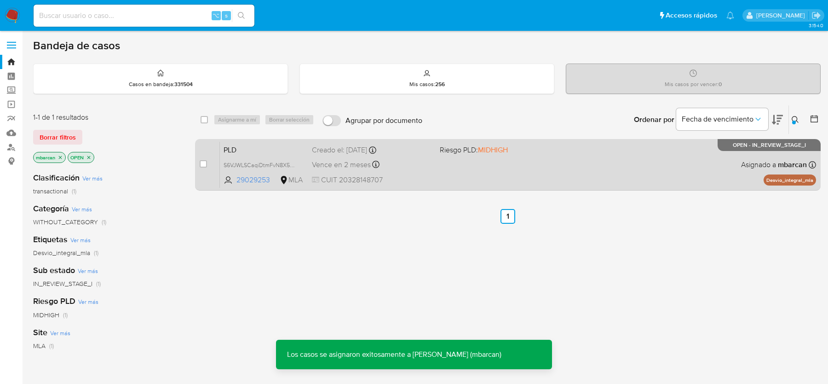
click at [266, 150] on span "PLD" at bounding box center [263, 149] width 81 height 12
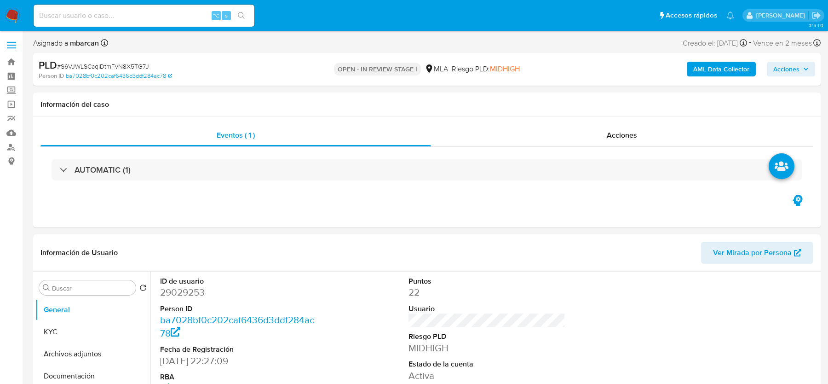
select select "10"
click at [118, 69] on span "# S6VJWLSCaqiDtmFvN8X5TG7J" at bounding box center [103, 66] width 92 height 9
copy span "S6VJWLSCaqiDtmFvN8X5TG7J"
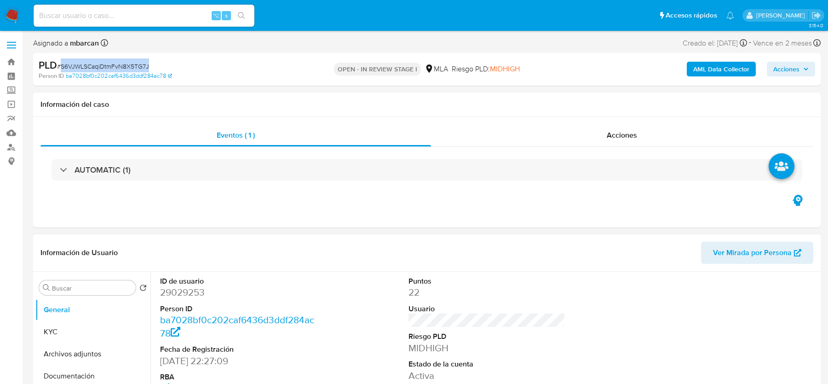
click at [158, 295] on div "ID de usuario 29029253 Person ID ba7028bf0c202caf6436d3ddf284ac78 Fecha de Regi…" at bounding box center [238, 335] width 166 height 128
copy dd "29029253"
click at [461, 198] on div "Eventos ( 1 ) Acciones AUTOMATIC (1)" at bounding box center [426, 172] width 787 height 110
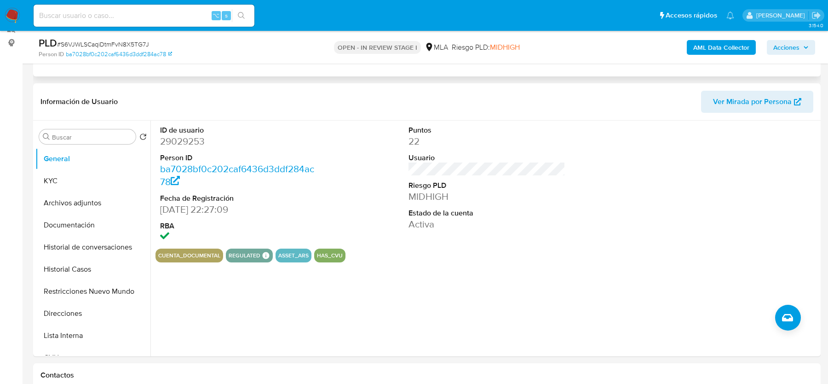
scroll to position [121, 0]
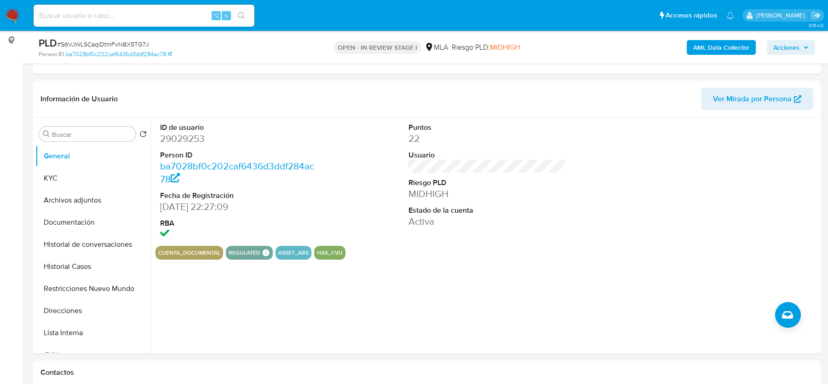
click at [693, 48] on button "AML Data Collector" at bounding box center [721, 47] width 69 height 15
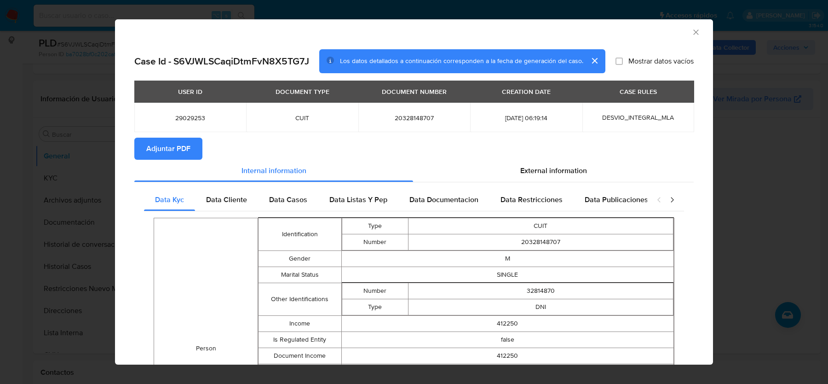
click at [189, 150] on span "Adjuntar PDF" at bounding box center [168, 148] width 44 height 20
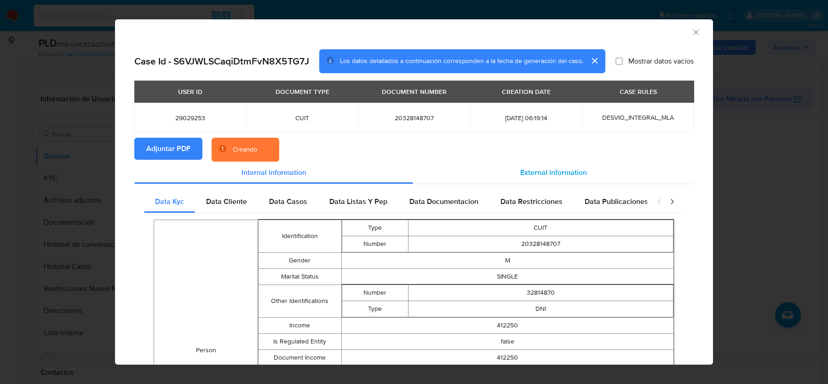
click at [581, 177] on span "External information" at bounding box center [553, 172] width 67 height 11
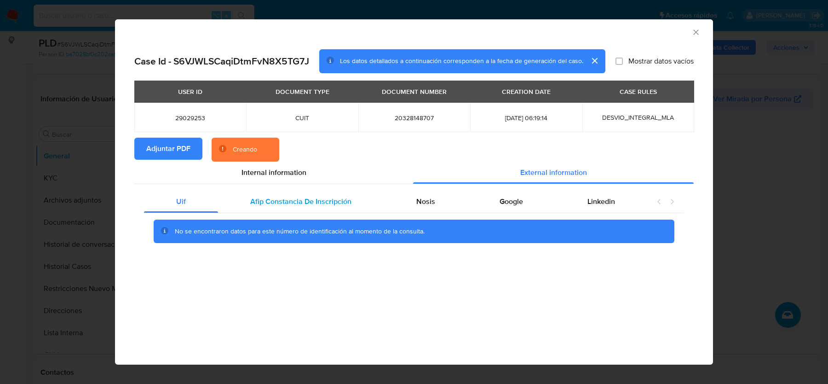
click at [313, 202] on span "Afip Constancia De Inscripción" at bounding box center [300, 201] width 101 height 11
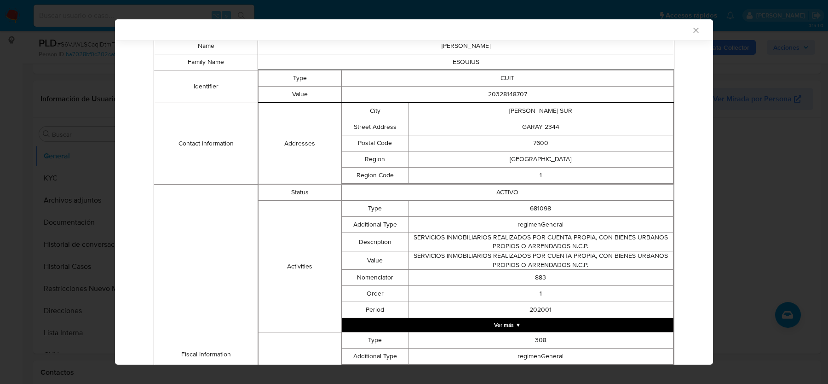
scroll to position [44, 0]
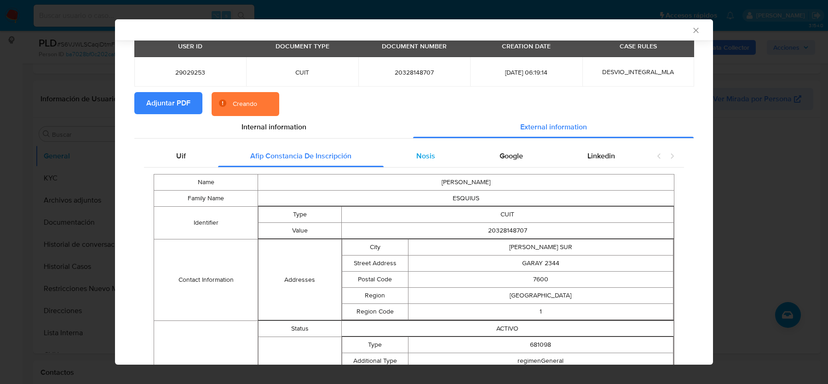
click at [429, 153] on span "Nosis" at bounding box center [425, 155] width 19 height 11
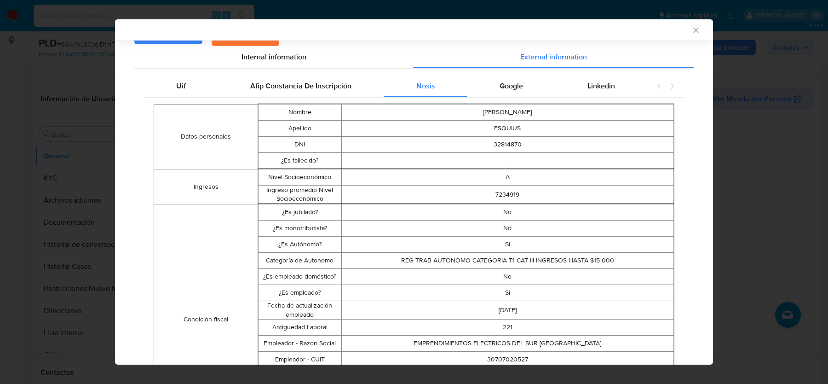
scroll to position [119, 0]
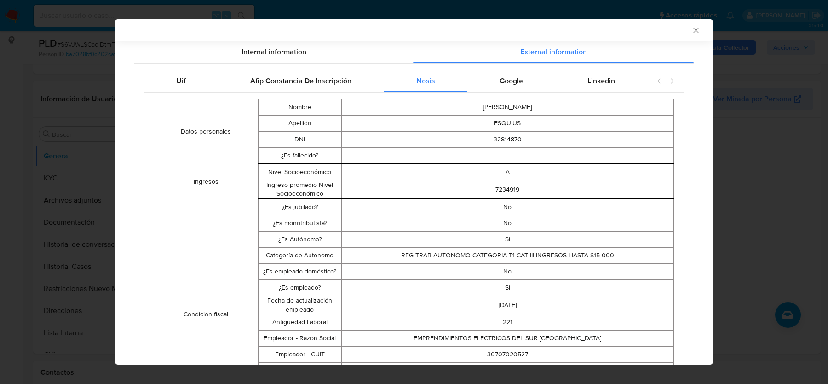
drag, startPoint x: 515, startPoint y: 238, endPoint x: 492, endPoint y: 238, distance: 23.5
click at [495, 238] on td "Si" at bounding box center [507, 239] width 332 height 16
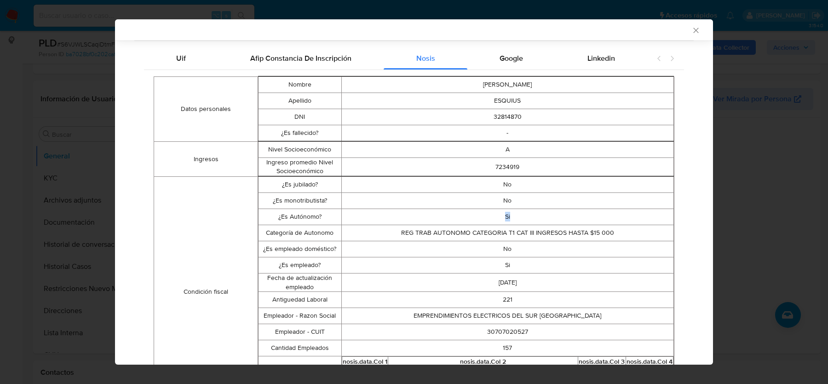
scroll to position [150, 0]
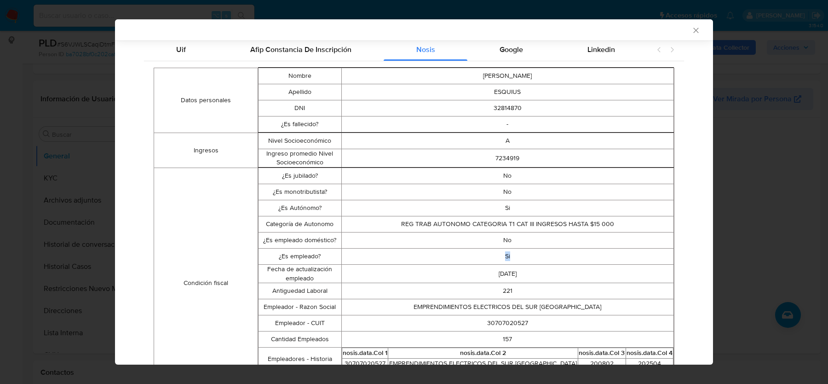
drag, startPoint x: 518, startPoint y: 259, endPoint x: 469, endPoint y: 259, distance: 49.2
click at [470, 259] on td "Si" at bounding box center [507, 256] width 332 height 16
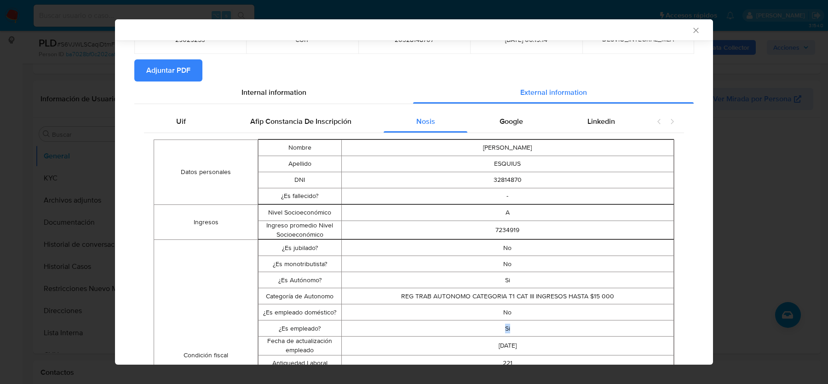
scroll to position [0, 0]
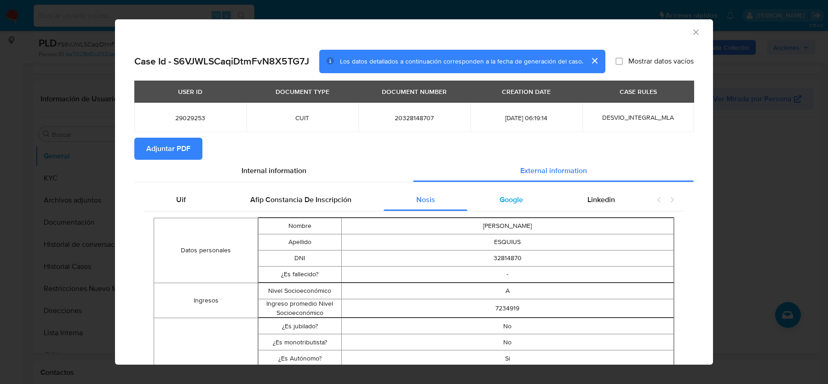
click at [526, 202] on div "Google" at bounding box center [511, 200] width 88 height 22
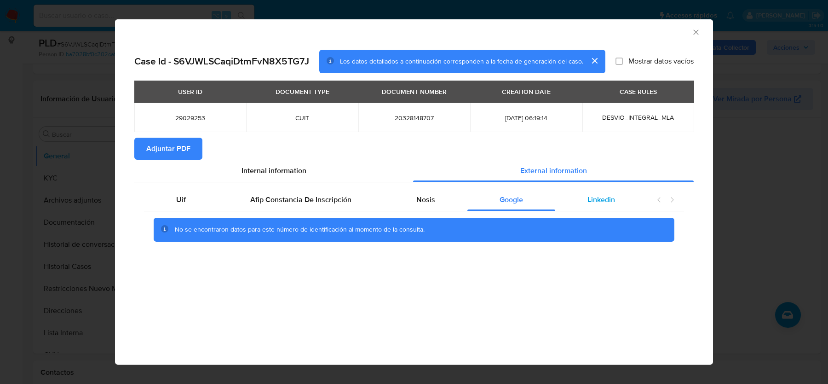
click at [631, 201] on div "Linkedin" at bounding box center [601, 200] width 92 height 22
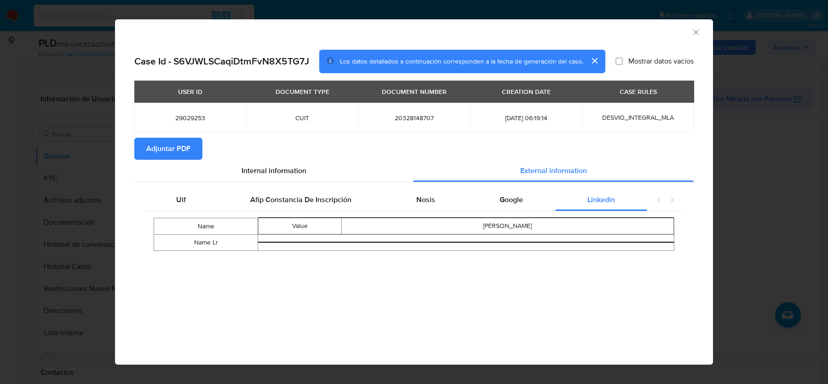
click at [690, 35] on div "AML Data Collector" at bounding box center [406, 31] width 570 height 10
click at [693, 32] on icon "Cerrar ventana" at bounding box center [695, 32] width 9 height 9
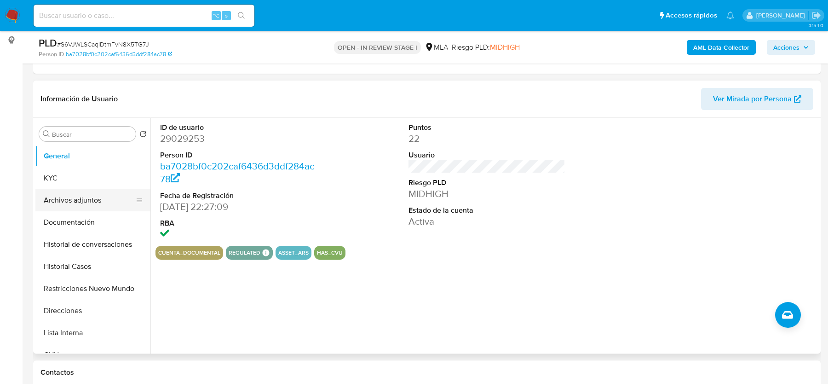
click at [69, 199] on button "Archivos adjuntos" at bounding box center [89, 200] width 108 height 22
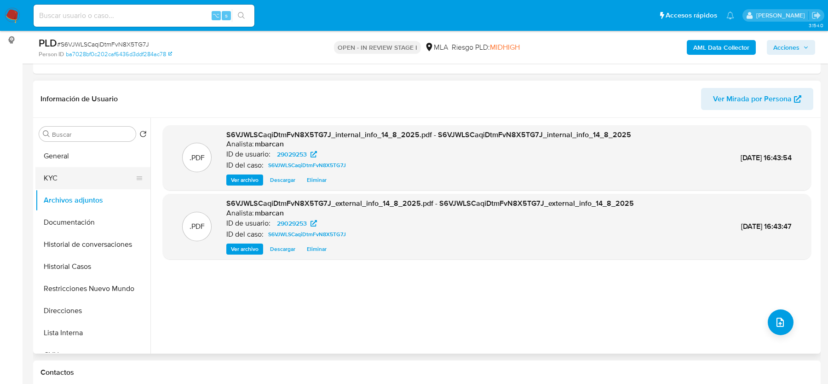
click at [74, 168] on button "KYC" at bounding box center [89, 178] width 108 height 22
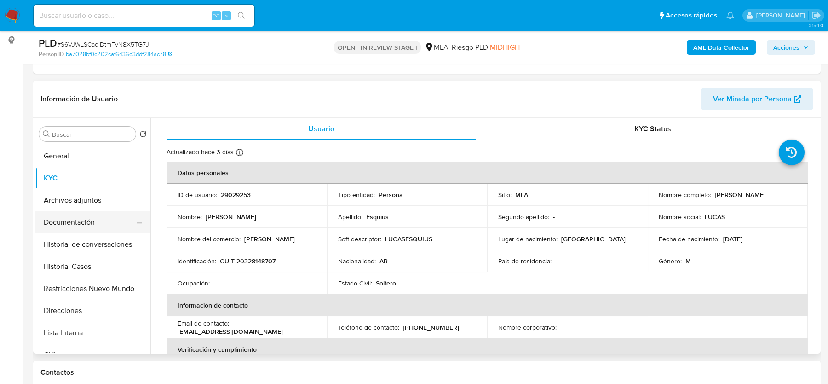
click at [74, 211] on button "Documentación" at bounding box center [89, 222] width 108 height 22
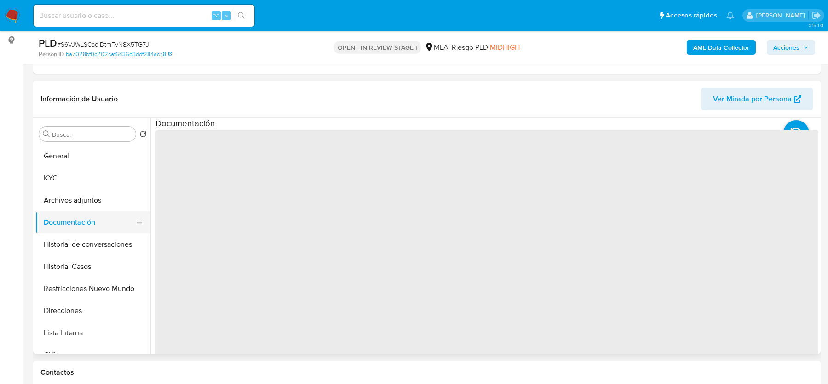
click at [74, 211] on button "Documentación" at bounding box center [89, 222] width 108 height 22
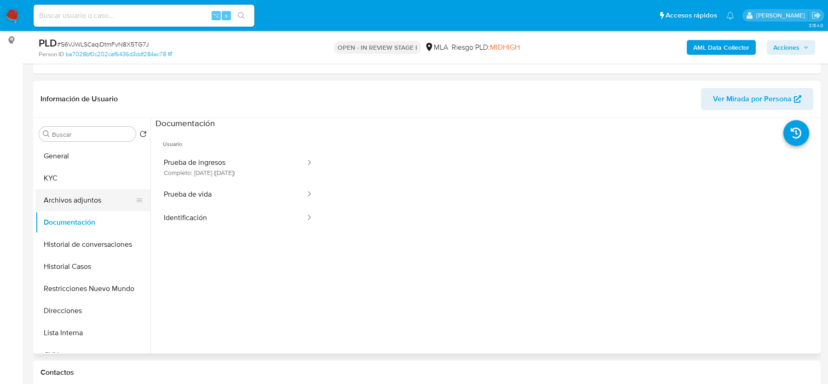
click at [79, 202] on button "Archivos adjuntos" at bounding box center [89, 200] width 108 height 22
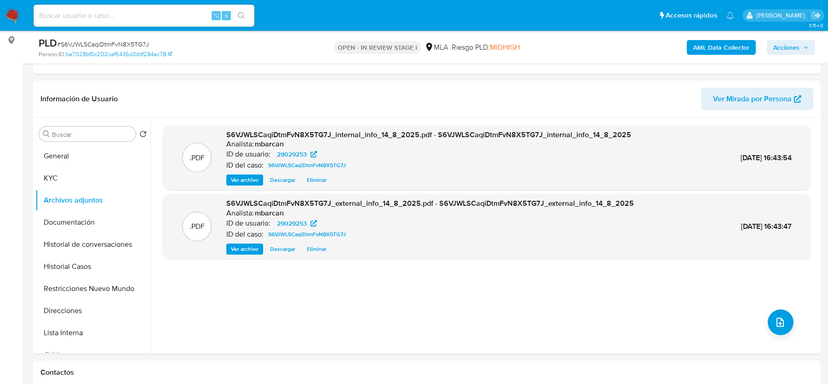
click at [715, 46] on b "AML Data Collector" at bounding box center [721, 47] width 56 height 15
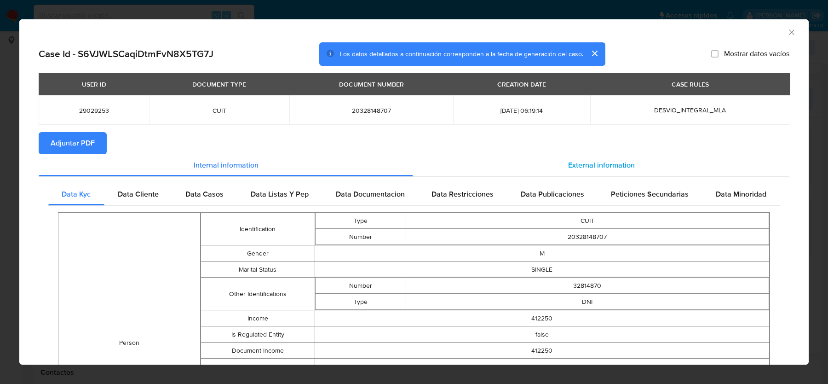
click at [560, 167] on div "External information" at bounding box center [601, 165] width 376 height 22
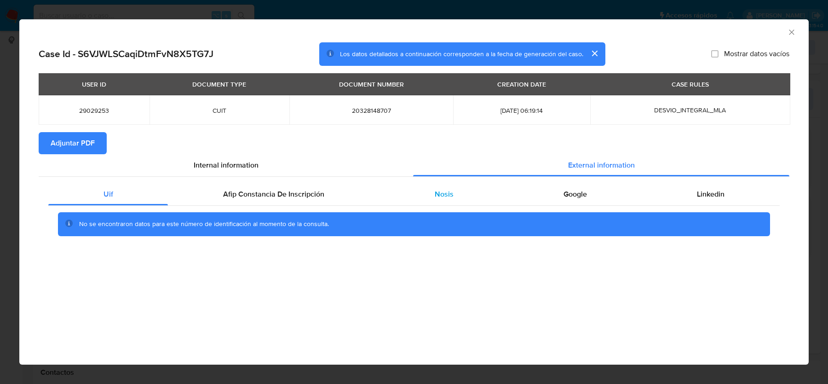
click at [443, 203] on div "Nosis" at bounding box center [443, 194] width 129 height 22
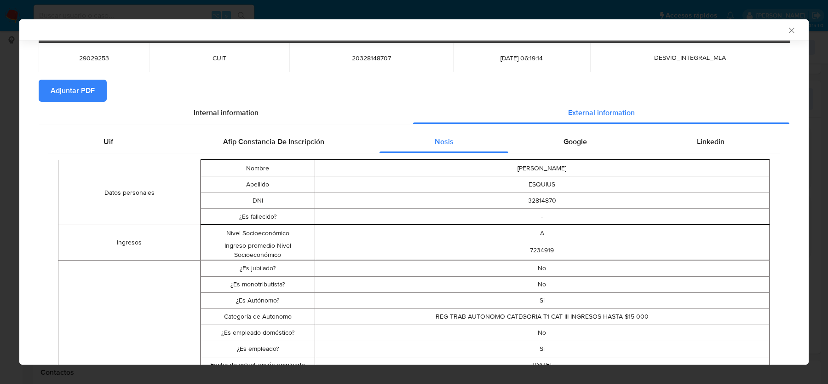
scroll to position [116, 0]
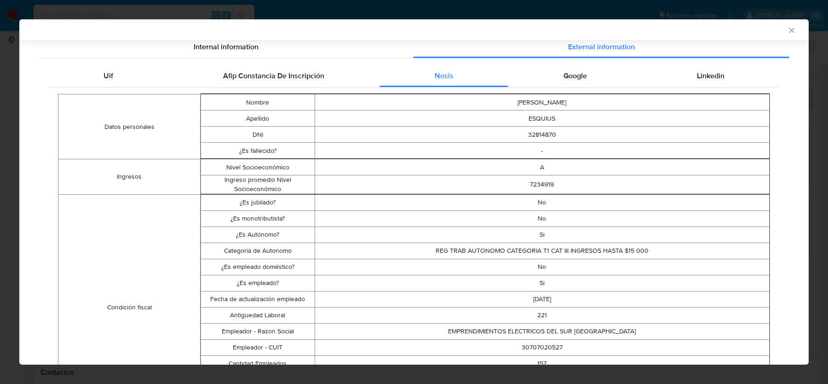
click at [546, 347] on td "30707020527" at bounding box center [542, 347] width 455 height 16
copy td "30707020527"
click at [790, 29] on icon "Cerrar ventana" at bounding box center [791, 30] width 5 height 5
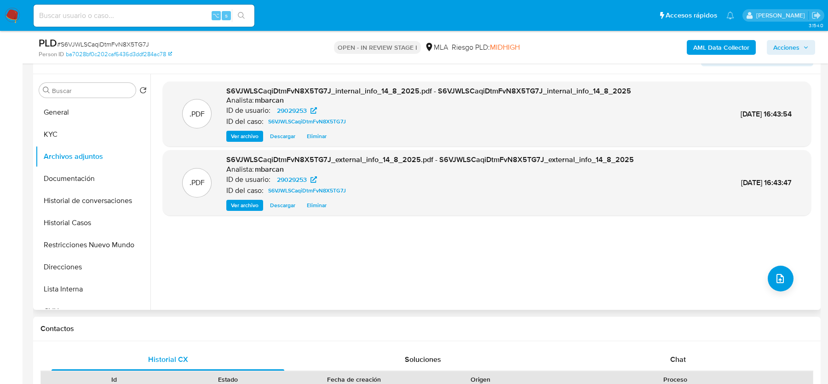
scroll to position [288, 0]
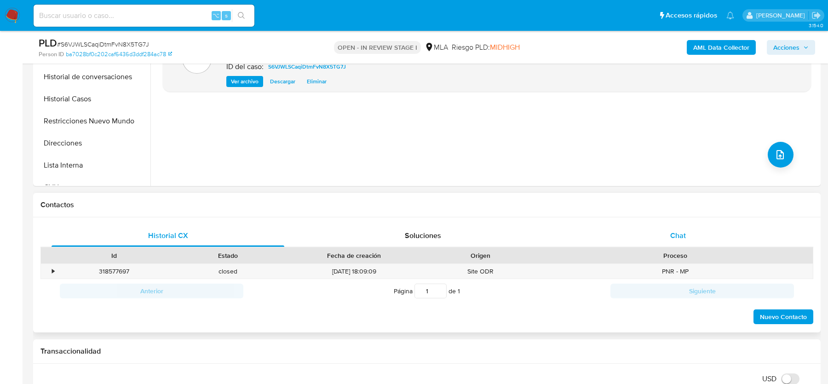
click at [669, 235] on div "Chat" at bounding box center [677, 235] width 233 height 22
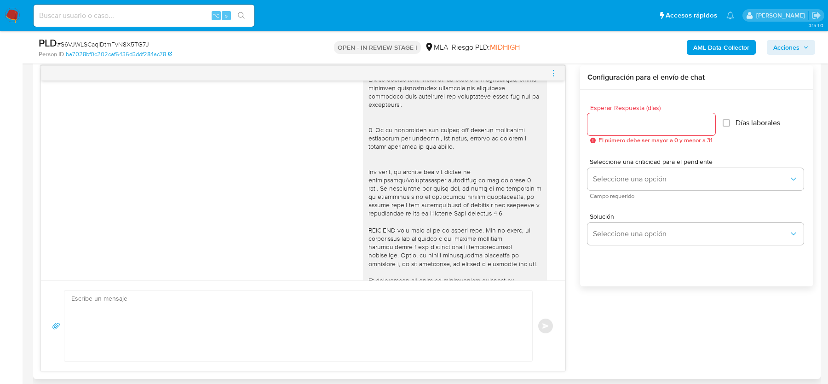
scroll to position [524, 0]
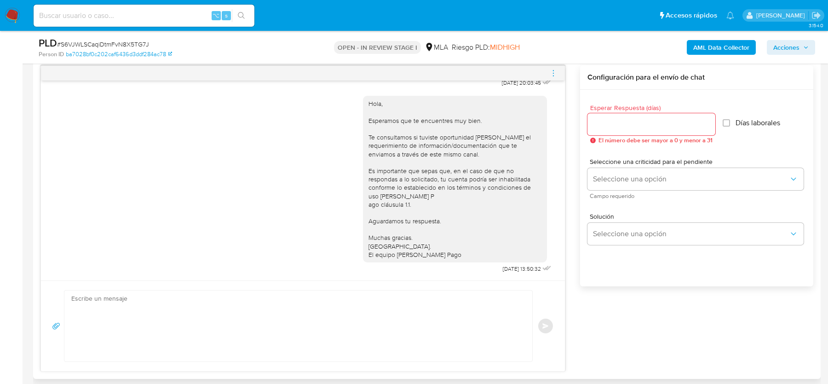
click at [175, 342] on textarea at bounding box center [295, 325] width 449 height 71
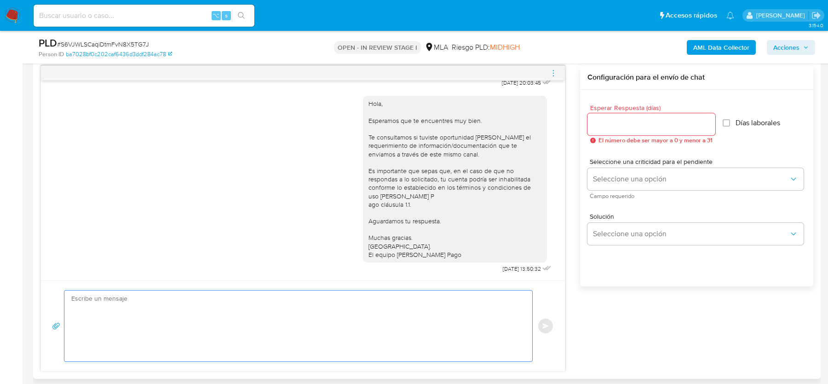
paste textarea "Hola, Esperamos que te encuentres bien. Te consultamos si tuviste oportunidad d…"
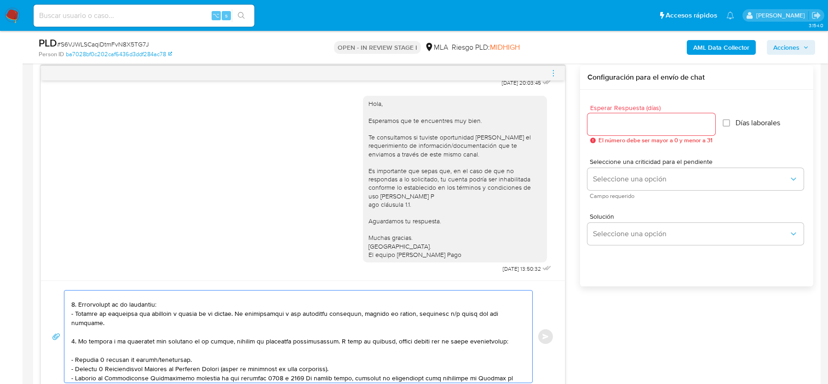
scroll to position [52, 0]
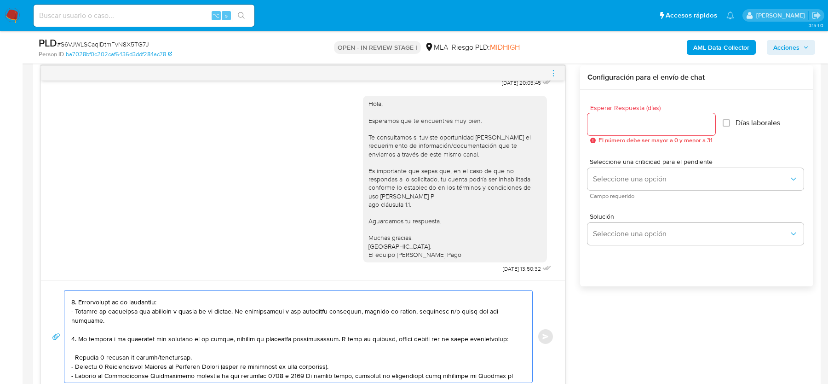
type textarea "Hola, Esperamos que te encuentres bien. Te consultamos si tuviste oportunidad d…"
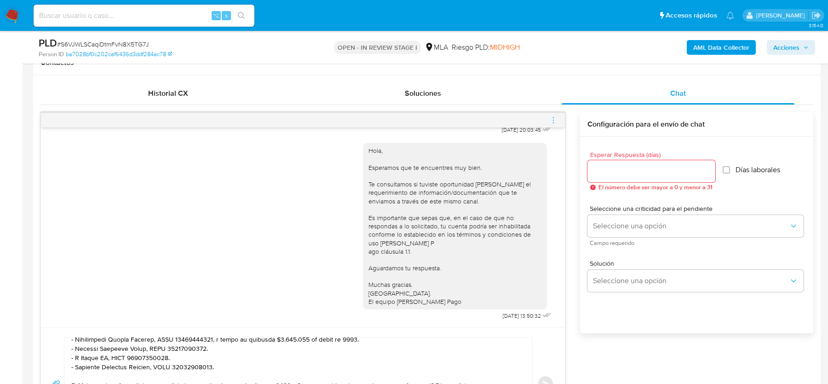
scroll to position [423, 0]
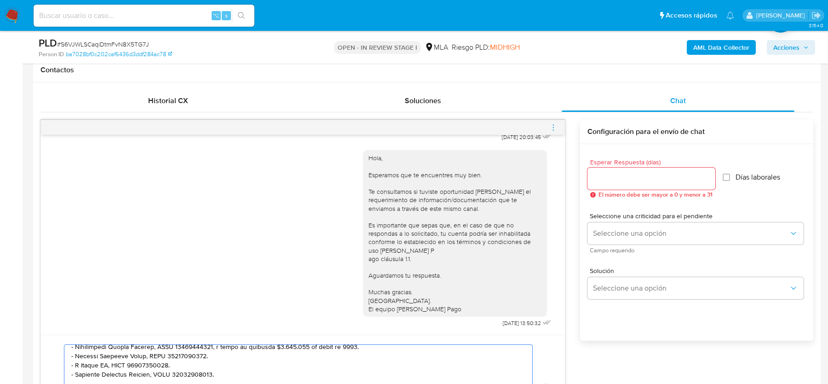
click at [600, 175] on input "Esperar Respuesta (días)" at bounding box center [651, 178] width 128 height 12
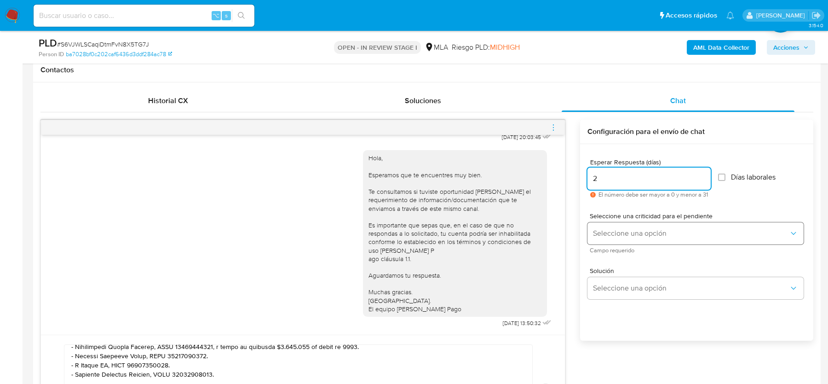
type input "2"
click at [601, 229] on span "Seleccione una opción" at bounding box center [691, 233] width 196 height 9
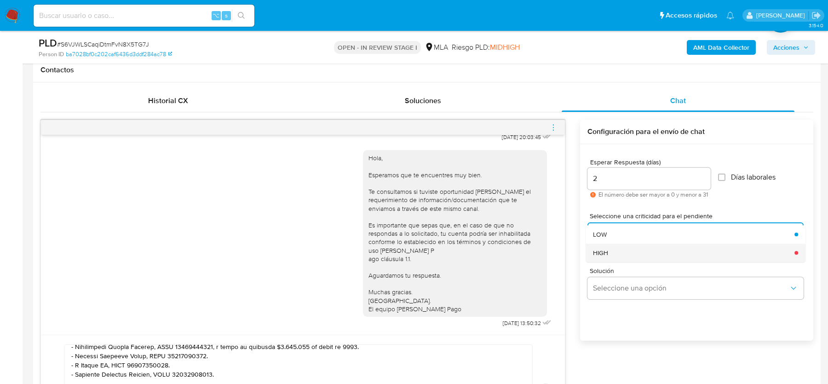
click at [601, 257] on div "HIGH" at bounding box center [691, 252] width 196 height 18
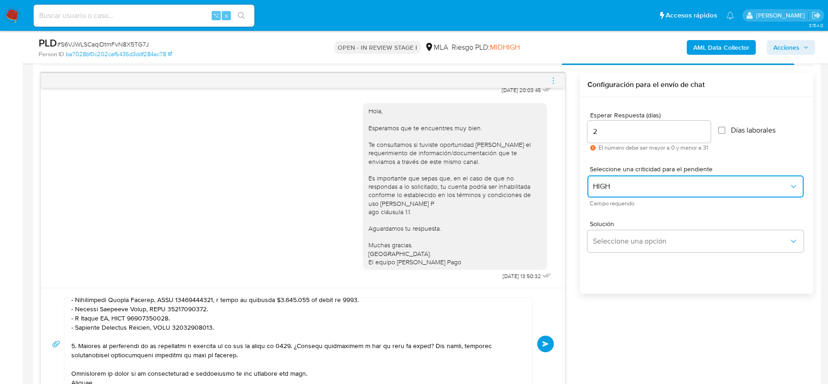
scroll to position [484, 0]
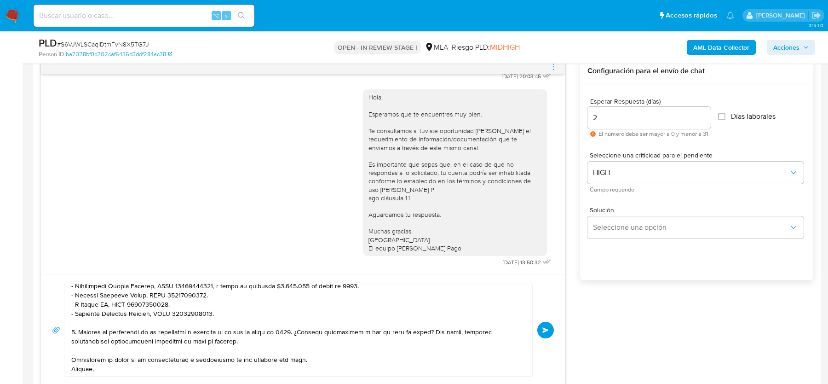
click at [545, 327] on span "Enviar" at bounding box center [545, 330] width 6 height 6
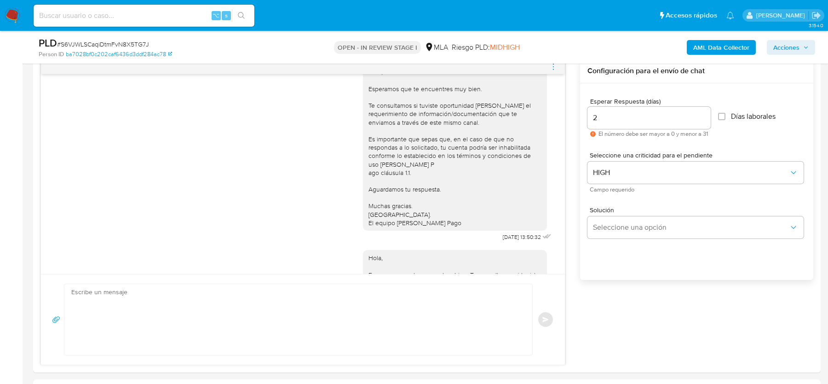
scroll to position [1020, 0]
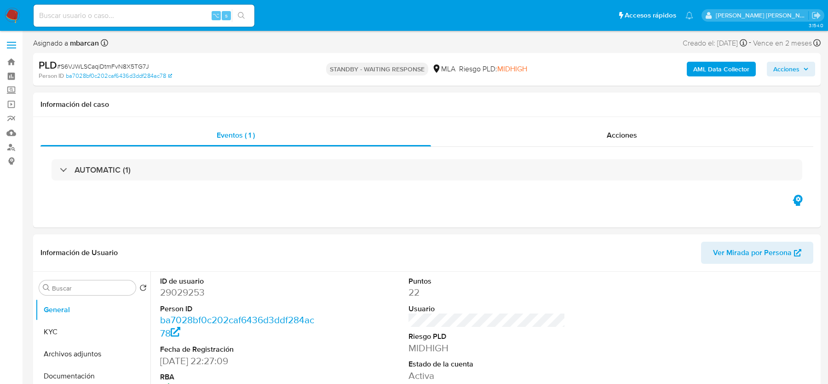
select select "10"
click at [155, 14] on input at bounding box center [144, 16] width 221 height 12
paste input "PkZBVILdOcm9bXUigGDnadGA"
type input "PkZBVILdOcm9bXUigGDnadGA"
select select "10"
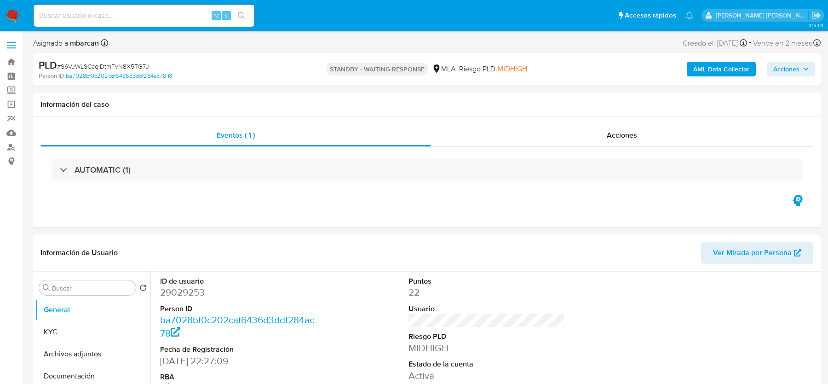
click at [95, 12] on input at bounding box center [144, 16] width 221 height 12
paste input "PkZBVILdOcm9bXUigGDnadGA"
type input "PkZBVILdOcm9bXUigGDnadGA"
click at [11, 16] on img at bounding box center [13, 16] width 16 height 16
select select "10"
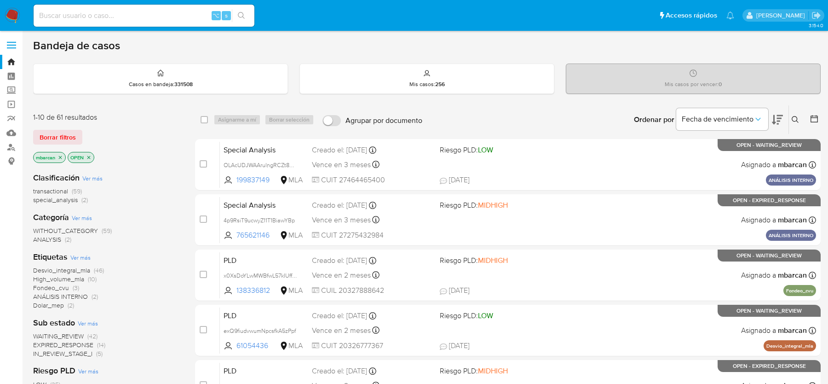
click at [791, 119] on icon at bounding box center [794, 119] width 7 height 7
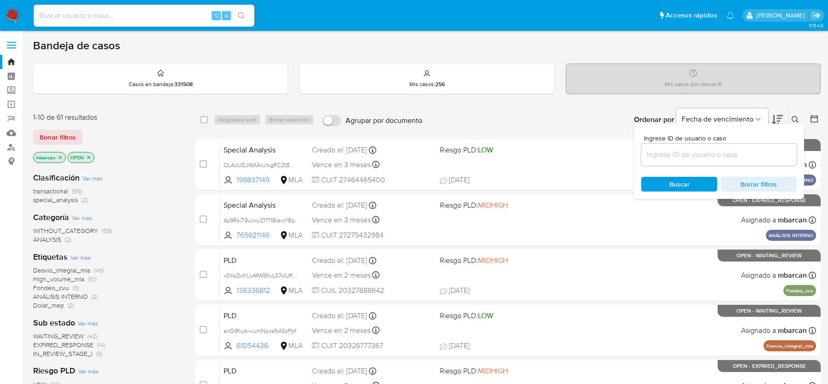
click at [704, 160] on div at bounding box center [718, 154] width 155 height 22
click at [703, 153] on input at bounding box center [718, 155] width 155 height 12
paste input "PkZBVILdOcm9bXUigGDnadGA"
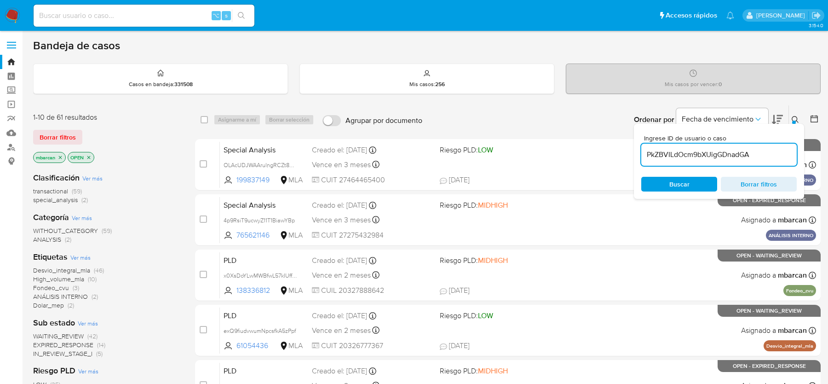
type input "PkZBVILdOcm9bXUigGDnadGA"
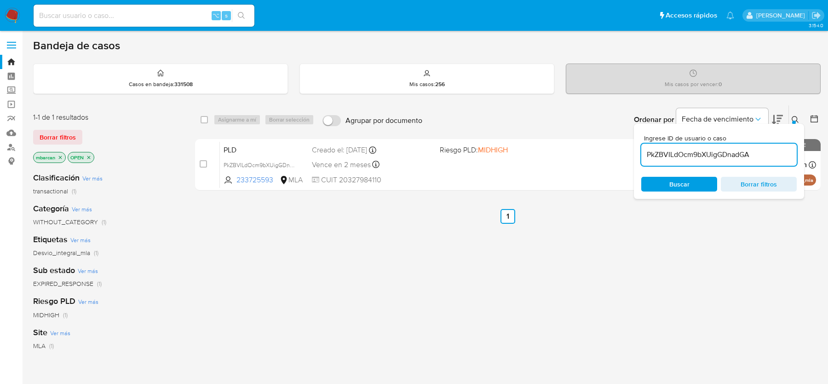
click at [794, 119] on icon at bounding box center [794, 119] width 7 height 7
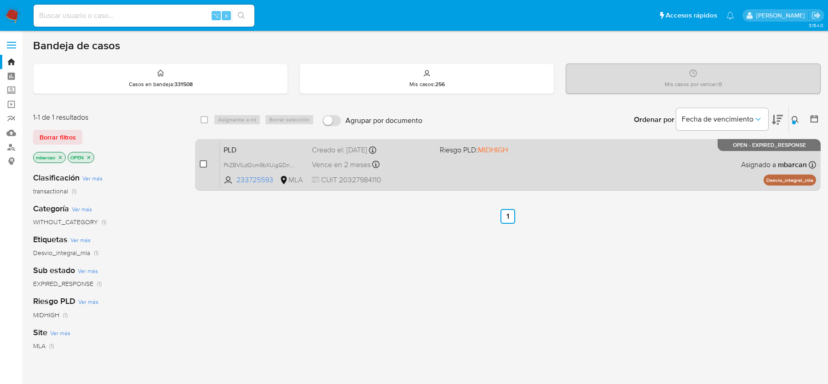
click at [204, 160] on input "checkbox" at bounding box center [203, 163] width 7 height 7
checkbox input "true"
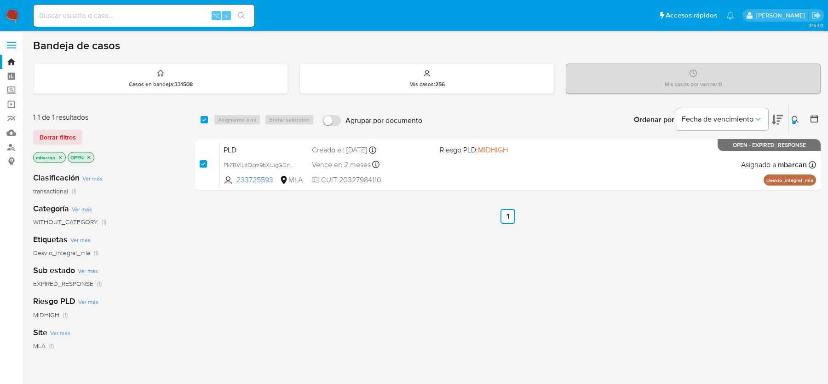
checkbox input "true"
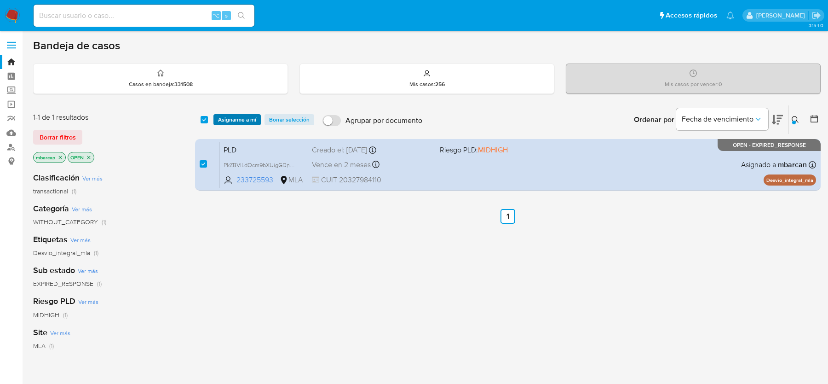
click at [246, 115] on span "Asignarme a mí" at bounding box center [237, 119] width 38 height 9
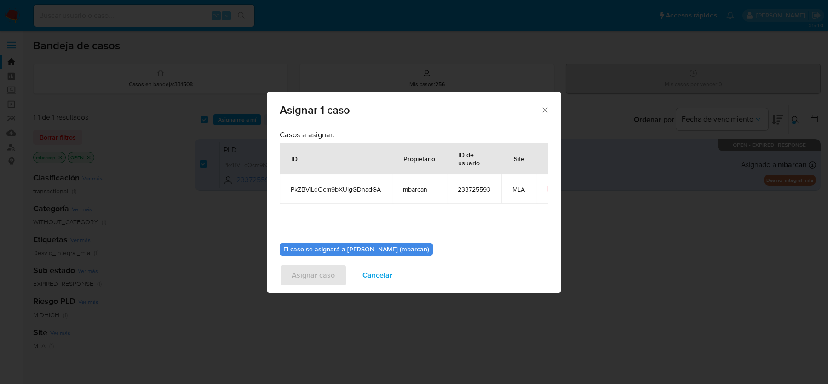
scroll to position [47, 0]
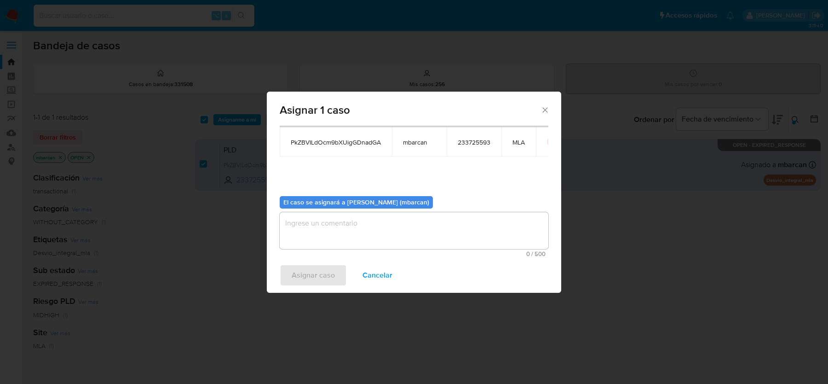
click at [319, 250] on div "0 / 500 500 caracteres restantes" at bounding box center [414, 234] width 269 height 45
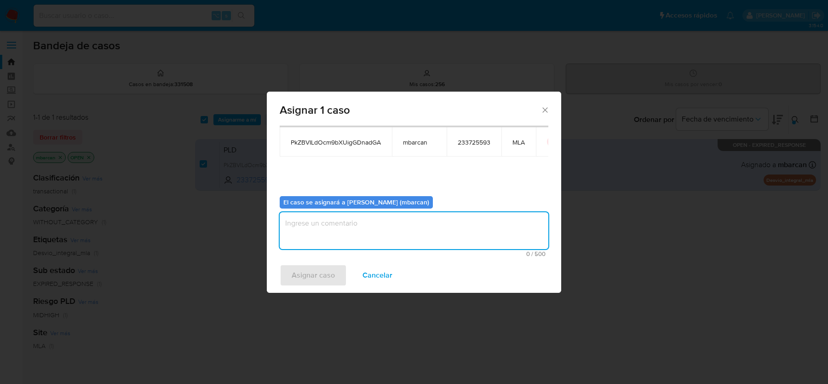
click at [314, 237] on textarea "assign-modal" at bounding box center [414, 230] width 269 height 37
type textarea "análisis"
click at [300, 272] on span "Asignar caso" at bounding box center [313, 275] width 43 height 20
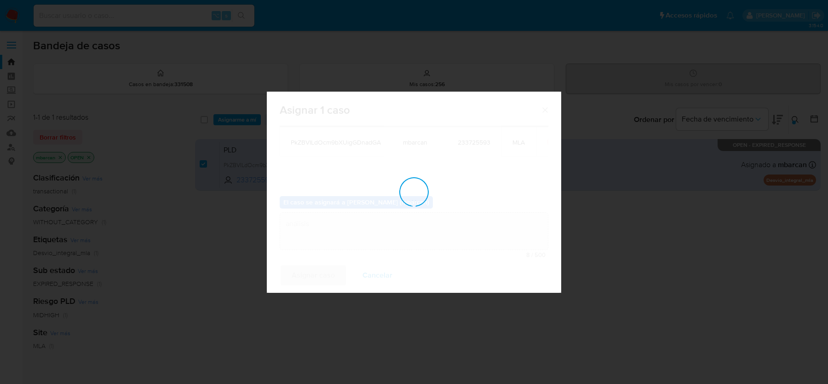
checkbox input "false"
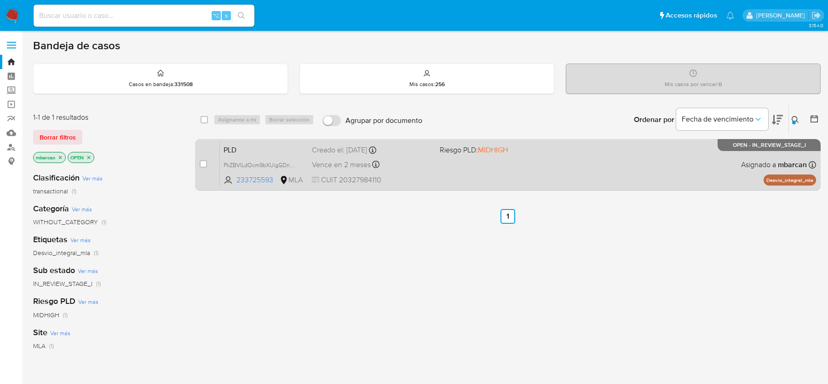
click at [260, 154] on span "PLD" at bounding box center [263, 149] width 81 height 12
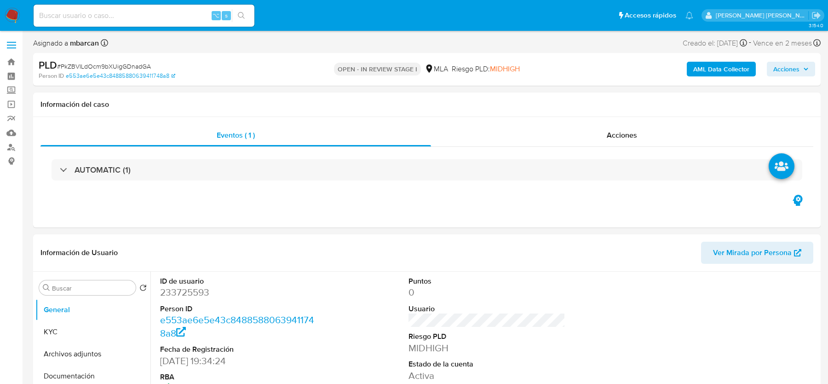
select select "10"
click at [103, 66] on span "# PkZBVILdOcm9bXUigGDnadGA" at bounding box center [104, 66] width 94 height 9
copy span "PkZBVILdOcm9bXUigGDnadGA"
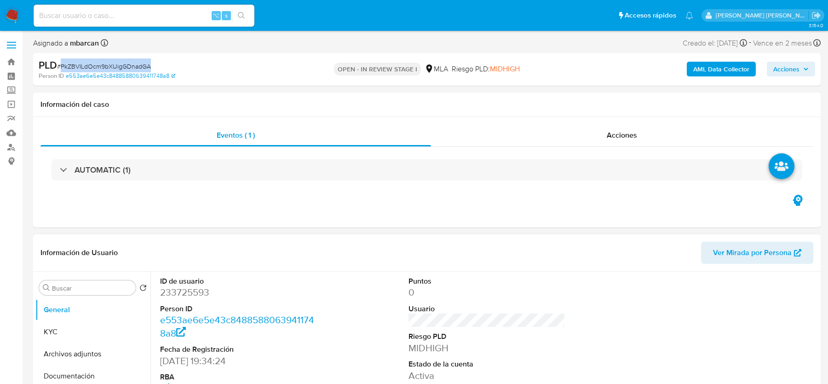
click at [190, 294] on dd "233725593" at bounding box center [238, 292] width 156 height 13
copy dd "233725593"
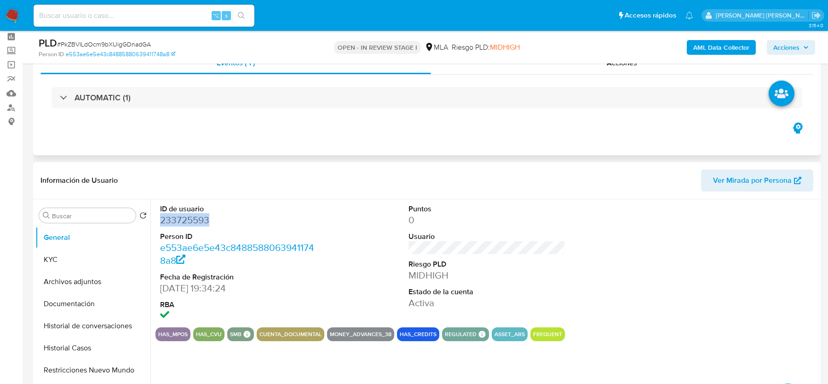
scroll to position [74, 0]
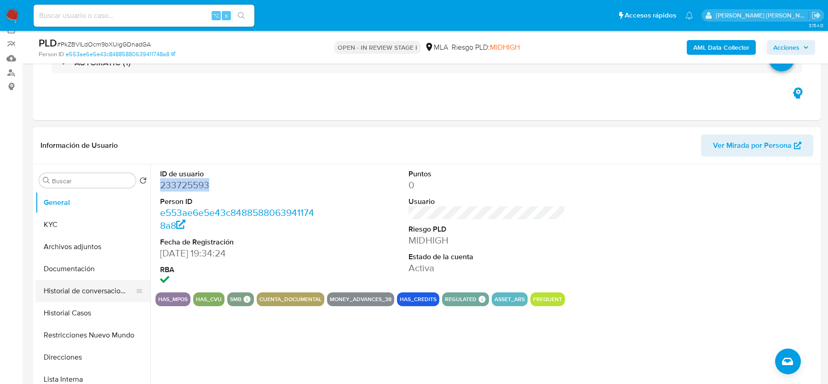
click at [83, 284] on button "Historial de conversaciones" at bounding box center [89, 291] width 108 height 22
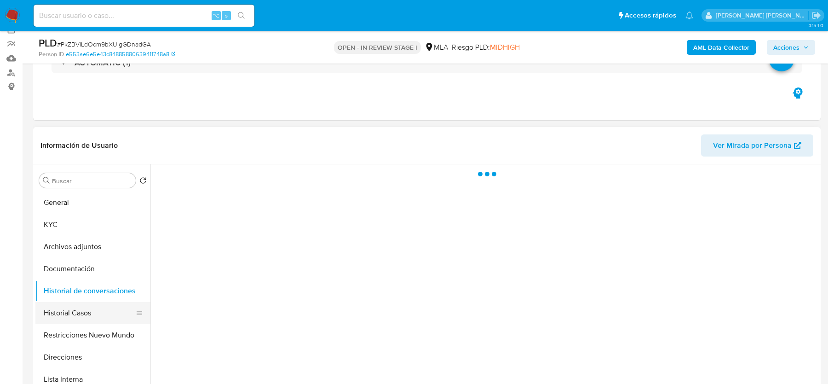
click at [79, 307] on button "Historial Casos" at bounding box center [89, 313] width 108 height 22
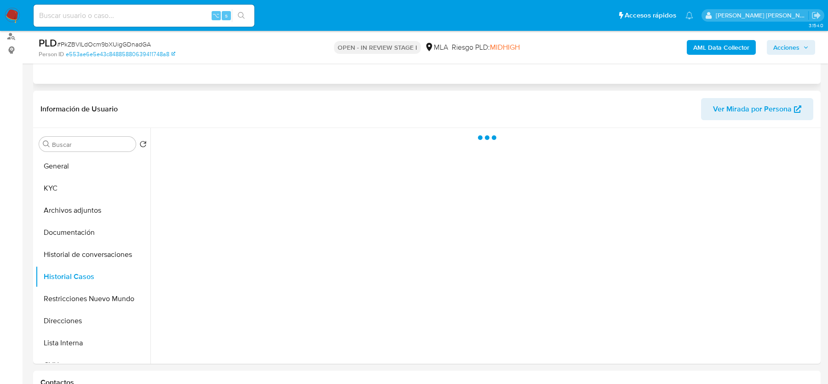
scroll to position [118, 0]
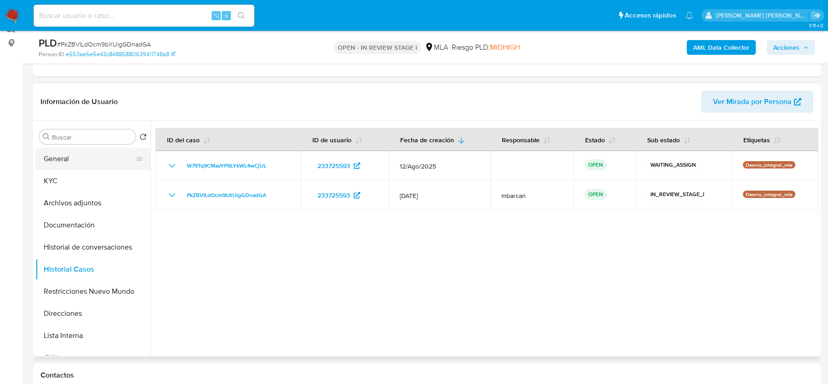
click at [117, 161] on button "General" at bounding box center [89, 159] width 108 height 22
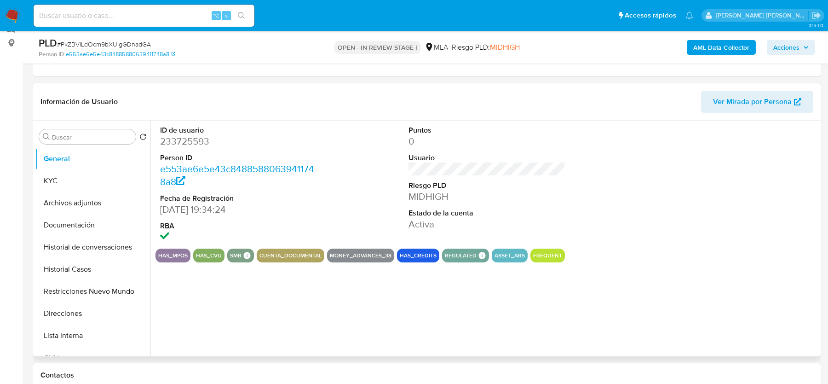
click at [190, 145] on dd "233725593" at bounding box center [238, 141] width 156 height 13
copy dd "233725593"
click at [191, 135] on dd "233725593" at bounding box center [238, 141] width 156 height 13
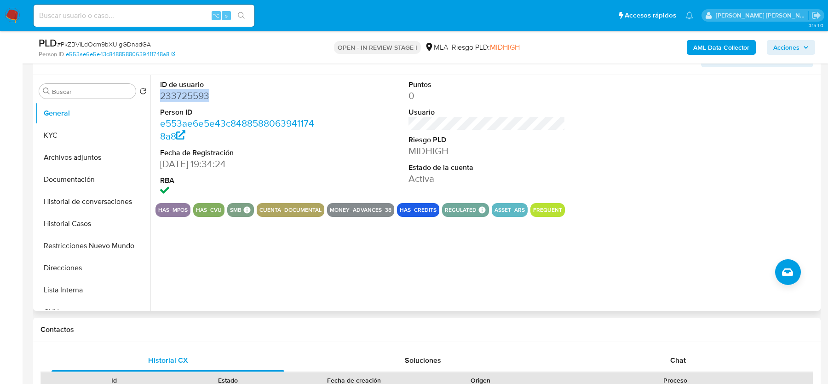
scroll to position [91, 0]
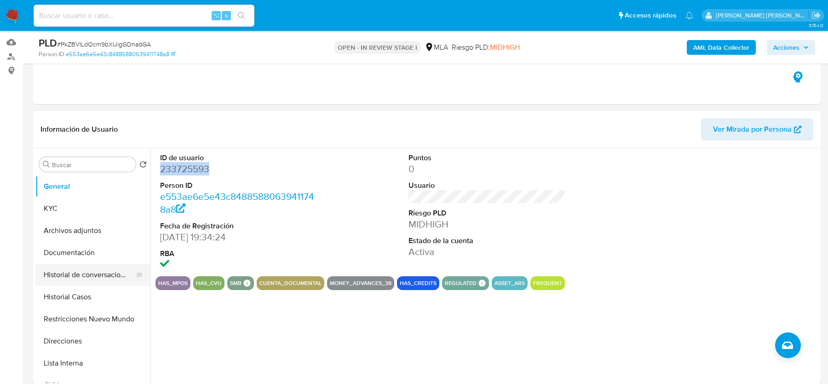
click at [59, 281] on button "Historial de conversaciones" at bounding box center [89, 274] width 108 height 22
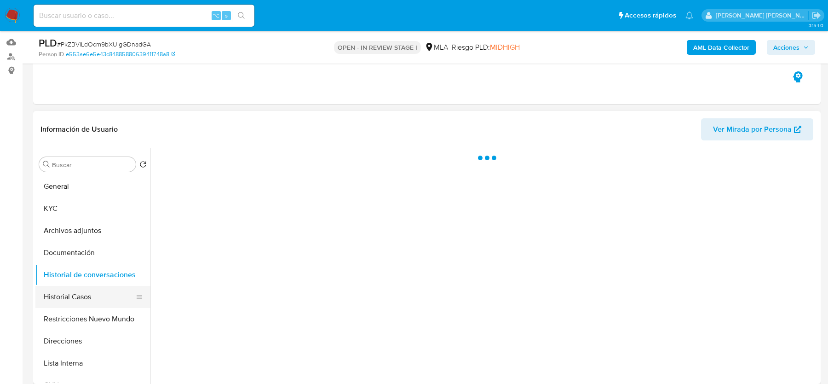
click at [60, 294] on button "Historial Casos" at bounding box center [89, 297] width 108 height 22
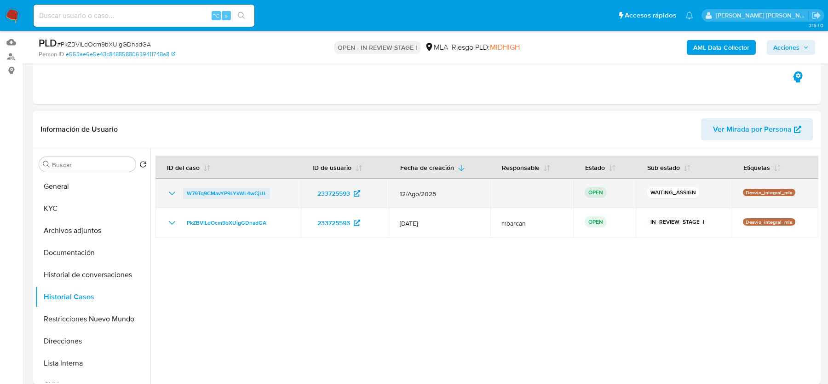
click at [235, 194] on span "W79Tq9CMavYP9LYkWL4wCjUL" at bounding box center [227, 193] width 80 height 11
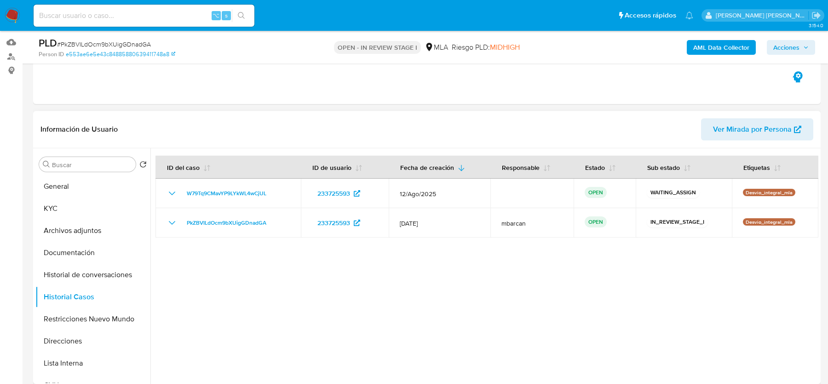
click at [252, 284] on div at bounding box center [484, 265] width 668 height 235
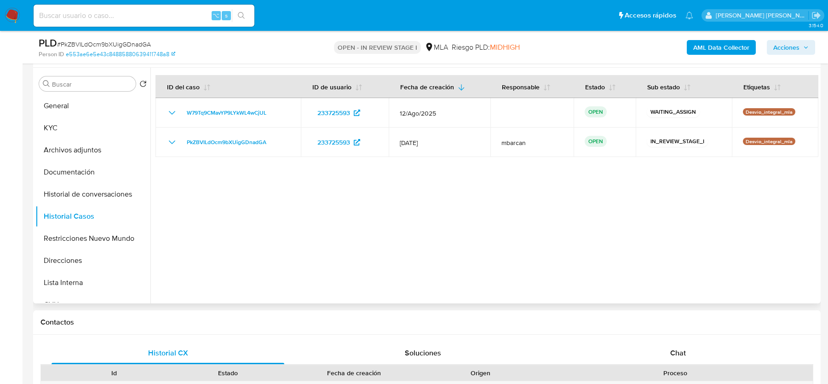
scroll to position [342, 0]
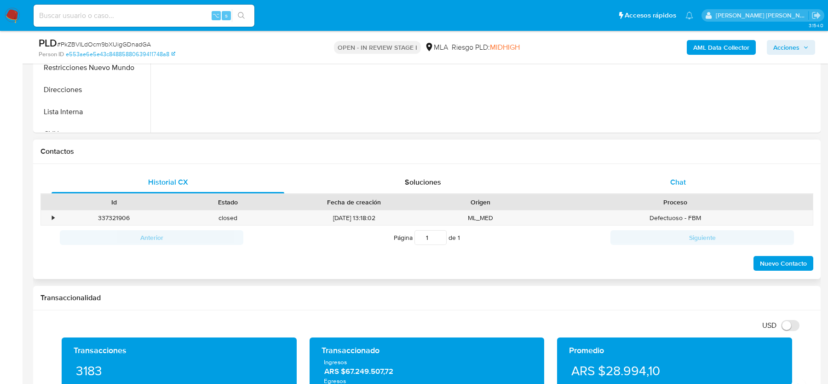
click at [686, 183] on div "Chat" at bounding box center [677, 182] width 233 height 22
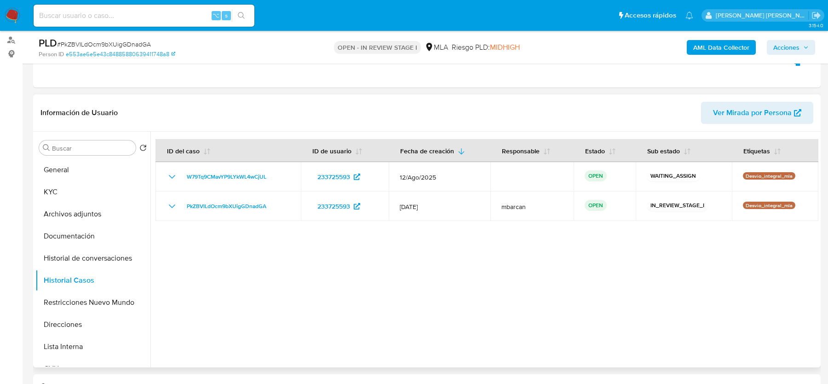
scroll to position [331, 0]
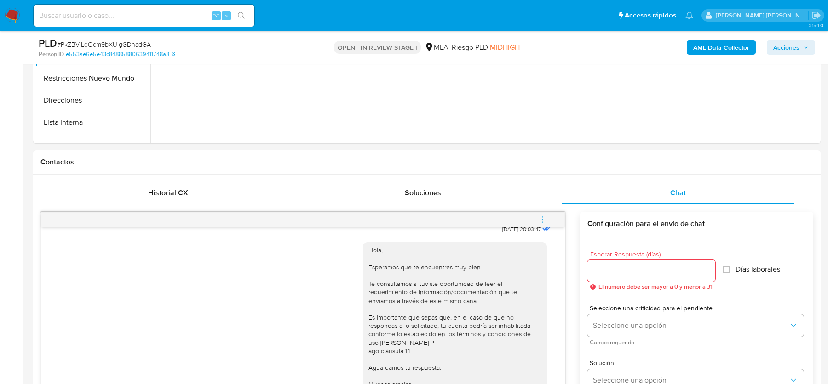
click at [86, 18] on input at bounding box center [144, 16] width 221 height 12
paste input "x0XsDoYLwMWBfwL57kIUffbZ"
type input "x0XsDoYLwMWBfwL57kIUffbZ"
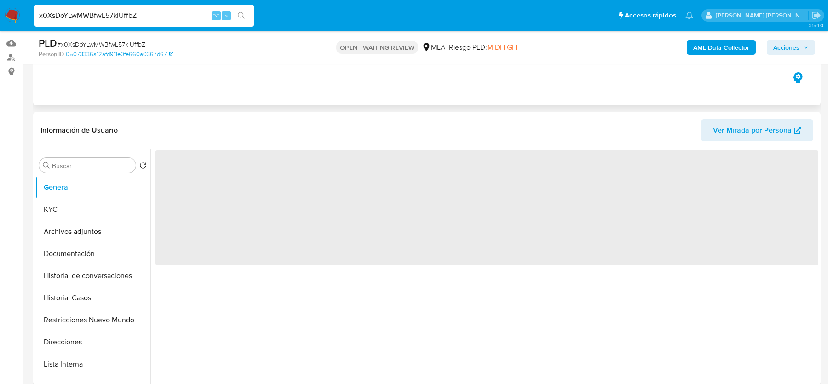
scroll to position [215, 0]
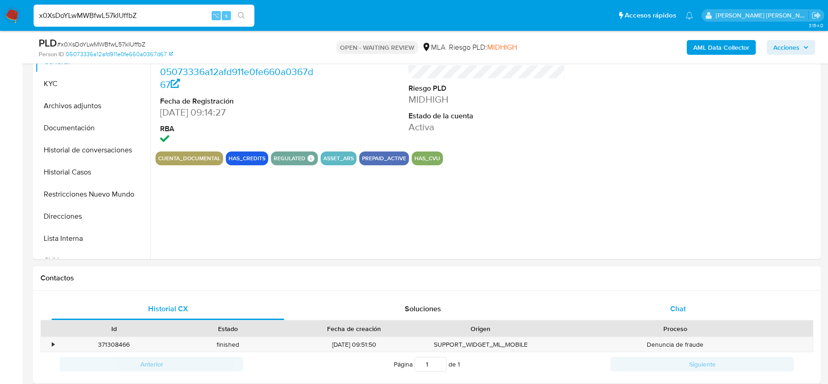
click at [649, 307] on div "Chat" at bounding box center [677, 309] width 233 height 22
select select "10"
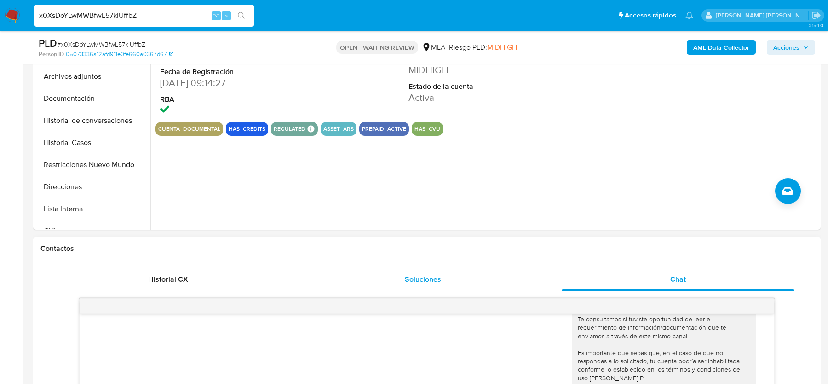
scroll to position [171, 0]
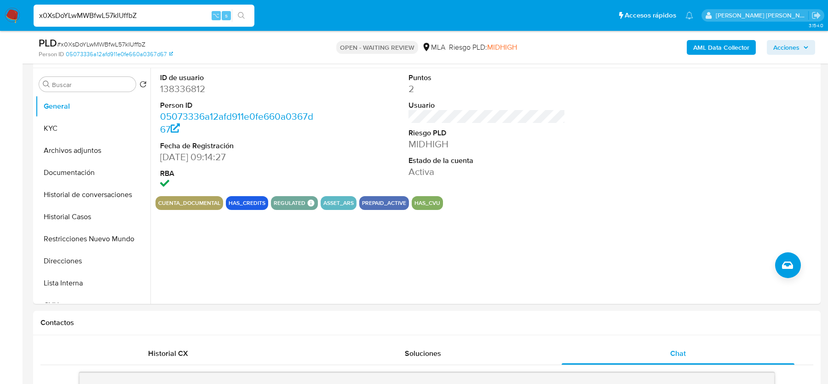
click at [702, 52] on b "AML Data Collector" at bounding box center [721, 47] width 56 height 15
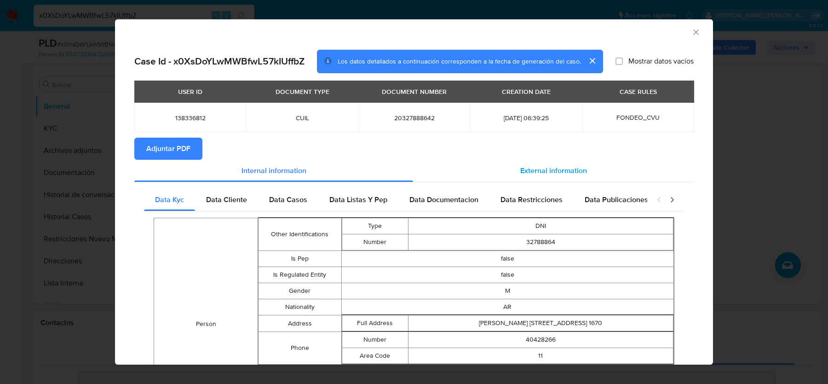
click at [547, 174] on span "External information" at bounding box center [553, 170] width 67 height 11
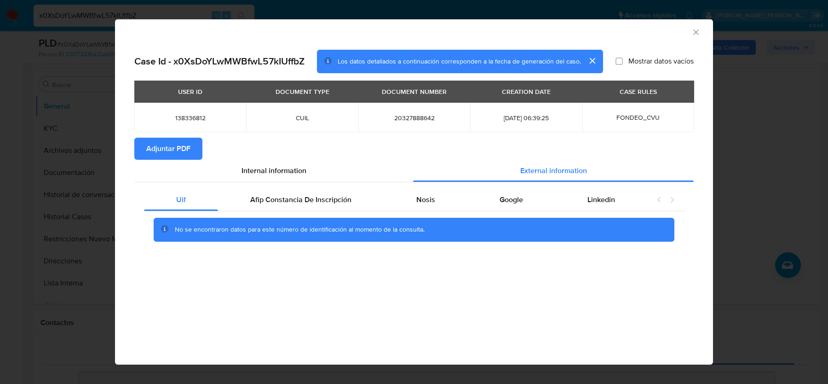
drag, startPoint x: 318, startPoint y: 229, endPoint x: 321, endPoint y: 223, distance: 7.4
click at [318, 229] on span "No se encontraron datos para este número de identificación al momento de la con…" at bounding box center [300, 228] width 250 height 9
click at [327, 210] on div "Afip Constancia De Inscripción" at bounding box center [301, 200] width 166 height 22
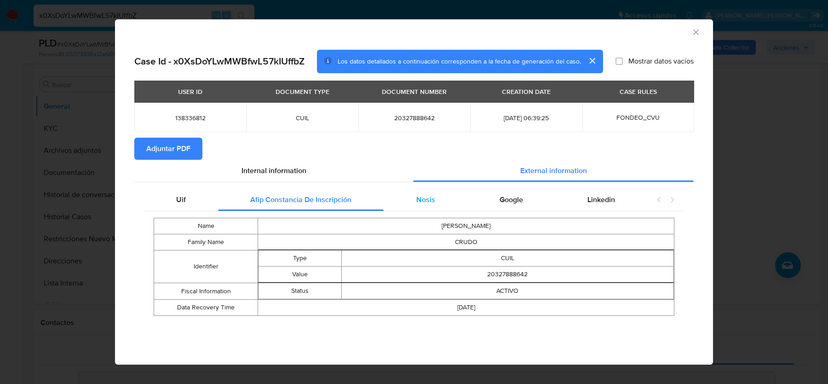
click at [433, 202] on span "Nosis" at bounding box center [425, 199] width 19 height 11
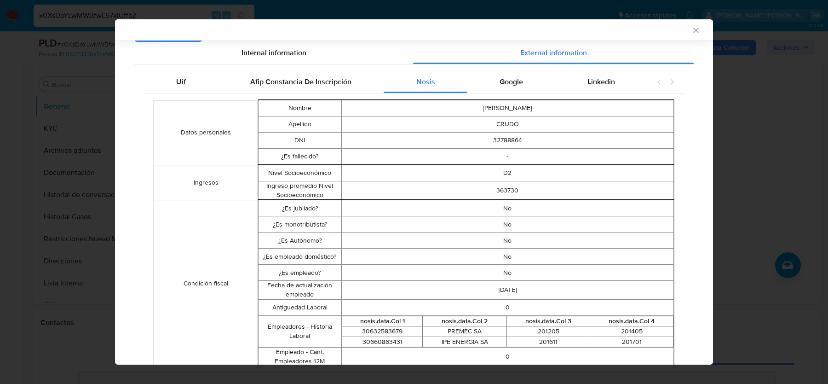
scroll to position [106, 0]
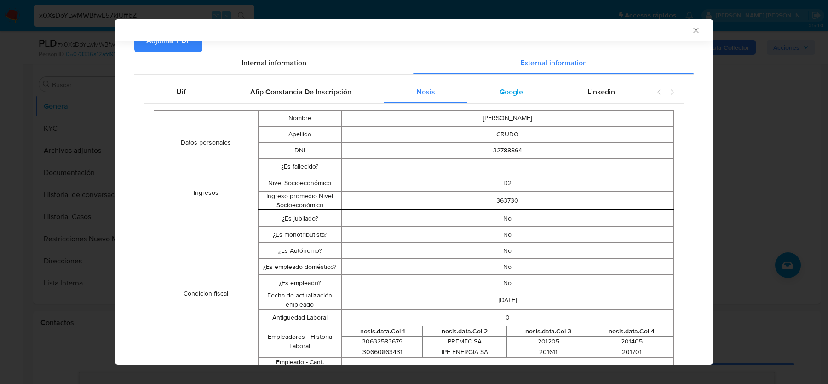
click at [505, 91] on span "Google" at bounding box center [510, 91] width 23 height 11
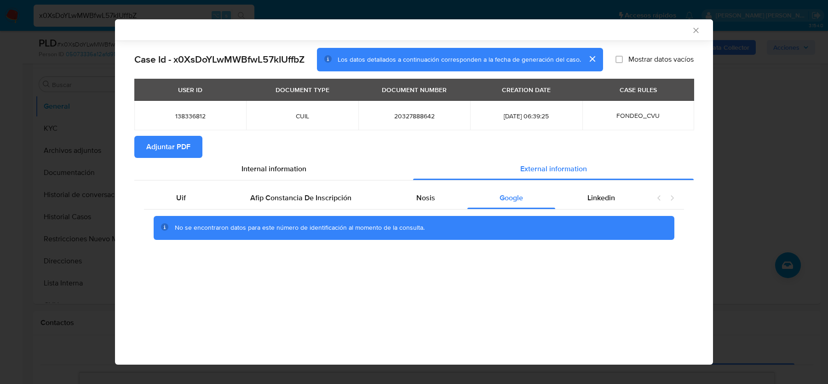
click at [590, 91] on th "CASE RULES" at bounding box center [638, 90] width 112 height 22
click at [590, 204] on div "Linkedin" at bounding box center [601, 198] width 92 height 22
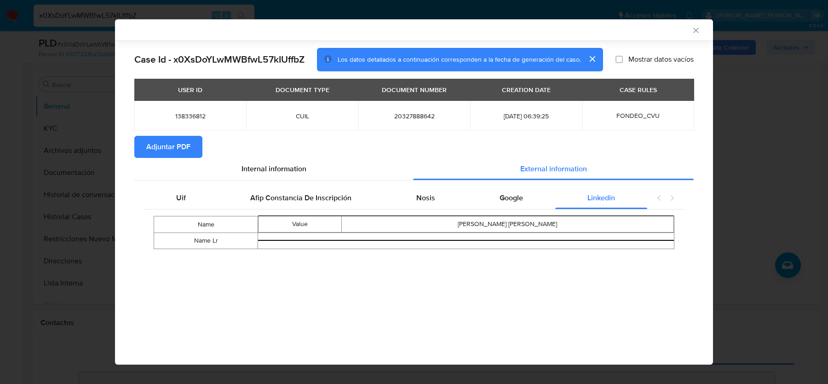
click at [697, 33] on icon "Cerrar ventana" at bounding box center [695, 30] width 9 height 9
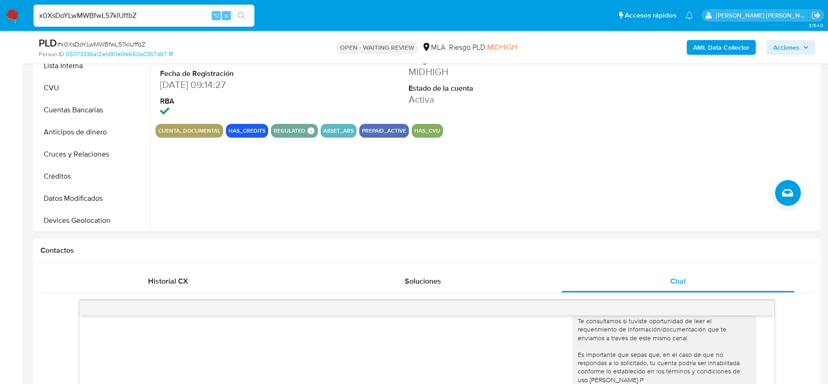
scroll to position [378, 0]
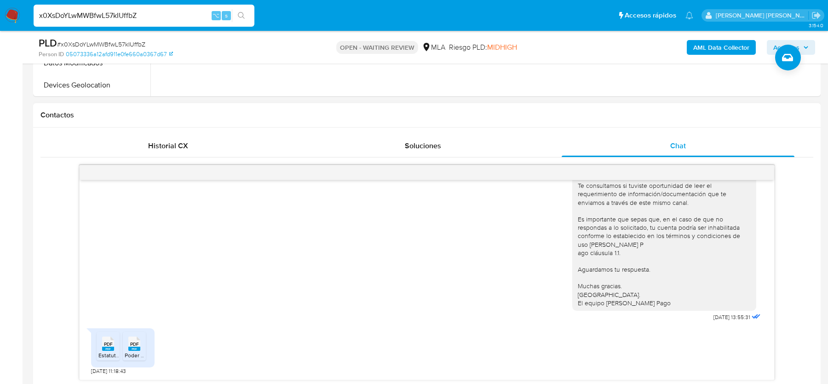
click at [103, 343] on icon at bounding box center [108, 343] width 12 height 14
click at [126, 343] on div "PDF PDF" at bounding box center [134, 342] width 19 height 18
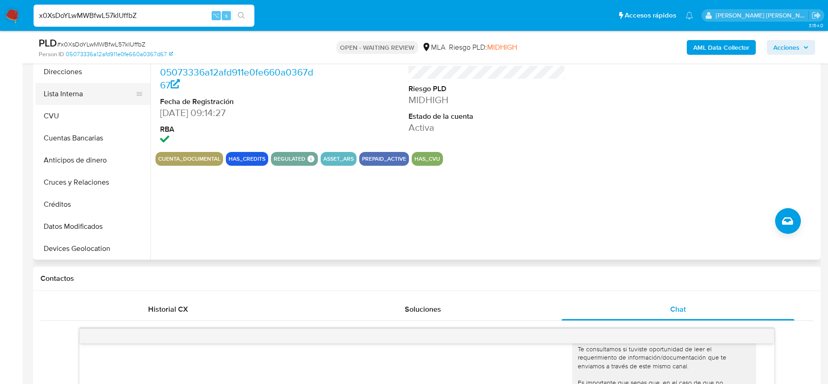
scroll to position [121, 0]
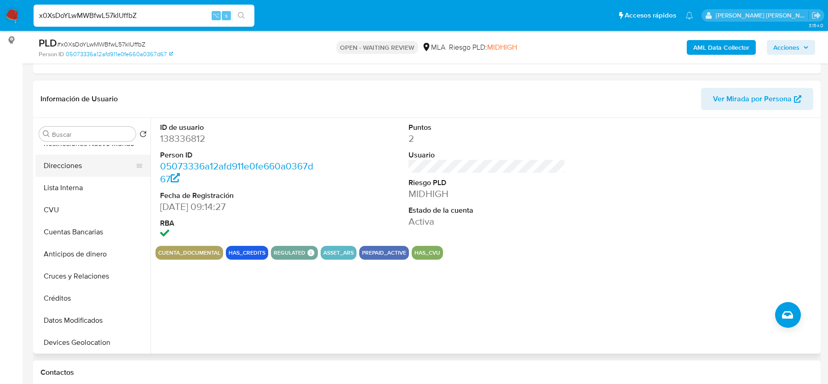
click at [100, 168] on button "Direcciones" at bounding box center [89, 166] width 108 height 22
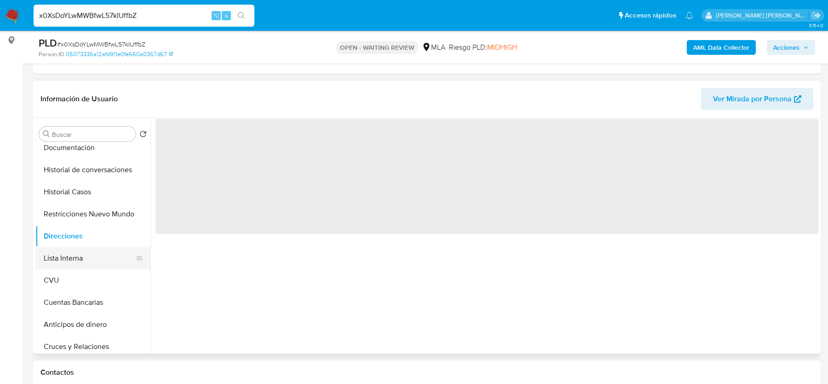
scroll to position [0, 0]
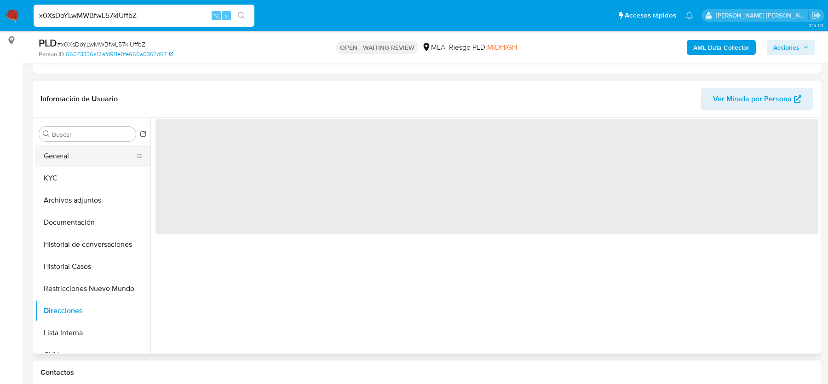
click at [77, 164] on button "General" at bounding box center [89, 156] width 108 height 22
click at [93, 157] on button "General" at bounding box center [89, 156] width 108 height 22
click at [92, 167] on button "KYC" at bounding box center [89, 178] width 108 height 22
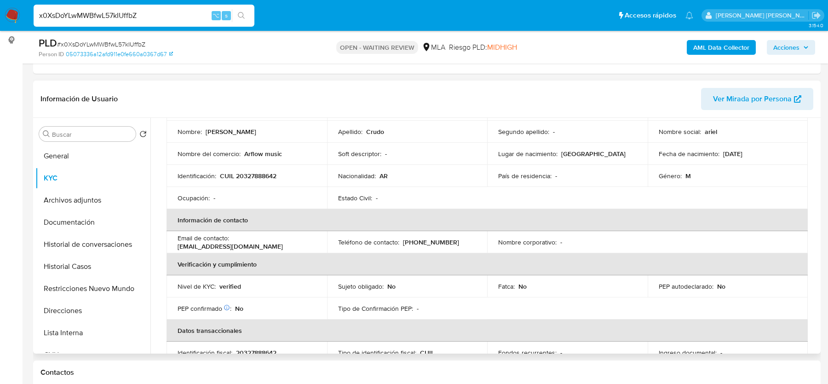
scroll to position [86, 0]
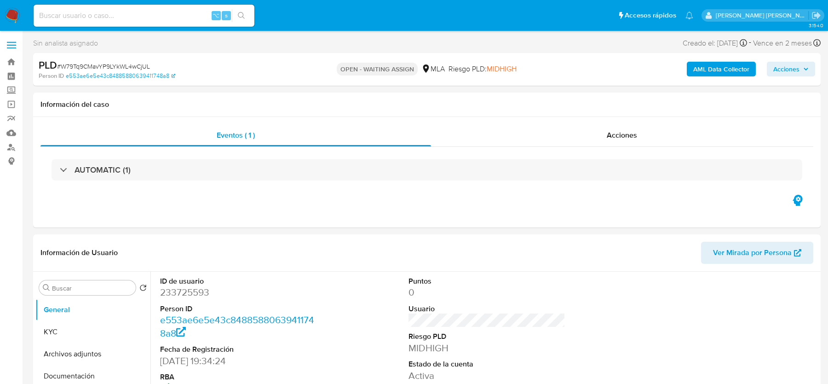
select select "10"
click at [139, 69] on span "# W79Tq9CMavYP9LYkWL4wCjUL" at bounding box center [103, 66] width 93 height 9
copy span "W79Tq9CMavYP9LYkWL4wCjUL"
click at [12, 12] on img at bounding box center [13, 16] width 16 height 16
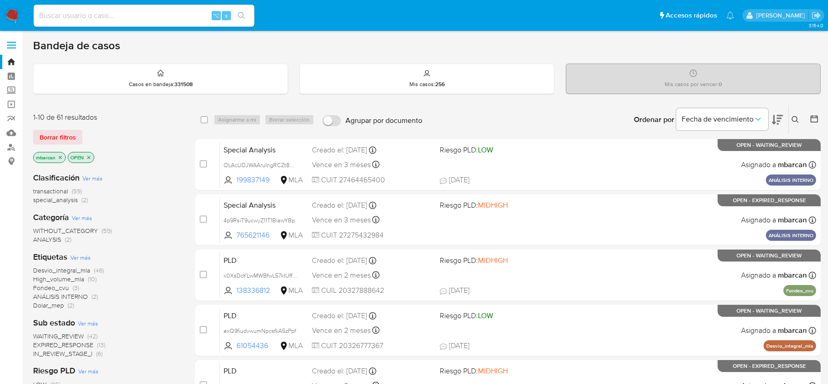
click at [57, 155] on icon "close-filter" at bounding box center [60, 158] width 6 height 6
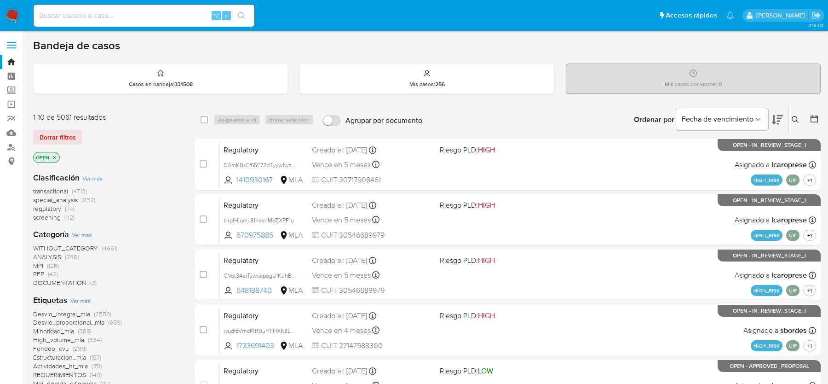
click at [796, 123] on button at bounding box center [796, 119] width 15 height 11
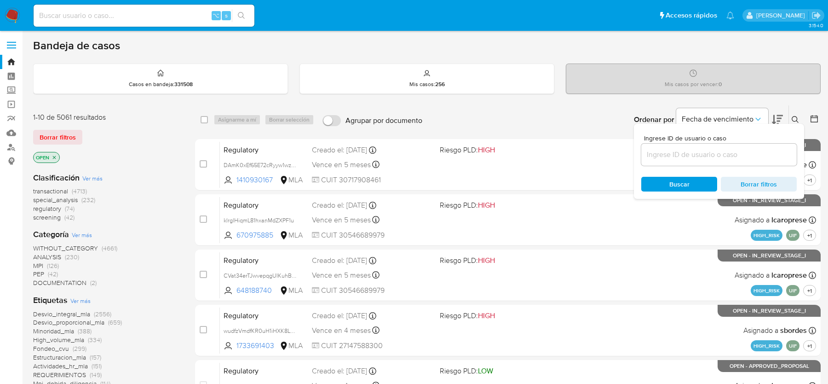
click at [720, 157] on input at bounding box center [718, 155] width 155 height 12
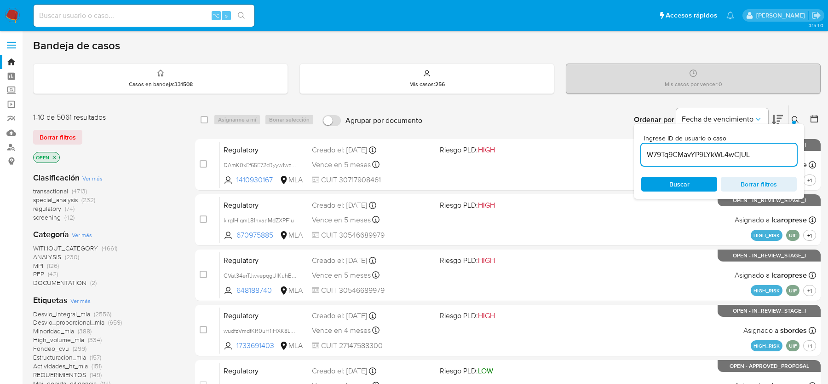
type input "W79Tq9CMavYP9LYkWL4wCjUL"
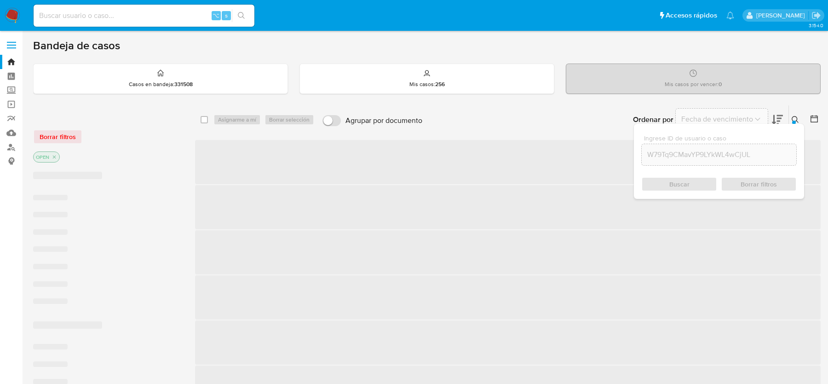
click at [799, 117] on button at bounding box center [796, 119] width 15 height 11
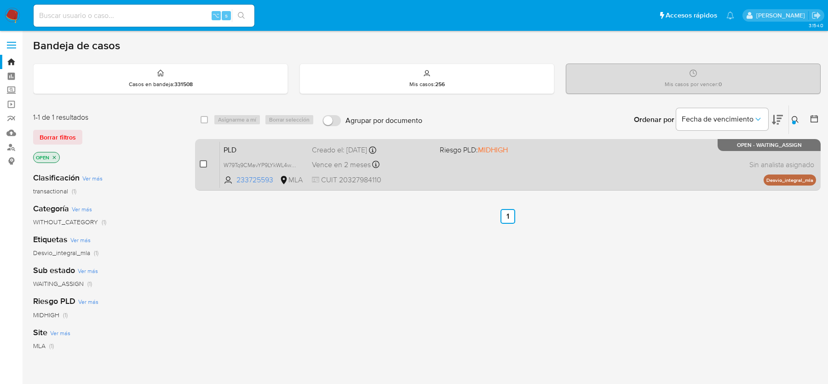
click at [205, 160] on input "checkbox" at bounding box center [203, 163] width 7 height 7
checkbox input "true"
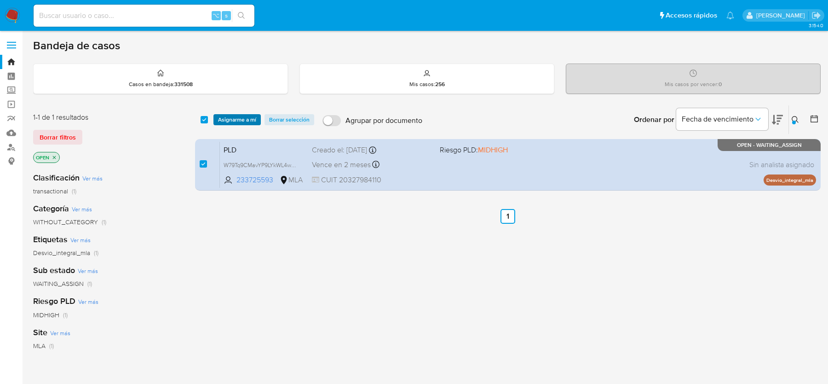
click at [242, 117] on span "Asignarme a mí" at bounding box center [237, 119] width 38 height 9
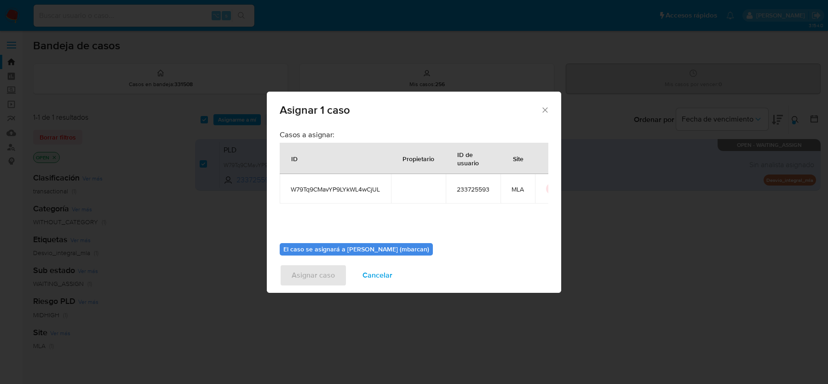
scroll to position [47, 0]
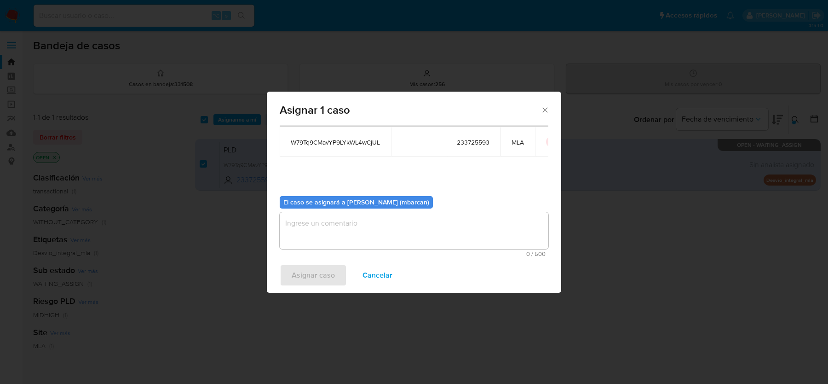
click at [346, 246] on textarea "assign-modal" at bounding box center [414, 230] width 269 height 37
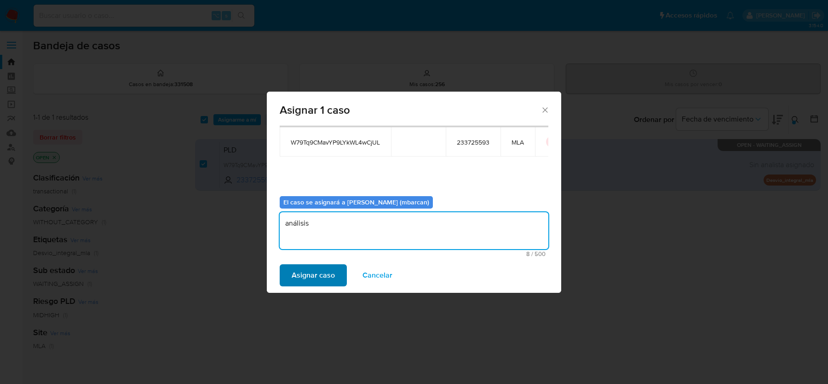
type textarea "análisis"
click at [295, 279] on span "Asignar caso" at bounding box center [313, 275] width 43 height 20
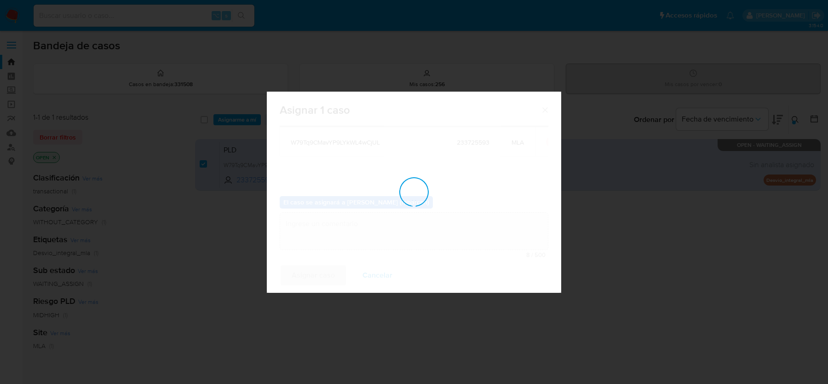
checkbox input "false"
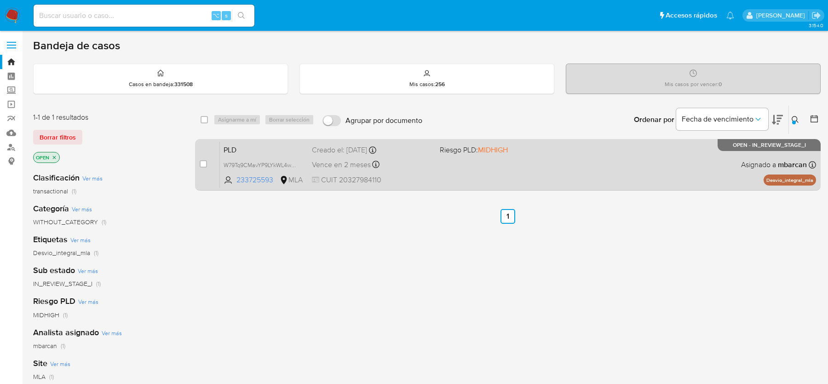
click at [260, 151] on span "PLD" at bounding box center [263, 149] width 81 height 12
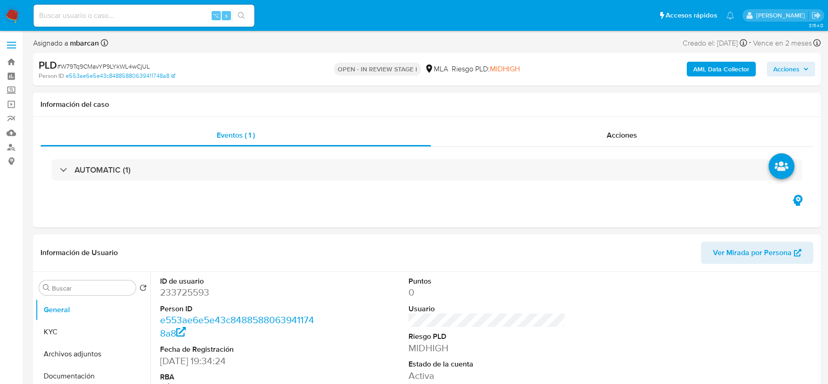
click at [111, 65] on span "# W79Tq9CMavYP9LYkWL4wCjUL" at bounding box center [103, 66] width 93 height 9
copy span "W79Tq9CMavYP9LYkWL4wCjUL"
select select "10"
click at [475, 145] on div "Acciones" at bounding box center [622, 135] width 383 height 22
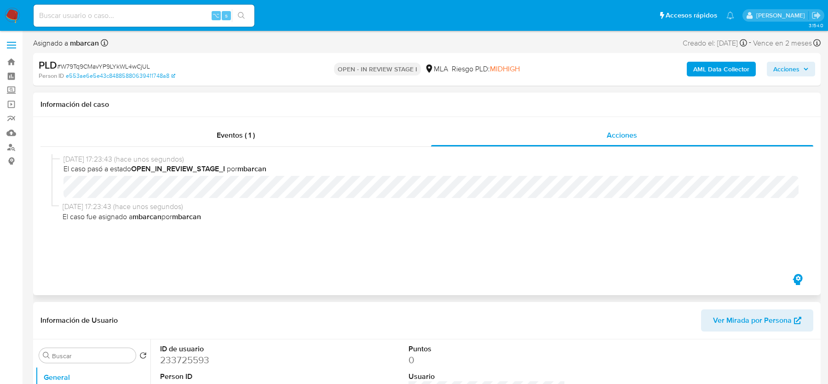
click at [473, 103] on h1 "Información del caso" at bounding box center [426, 104] width 773 height 9
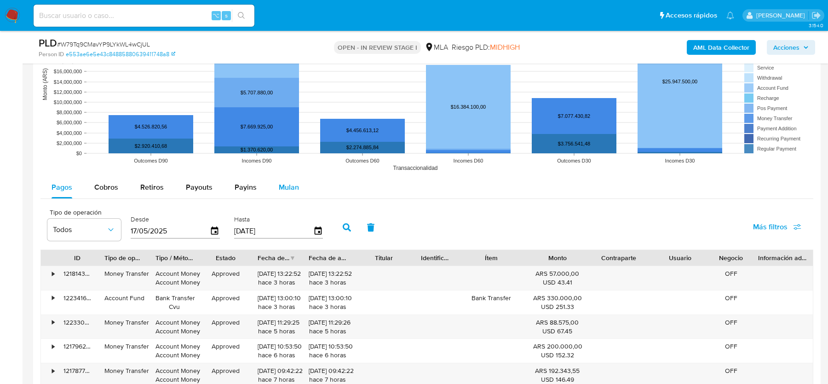
click at [303, 185] on button "Mulan" at bounding box center [289, 187] width 42 height 22
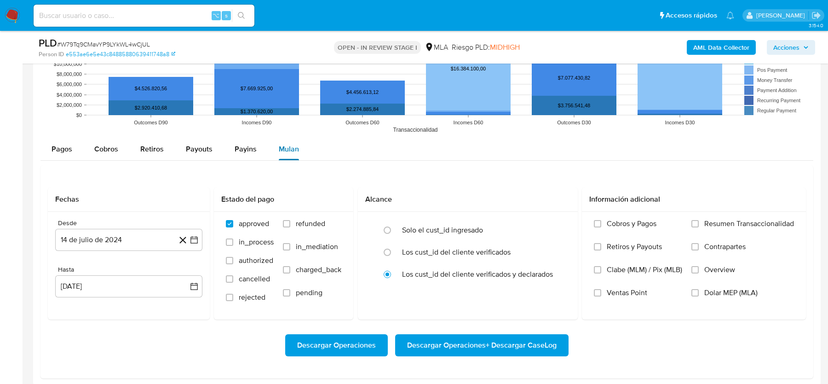
scroll to position [979, 0]
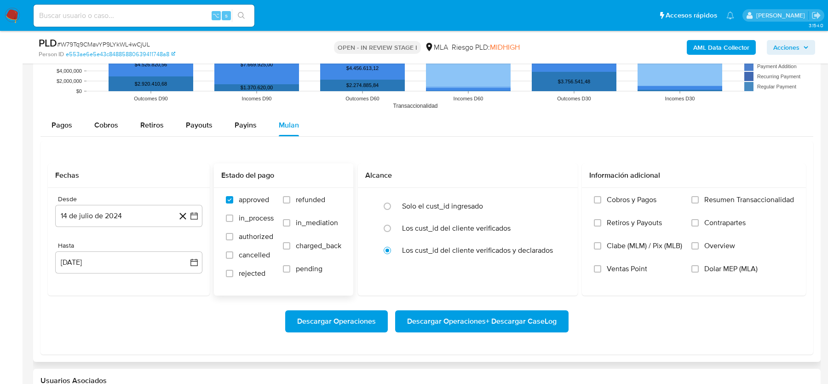
click at [298, 195] on span "refunded" at bounding box center [310, 199] width 29 height 9
click at [290, 196] on input "refunded" at bounding box center [286, 199] width 7 height 7
checkbox input "true"
click at [739, 266] on span "Dolar MEP (MLA)" at bounding box center [730, 268] width 53 height 9
click at [699, 266] on input "Dolar MEP (MLA)" at bounding box center [694, 268] width 7 height 7
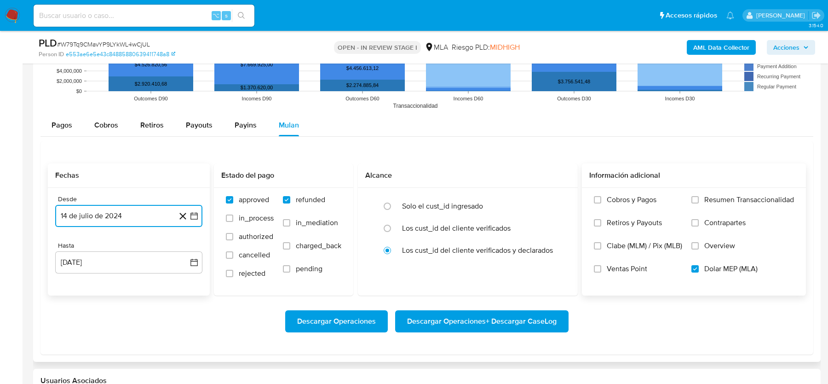
click at [141, 216] on button "14 de julio de 2024" at bounding box center [128, 216] width 147 height 22
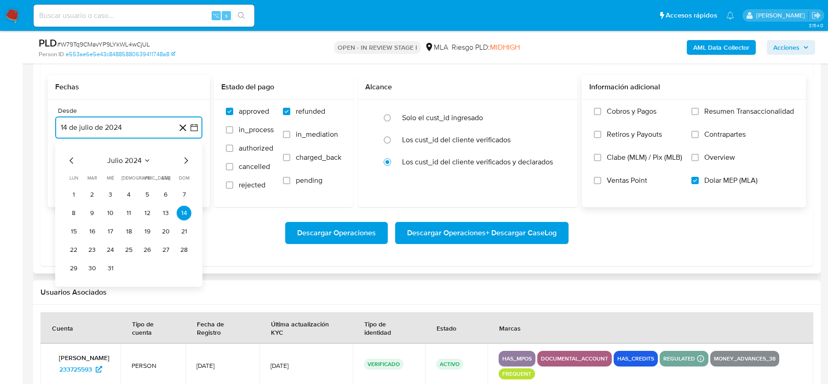
scroll to position [1070, 0]
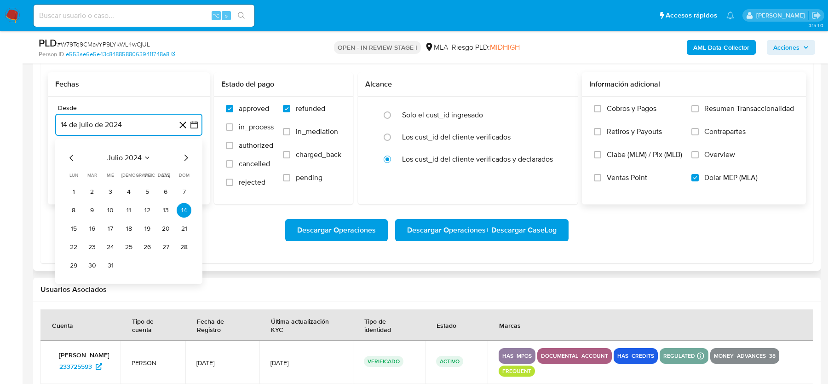
click at [187, 159] on icon "Mes siguiente" at bounding box center [185, 157] width 11 height 11
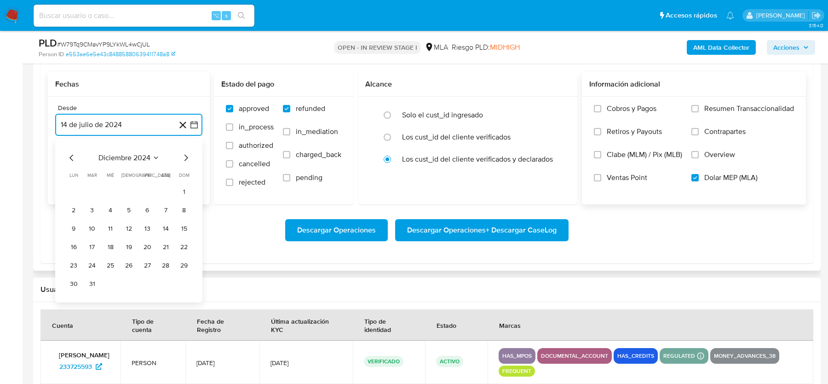
click at [72, 158] on icon "Mes anterior" at bounding box center [71, 158] width 4 height 6
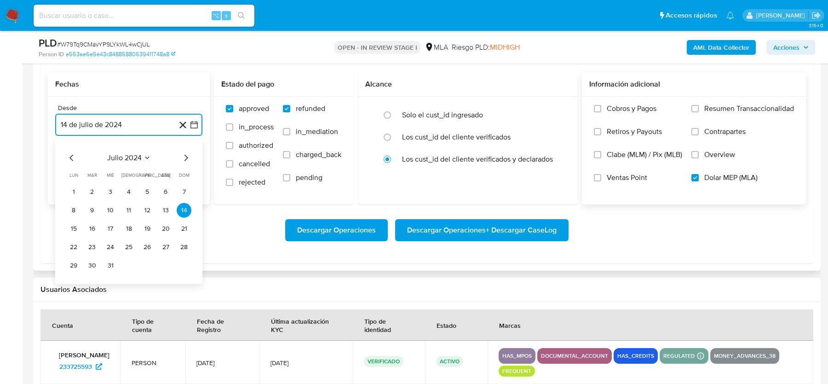
click at [72, 158] on icon "Mes anterior" at bounding box center [71, 158] width 4 height 6
click at [185, 155] on icon "Mes siguiente" at bounding box center [185, 157] width 11 height 11
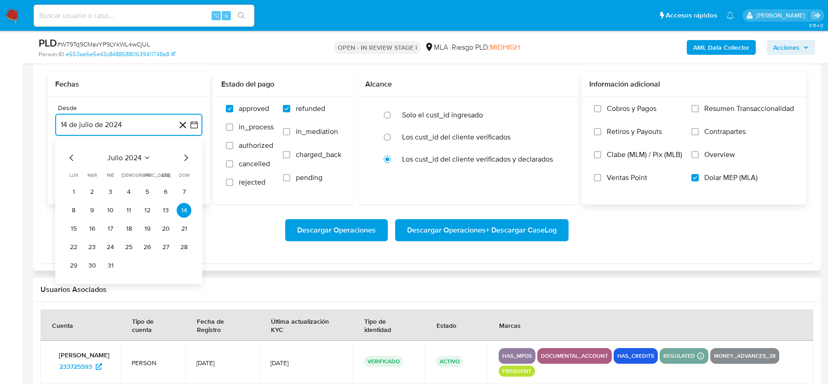
click at [185, 155] on icon "Mes siguiente" at bounding box center [185, 157] width 11 height 11
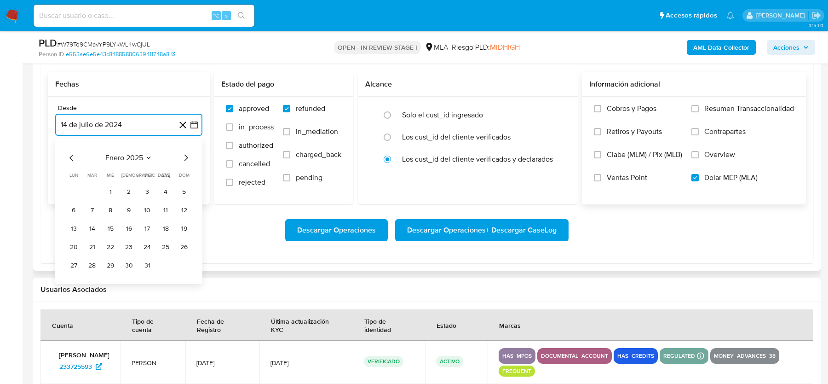
click at [185, 155] on icon "Mes siguiente" at bounding box center [185, 157] width 11 height 11
click at [127, 186] on button "1" at bounding box center [128, 191] width 15 height 15
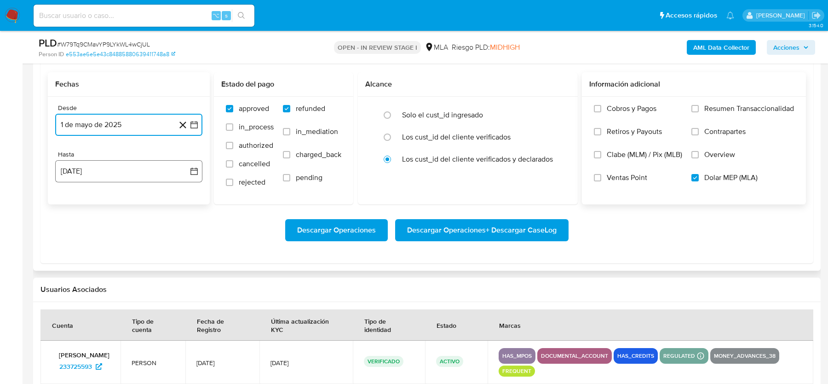
click at [102, 164] on button "[DATE]" at bounding box center [128, 171] width 147 height 22
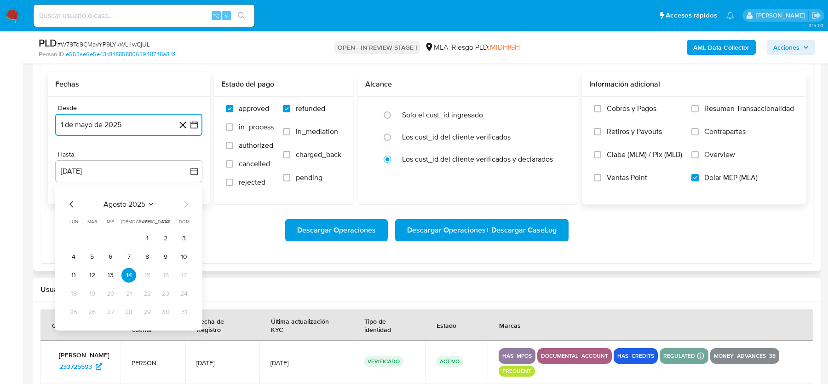
click at [69, 200] on icon "Mes anterior" at bounding box center [71, 204] width 11 height 11
click at [127, 311] on button "31" at bounding box center [128, 311] width 15 height 15
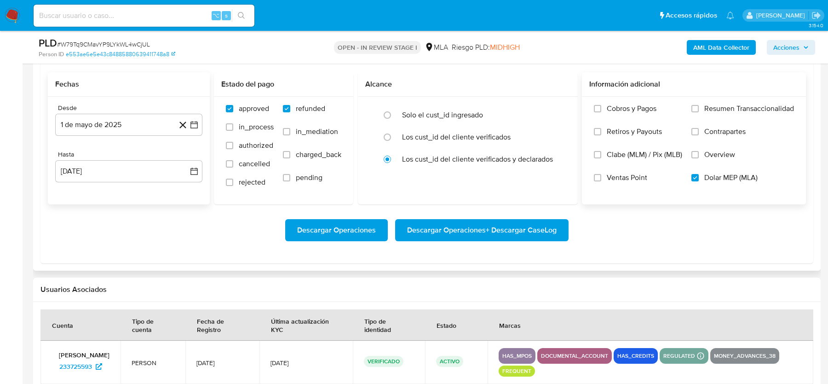
click at [125, 199] on div "Desde [DATE] [DATE] Hasta [DATE] [DATE]" at bounding box center [129, 151] width 162 height 108
click at [117, 117] on button "1 de mayo de 2025" at bounding box center [128, 125] width 147 height 22
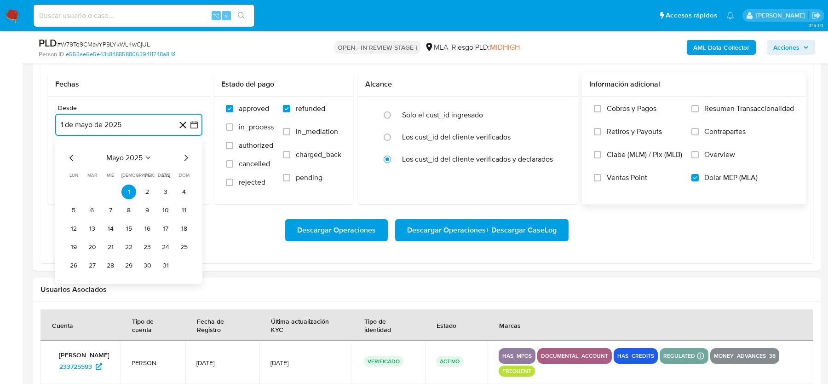
click at [67, 155] on icon "Mes anterior" at bounding box center [71, 157] width 11 height 11
click at [92, 190] on button "1" at bounding box center [92, 191] width 15 height 15
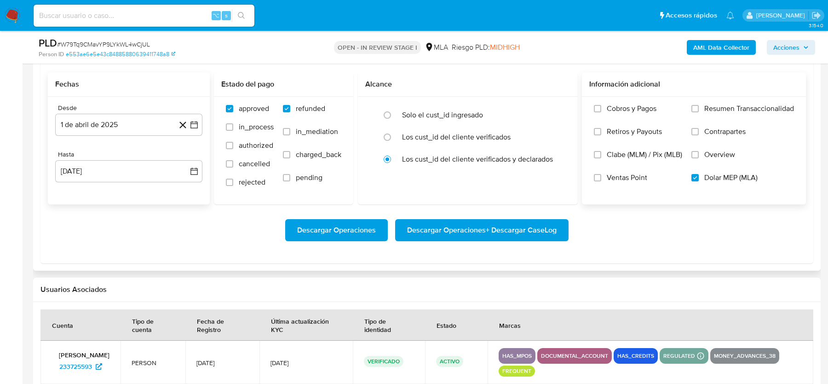
click at [95, 139] on div "Desde [DATE] [DATE] Hasta [DATE] [DATE]" at bounding box center [129, 151] width 162 height 108
click at [89, 179] on button "[DATE]" at bounding box center [128, 171] width 147 height 22
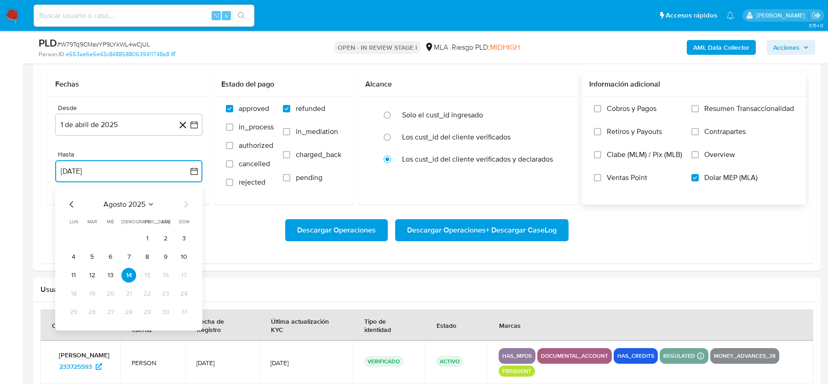
click at [76, 200] on icon "Mes anterior" at bounding box center [71, 204] width 11 height 11
click at [126, 308] on button "31" at bounding box center [128, 311] width 15 height 15
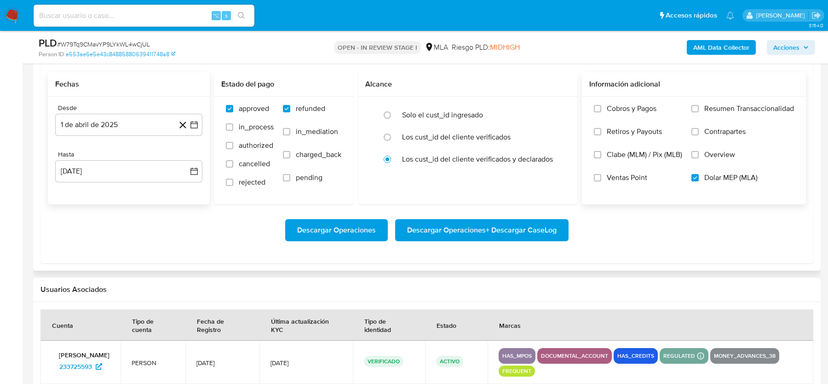
click at [116, 194] on div "Desde [DATE] [DATE] Hasta [DATE] [DATE]" at bounding box center [129, 151] width 162 height 108
click at [493, 225] on span "Descargar Operaciones + Descargar CaseLog" at bounding box center [481, 230] width 149 height 20
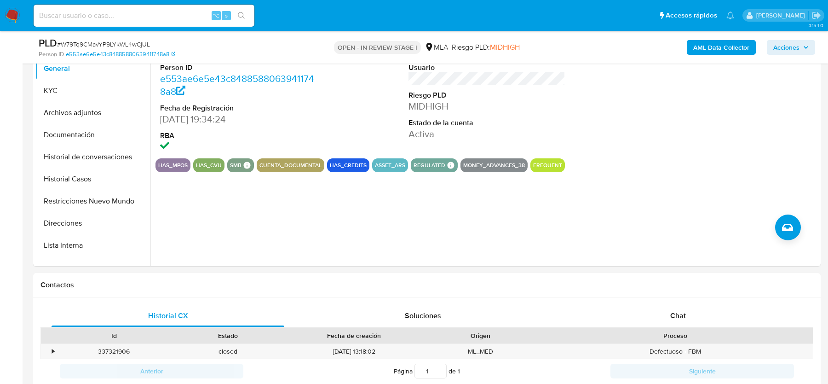
scroll to position [0, 0]
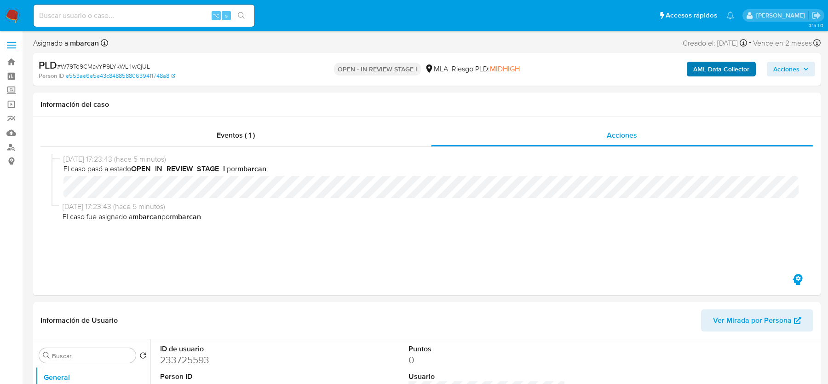
click at [694, 72] on b "AML Data Collector" at bounding box center [721, 69] width 56 height 15
click at [727, 66] on b "AML Data Collector" at bounding box center [721, 69] width 56 height 15
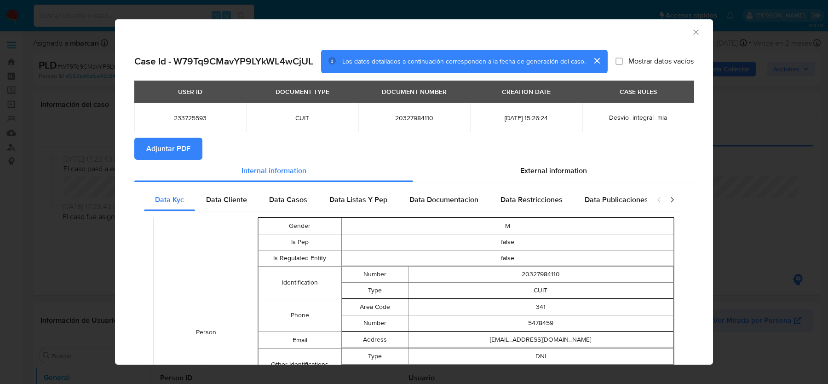
click at [171, 155] on span "Adjuntar PDF" at bounding box center [168, 148] width 44 height 20
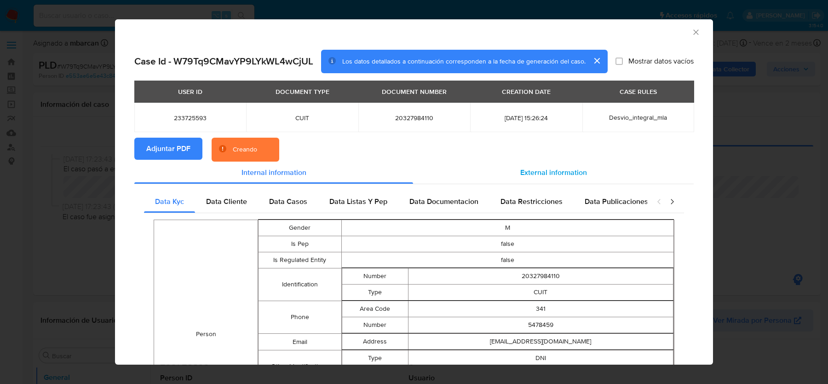
click at [540, 165] on div "External information" at bounding box center [553, 172] width 281 height 22
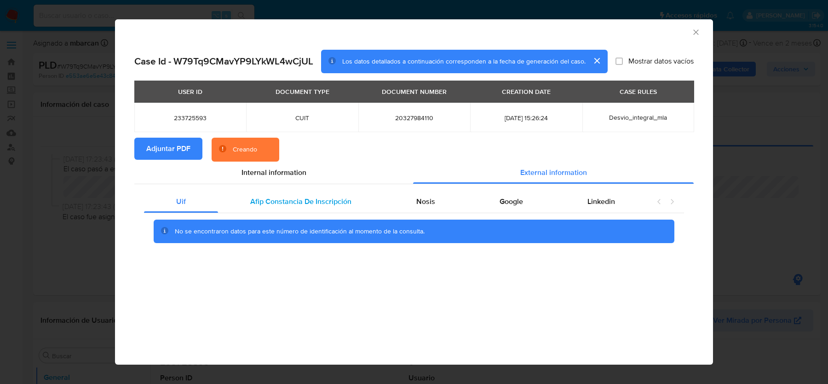
click at [310, 197] on span "Afip Constancia De Inscripción" at bounding box center [300, 201] width 101 height 11
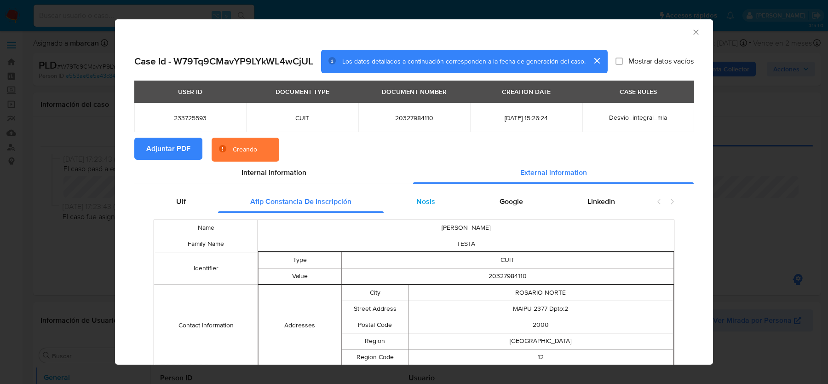
click at [445, 200] on div "Nosis" at bounding box center [425, 201] width 83 height 22
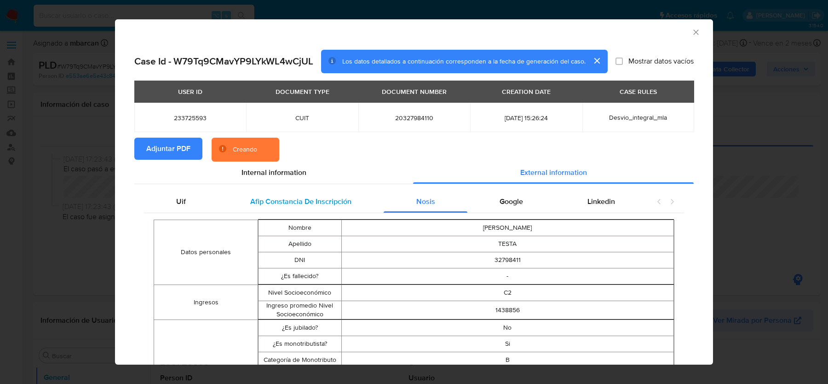
click at [359, 201] on div "Afip Constancia De Inscripción" at bounding box center [301, 201] width 166 height 22
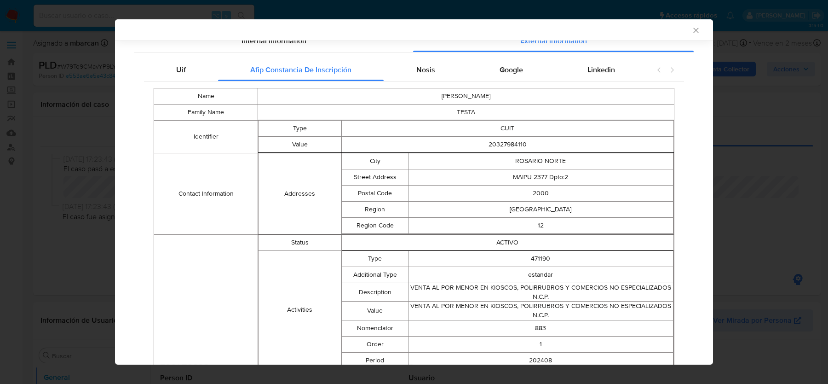
scroll to position [133, 0]
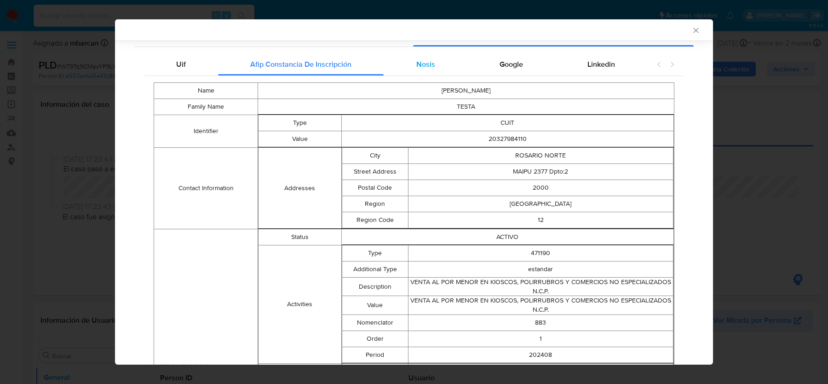
click at [411, 58] on div "Nosis" at bounding box center [425, 64] width 83 height 22
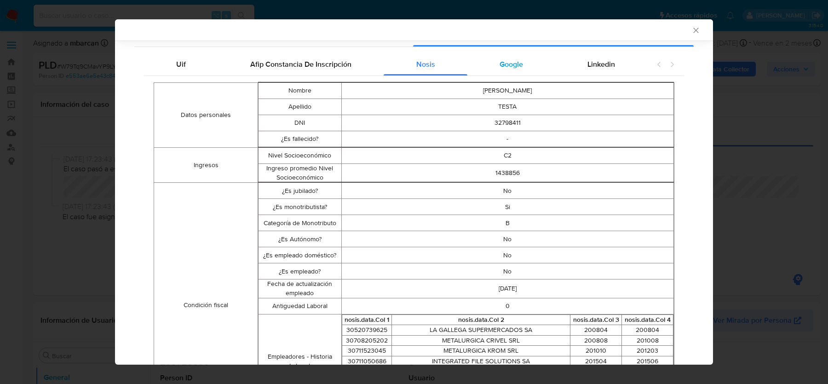
click at [508, 67] on span "Google" at bounding box center [510, 64] width 23 height 11
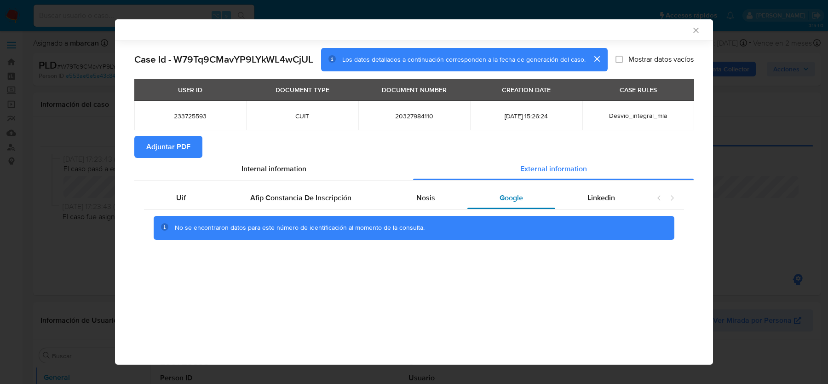
scroll to position [0, 0]
click at [595, 187] on div "Linkedin" at bounding box center [601, 198] width 92 height 22
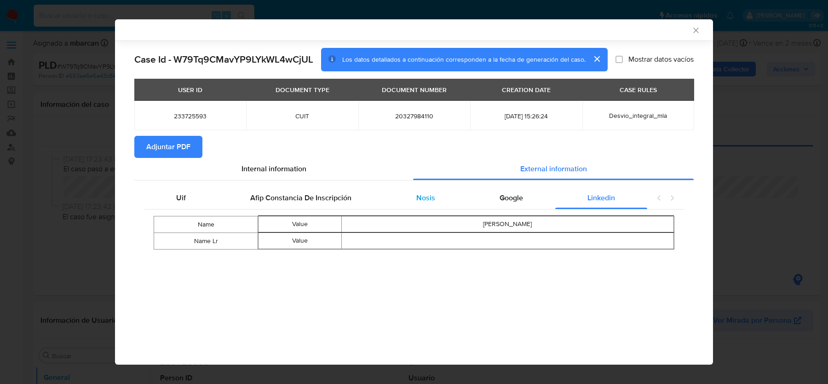
click at [439, 189] on div "Nosis" at bounding box center [425, 198] width 83 height 22
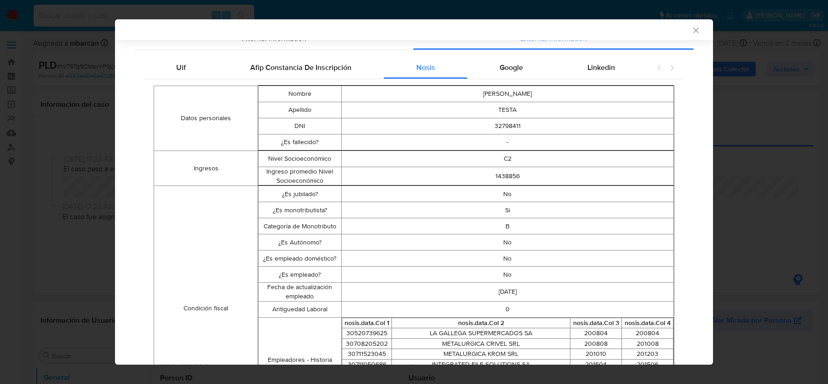
scroll to position [140, 0]
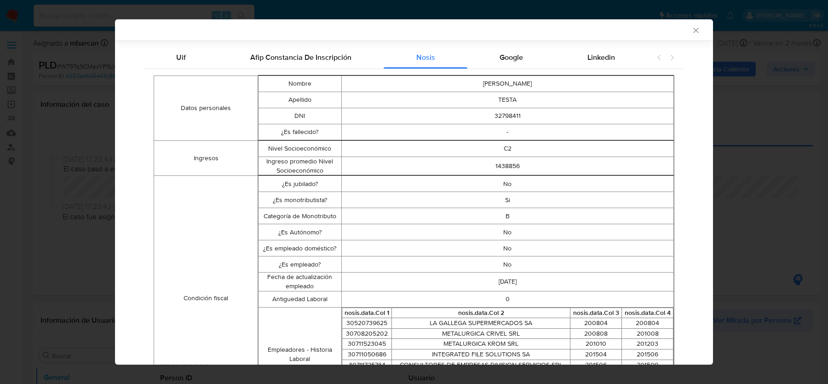
click at [508, 199] on td "Si" at bounding box center [507, 200] width 332 height 16
click at [508, 224] on td "No" at bounding box center [507, 232] width 332 height 16
click at [695, 31] on icon "Cerrar ventana" at bounding box center [695, 30] width 9 height 9
